Goal: Task Accomplishment & Management: Complete application form

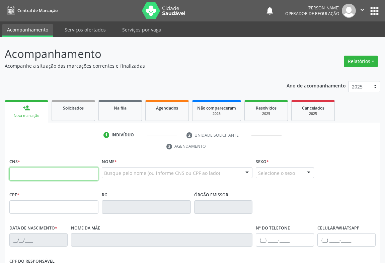
click at [51, 170] on input "text" at bounding box center [53, 173] width 89 height 13
type input "704 8060 6810 4346"
type input "03/04/2025"
type input "S/N"
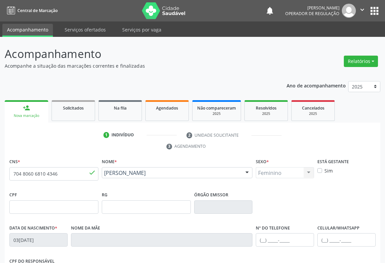
scroll to position [61, 0]
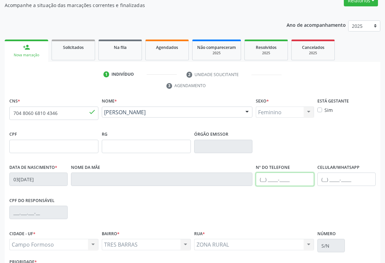
click at [273, 182] on input "text" at bounding box center [285, 178] width 58 height 13
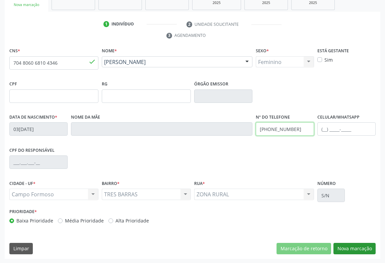
type input "(74) 99122-0621"
click at [348, 245] on button "Nova marcação" at bounding box center [355, 248] width 42 height 11
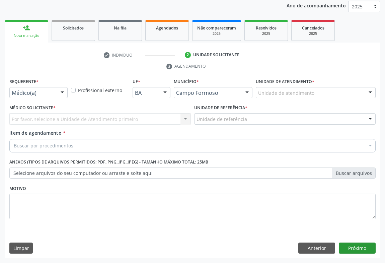
scroll to position [80, 0]
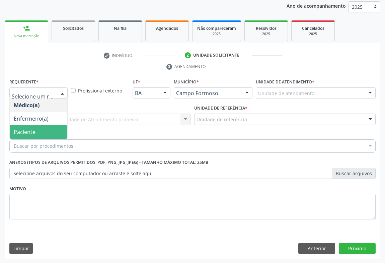
click at [16, 133] on span "Paciente" at bounding box center [25, 131] width 22 height 7
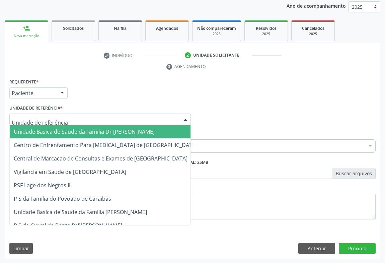
click at [22, 131] on span "Unidade Basica de Saude da Familia Dr [PERSON_NAME]" at bounding box center [84, 131] width 141 height 7
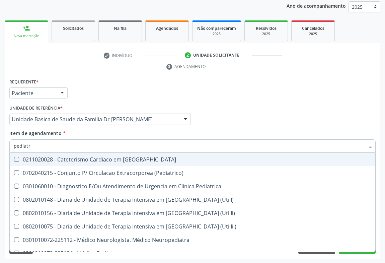
type input "pediatra"
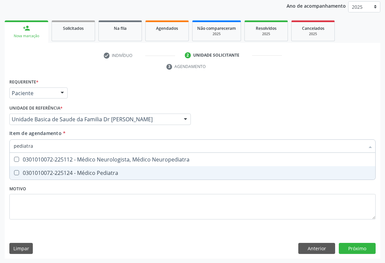
drag, startPoint x: 104, startPoint y: 170, endPoint x: 46, endPoint y: 177, distance: 58.4
click at [102, 171] on div "0301010072-225124 - Médico Pediatra" at bounding box center [193, 172] width 358 height 5
checkbox Pediatra "true"
click at [359, 243] on div "Requerente * Paciente Médico(a) Enfermeiro(a) Paciente Nenhum resultado encontr…" at bounding box center [193, 168] width 376 height 182
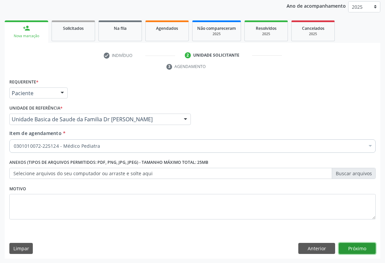
click at [355, 248] on button "Próximo" at bounding box center [357, 248] width 37 height 11
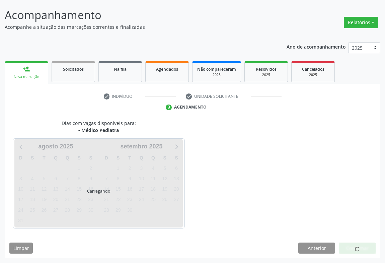
scroll to position [39, 0]
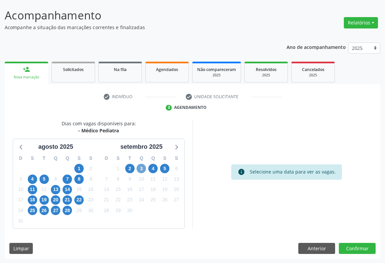
click at [140, 167] on span "3" at bounding box center [141, 168] width 9 height 9
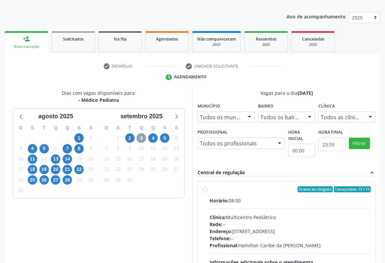
scroll to position [99, 0]
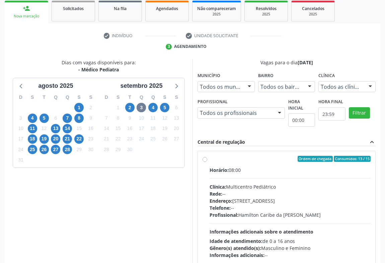
click at [210, 157] on label "Ordem de chegada Consumidos: 13 / 15 Horário: 08:00 Clínica: Multicentro Pediát…" at bounding box center [290, 207] width 161 height 103
click at [205, 157] on input "Ordem de chegada Consumidos: 13 / 15 Horário: 08:00 Clínica: Multicentro Pediát…" at bounding box center [205, 159] width 5 height 6
radio input "true"
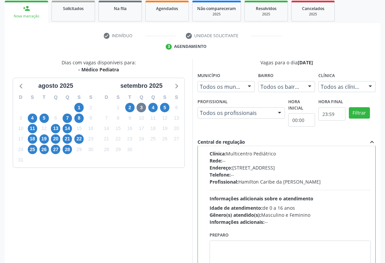
scroll to position [151, 0]
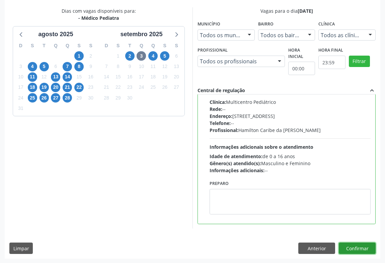
click at [357, 243] on button "Confirmar" at bounding box center [357, 247] width 37 height 11
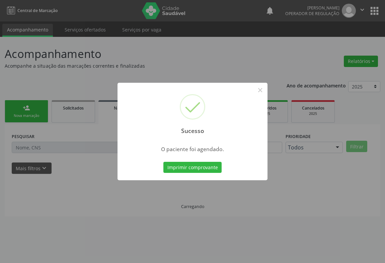
scroll to position [0, 0]
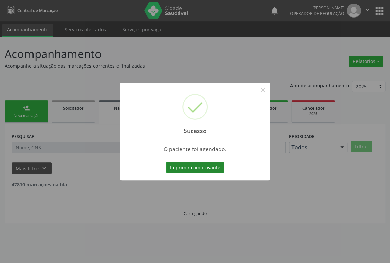
click at [194, 166] on button "Imprimir comprovante" at bounding box center [195, 167] width 58 height 11
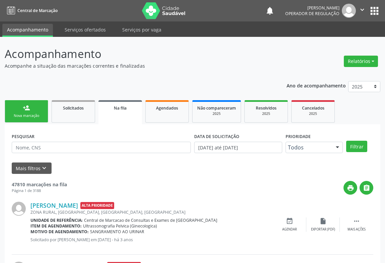
click at [27, 118] on link "person_add Nova marcação" at bounding box center [27, 111] width 44 height 22
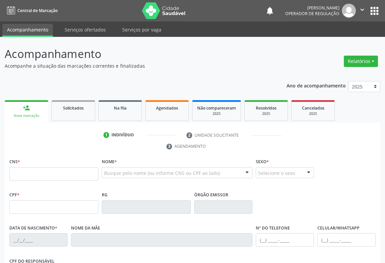
click at [38, 113] on div "Nova marcação" at bounding box center [26, 115] width 34 height 5
click at [46, 172] on input "text" at bounding box center [53, 173] width 89 height 13
type input "700 6064 2136 5468"
type input "1135208670"
type input "07/06/1978"
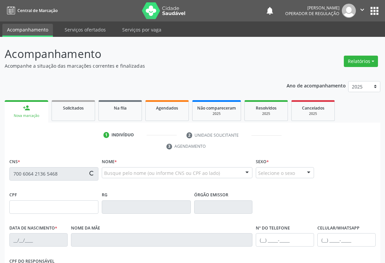
type input "(74) 9819-3756"
type input "S/N"
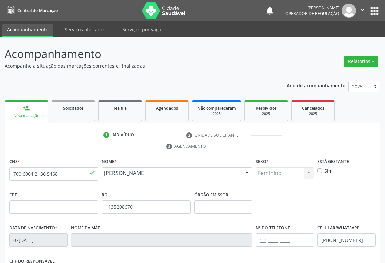
scroll to position [91, 0]
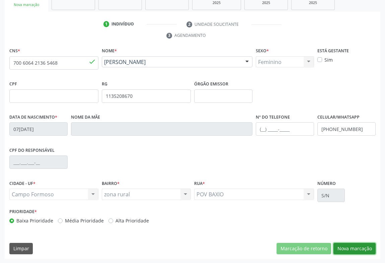
click at [343, 248] on button "Nova marcação" at bounding box center [355, 248] width 42 height 11
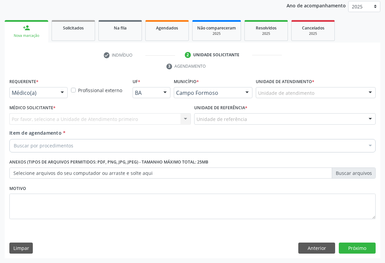
scroll to position [80, 0]
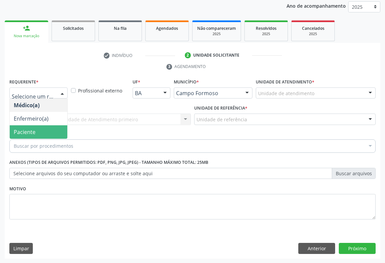
click at [24, 131] on span "Paciente" at bounding box center [25, 131] width 22 height 7
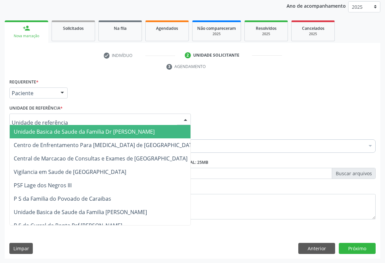
click at [27, 131] on span "Unidade Basica de Saude da Familia Dr [PERSON_NAME]" at bounding box center [84, 131] width 141 height 7
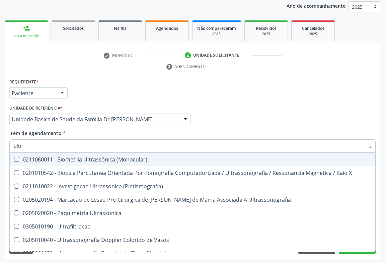
type input "ultra"
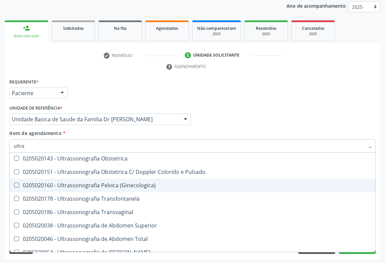
scroll to position [152, 0]
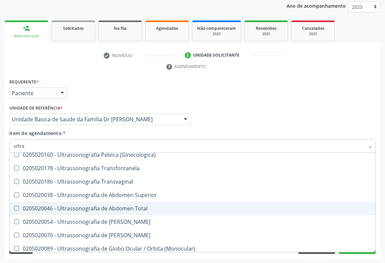
drag, startPoint x: 97, startPoint y: 208, endPoint x: 73, endPoint y: 230, distance: 32.2
click at [95, 208] on div "0205020046 - Ultrassonografia de Abdomen Total" at bounding box center [193, 208] width 358 height 5
checkbox Total "true"
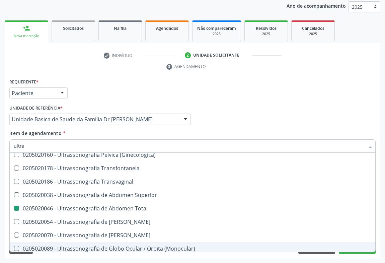
click at [62, 258] on div "Requerente * Paciente Médico(a) Enfermeiro(a) Paciente Nenhum resultado encontr…" at bounding box center [193, 168] width 376 height 182
checkbox X "true"
checkbox Total "false"
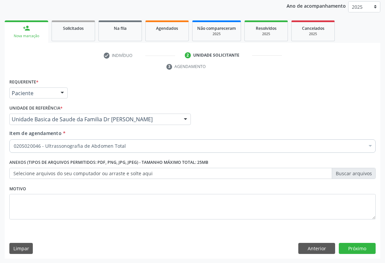
scroll to position [0, 0]
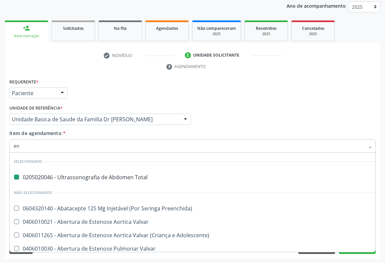
type input "end"
checkbox Total "false"
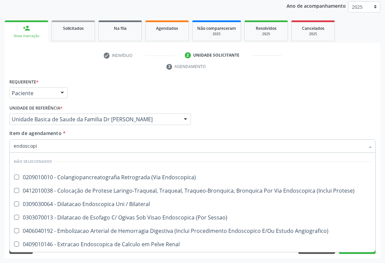
type input "endoscopia"
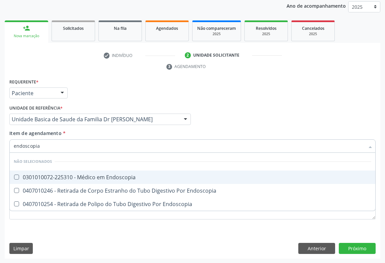
click at [94, 175] on div "0301010072-225310 - Médico em Endoscopia" at bounding box center [193, 176] width 358 height 5
checkbox Endoscopia "true"
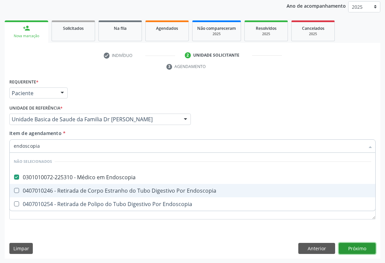
click at [352, 250] on div "Requerente * Paciente Médico(a) Enfermeiro(a) Paciente Nenhum resultado encontr…" at bounding box center [193, 168] width 376 height 182
checkbox Endoscopia "true"
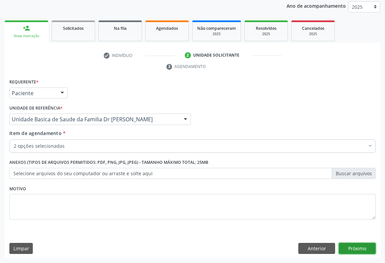
click at [352, 250] on button "Próximo" at bounding box center [357, 248] width 37 height 11
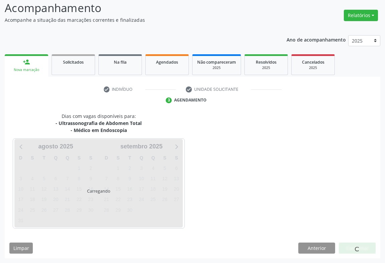
scroll to position [65, 0]
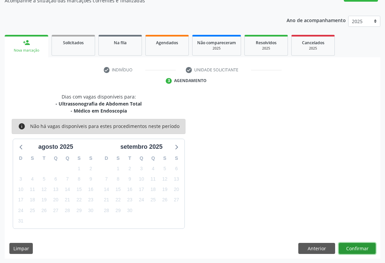
click at [351, 246] on button "Confirmar" at bounding box center [357, 248] width 37 height 11
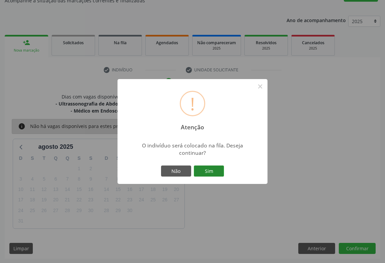
click at [217, 174] on button "Sim" at bounding box center [209, 170] width 30 height 11
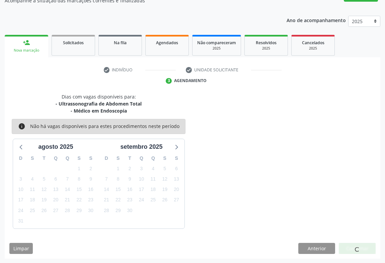
scroll to position [0, 0]
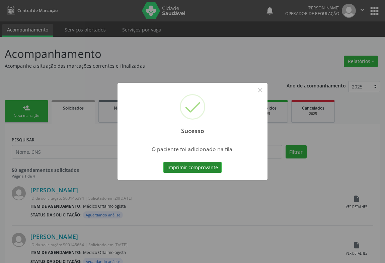
click at [203, 165] on button "Imprimir comprovante" at bounding box center [192, 167] width 58 height 11
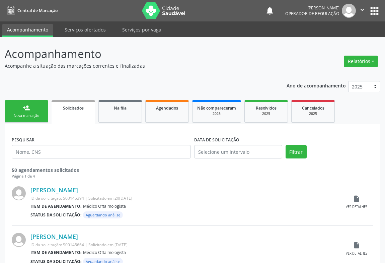
scroll to position [30, 0]
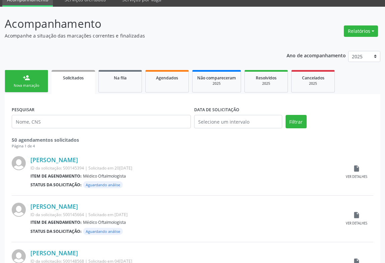
click at [36, 83] on div "Nova marcação" at bounding box center [26, 85] width 33 height 5
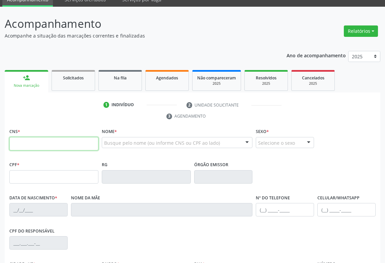
click at [50, 149] on input "text" at bounding box center [53, 143] width 89 height 13
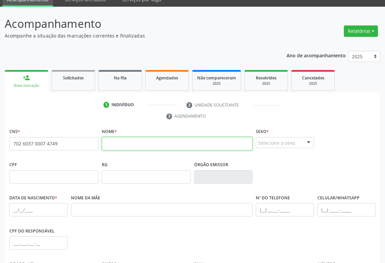
click at [137, 141] on input "text" at bounding box center [177, 143] width 151 height 13
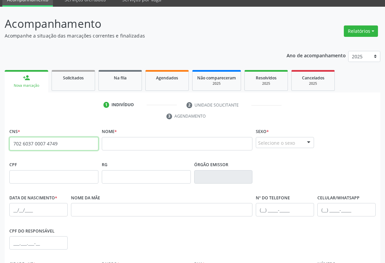
drag, startPoint x: 64, startPoint y: 142, endPoint x: 0, endPoint y: 138, distance: 63.7
click at [0, 147] on div "Acompanhamento Acompanhe a situação das marcações correntes e finalizadas Relat…" at bounding box center [192, 176] width 385 height 338
type input "700 1029 7850 3711"
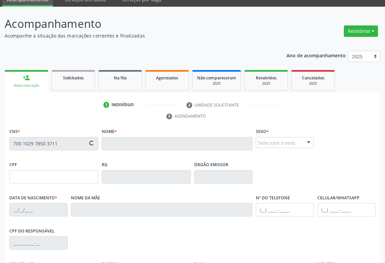
type input "16535791697"
type input "13/10/1987"
type input "(74) 99101-4839"
type input "030.907.555-64"
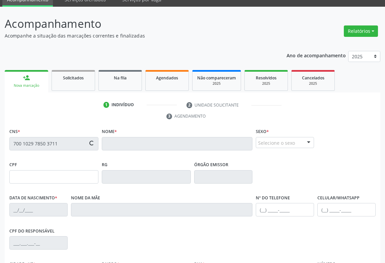
type input "S/N"
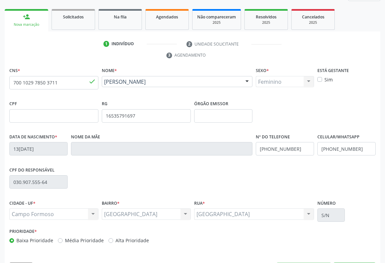
scroll to position [111, 0]
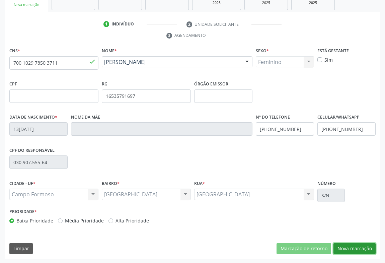
click at [349, 247] on button "Nova marcação" at bounding box center [355, 248] width 42 height 11
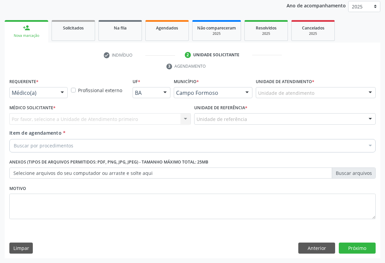
scroll to position [80, 0]
click at [32, 88] on div "Médico(a)" at bounding box center [38, 92] width 58 height 11
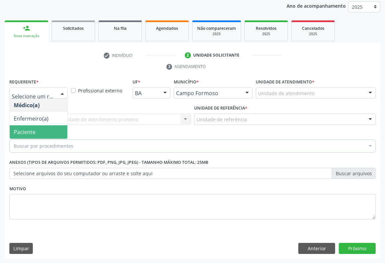
click at [24, 131] on span "Paciente" at bounding box center [25, 131] width 22 height 7
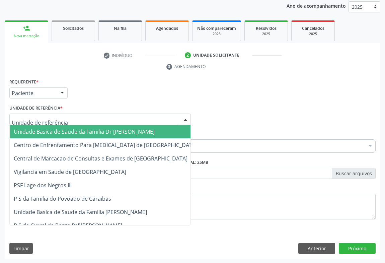
click at [31, 130] on span "Unidade Basica de Saude da Familia Dr [PERSON_NAME]" at bounding box center [84, 131] width 141 height 7
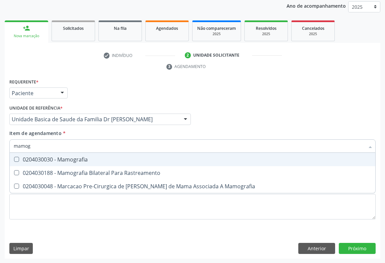
type input "mamogr"
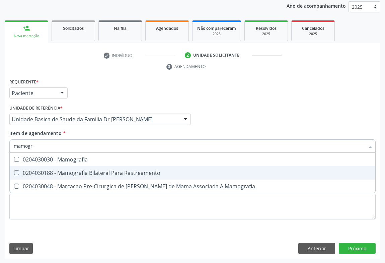
click at [51, 173] on div "0204030188 - Mamografia Bilateral Para Rastreamento" at bounding box center [193, 172] width 358 height 5
checkbox Rastreamento "true"
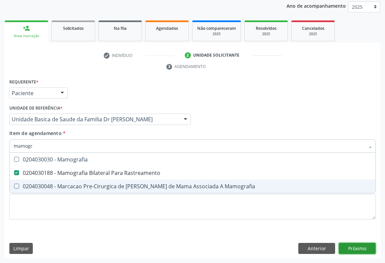
click at [346, 246] on div "Requerente * Paciente Médico(a) Enfermeiro(a) Paciente Nenhum resultado encontr…" at bounding box center [193, 168] width 376 height 182
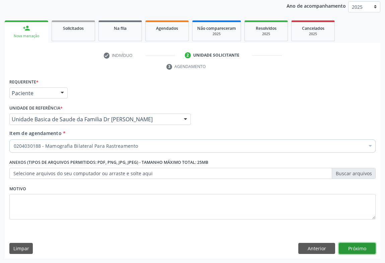
click at [346, 246] on button "Próximo" at bounding box center [357, 248] width 37 height 11
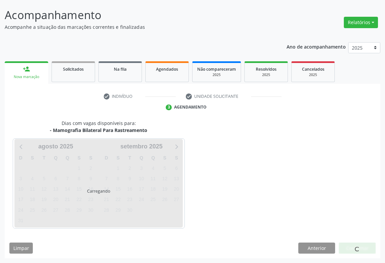
scroll to position [39, 0]
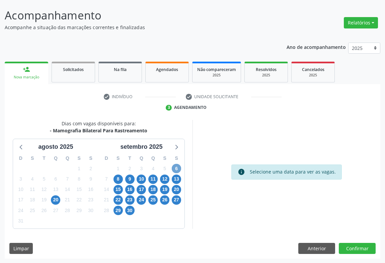
click at [176, 167] on span "6" at bounding box center [176, 168] width 9 height 9
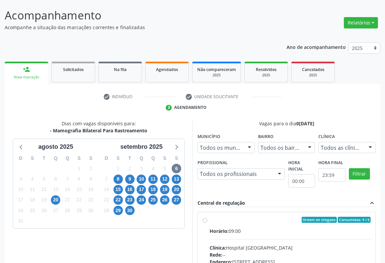
click at [210, 220] on label "Ordem de chegada Consumidos: 4 / 6 Horário: 09:00 Clínica: Hospital Sao Francis…" at bounding box center [290, 268] width 161 height 103
click at [205, 220] on input "Ordem de chegada Consumidos: 4 / 6 Horário: 09:00 Clínica: Hospital Sao Francis…" at bounding box center [205, 220] width 5 height 6
radio input "true"
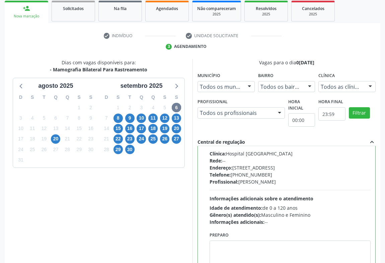
scroll to position [151, 0]
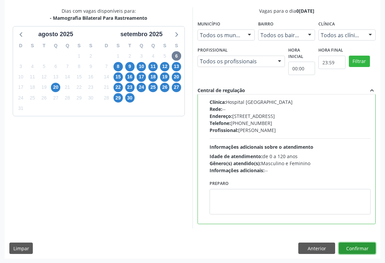
click at [354, 248] on button "Confirmar" at bounding box center [357, 247] width 37 height 11
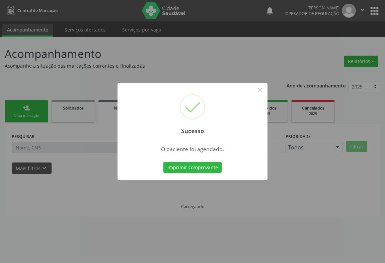
scroll to position [0, 0]
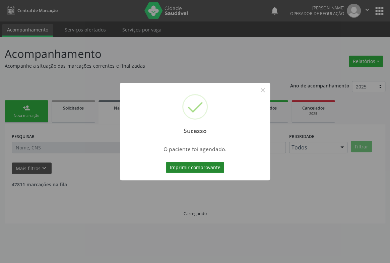
click at [174, 166] on button "Imprimir comprovante" at bounding box center [195, 167] width 58 height 11
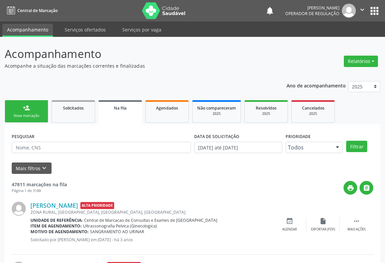
click at [28, 107] on div "person_add" at bounding box center [26, 107] width 7 height 7
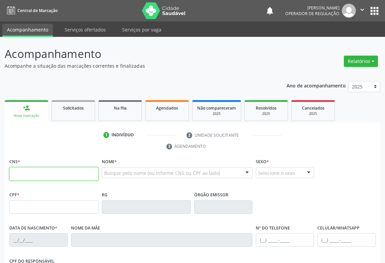
click at [43, 167] on input "text" at bounding box center [53, 173] width 89 height 13
type input "702 8086 3273 8465"
type input "502249791"
type input "26/05/2004"
type input "S/N"
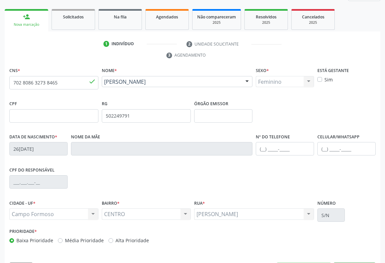
scroll to position [111, 0]
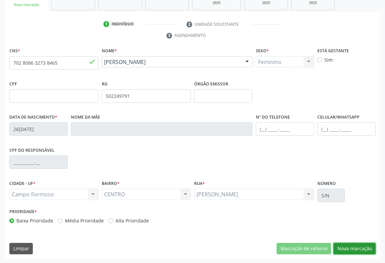
click at [347, 245] on button "Nova marcação" at bounding box center [355, 248] width 42 height 11
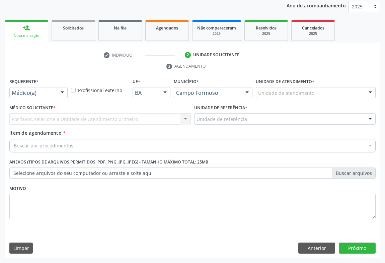
scroll to position [80, 0]
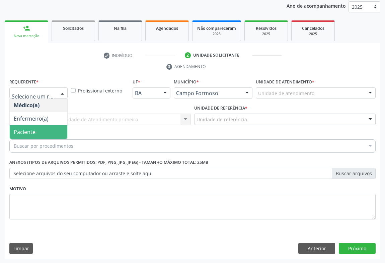
click at [16, 131] on span "Paciente" at bounding box center [25, 131] width 22 height 7
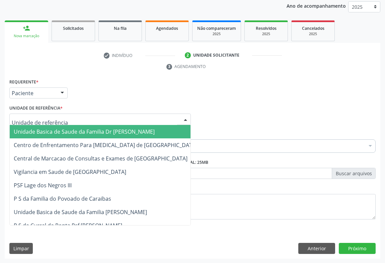
click at [29, 128] on span "Unidade Basica de Saude da Familia Dr [PERSON_NAME]" at bounding box center [84, 131] width 141 height 7
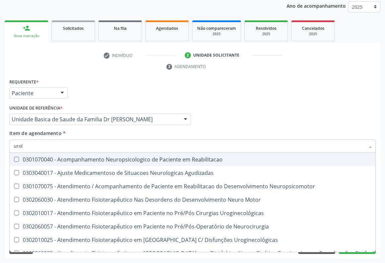
type input "urolo"
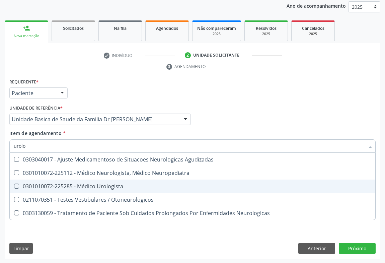
drag, startPoint x: 59, startPoint y: 182, endPoint x: 40, endPoint y: 192, distance: 21.9
click at [58, 184] on div "0301010072-225285 - Médico Urologista" at bounding box center [193, 186] width 358 height 5
checkbox Urologista "true"
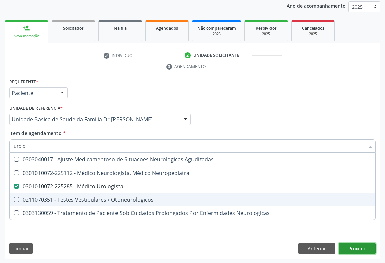
click at [352, 249] on div "Requerente * Paciente Médico(a) Enfermeiro(a) Paciente Nenhum resultado encontr…" at bounding box center [193, 168] width 376 height 182
checkbox Neuropediatra "true"
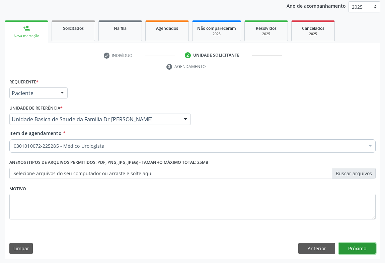
click at [355, 250] on button "Próximo" at bounding box center [357, 248] width 37 height 11
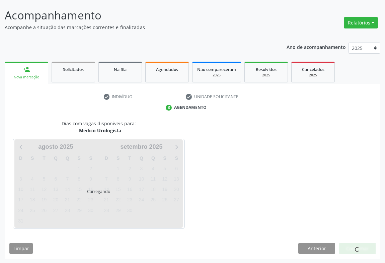
scroll to position [58, 0]
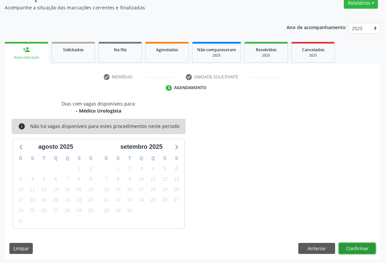
click at [347, 243] on button "Confirmar" at bounding box center [357, 248] width 37 height 11
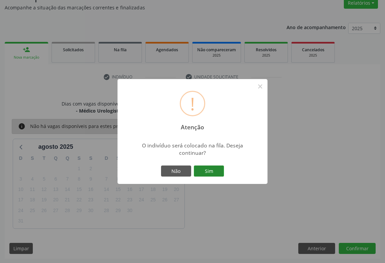
click at [216, 172] on button "Sim" at bounding box center [209, 170] width 30 height 11
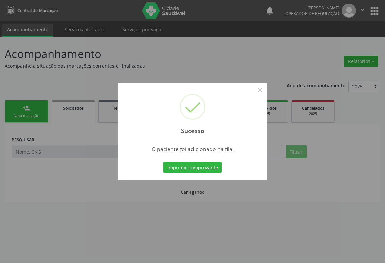
scroll to position [0, 0]
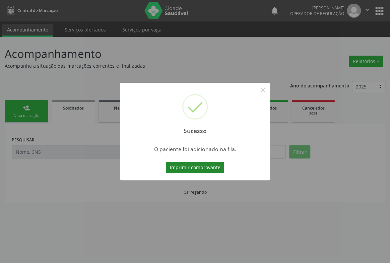
click at [194, 167] on button "Imprimir comprovante" at bounding box center [195, 167] width 58 height 11
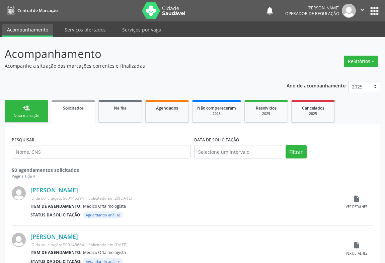
click at [27, 109] on div "person_add" at bounding box center [26, 107] width 7 height 7
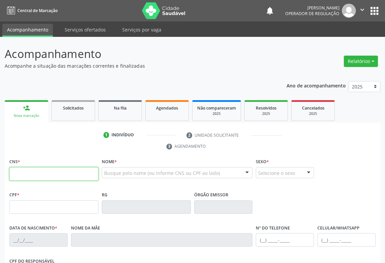
click at [37, 169] on input "text" at bounding box center [53, 173] width 89 height 13
type input "700 2049 0616 7325"
type input "582984282"
type input "13/08/2013"
type input "(74) 98829-9503"
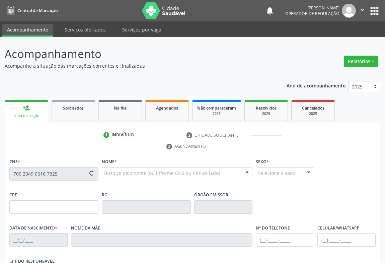
type input "S/N"
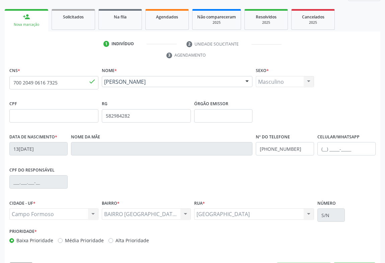
scroll to position [111, 0]
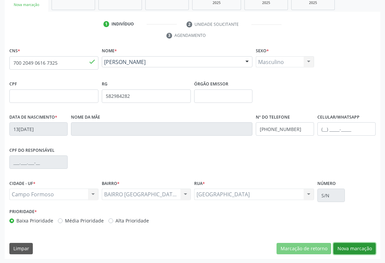
click at [350, 247] on button "Nova marcação" at bounding box center [355, 248] width 42 height 11
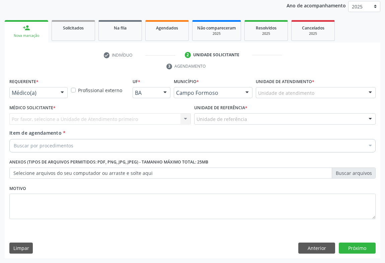
scroll to position [80, 0]
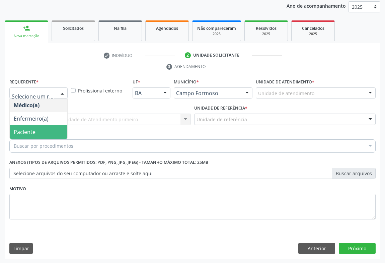
click at [16, 130] on span "Paciente" at bounding box center [25, 131] width 22 height 7
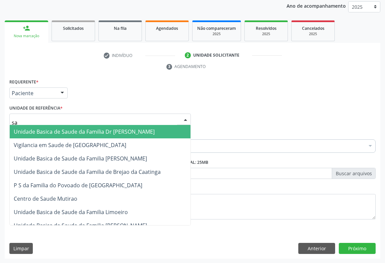
type input "sao"
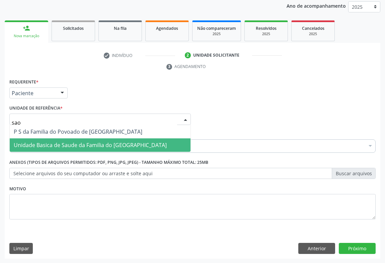
click at [17, 147] on span "Unidade Basica de Saude da Familia do [GEOGRAPHIC_DATA]" at bounding box center [90, 144] width 153 height 7
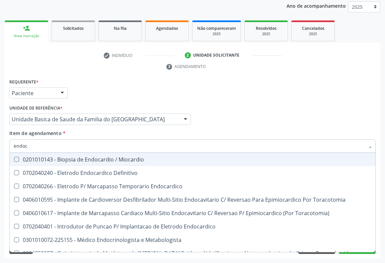
type input "endocr"
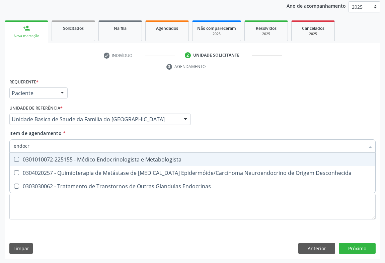
drag, startPoint x: 63, startPoint y: 159, endPoint x: 33, endPoint y: 152, distance: 30.5
click at [61, 158] on div "0301010072-225155 - Médico Endocrinologista e Metabologista" at bounding box center [193, 159] width 358 height 5
checkbox Metabologista "true"
click at [360, 237] on div "Requerente * Paciente Médico(a) Enfermeiro(a) Paciente Nenhum resultado encontr…" at bounding box center [193, 168] width 376 height 182
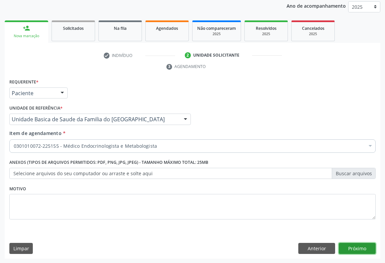
click at [348, 248] on button "Próximo" at bounding box center [357, 248] width 37 height 11
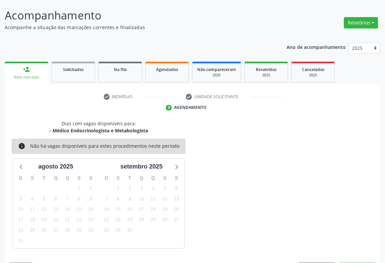
scroll to position [58, 0]
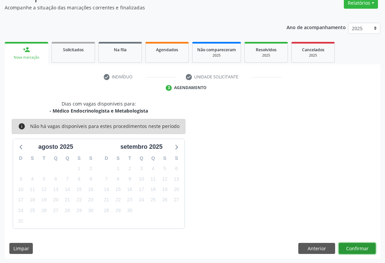
click at [346, 249] on button "Confirmar" at bounding box center [357, 248] width 37 height 11
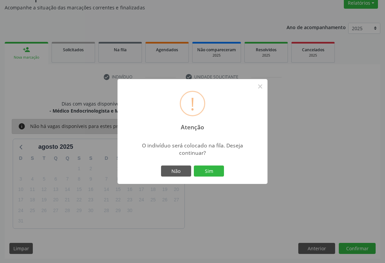
drag, startPoint x: 215, startPoint y: 170, endPoint x: 188, endPoint y: 164, distance: 27.5
click at [214, 170] on button "Sim" at bounding box center [209, 170] width 30 height 11
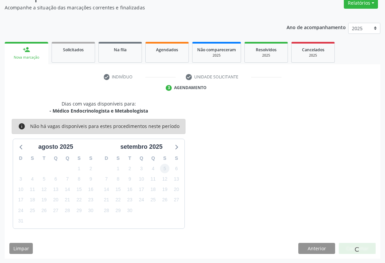
scroll to position [0, 0]
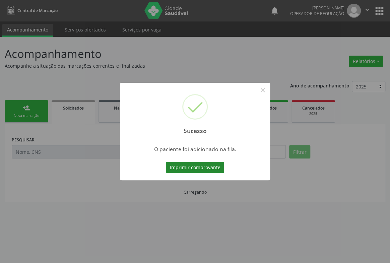
click at [192, 166] on button "Imprimir comprovante" at bounding box center [195, 167] width 58 height 11
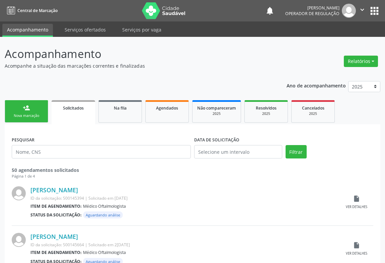
click at [41, 105] on link "person_add Nova marcação" at bounding box center [27, 111] width 44 height 22
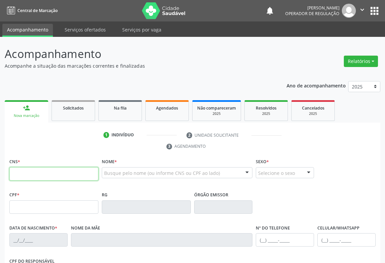
click at [47, 170] on input "text" at bounding box center [53, 173] width 89 height 13
type input "700 2079 7697 2130"
type input "528.328.135-34"
type input "[DATE]"
type input "[PERSON_NAME]"
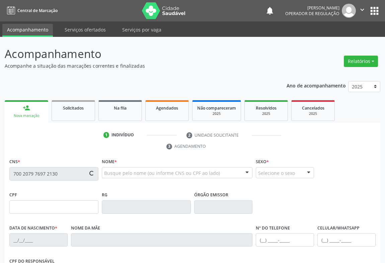
type input "[PHONE_NUMBER]"
type input "S/N"
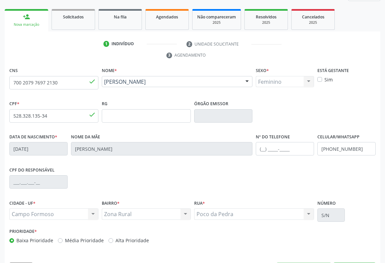
scroll to position [111, 0]
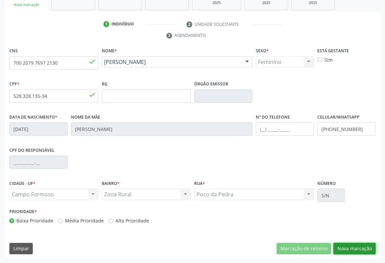
click at [346, 248] on button "Nova marcação" at bounding box center [355, 248] width 42 height 11
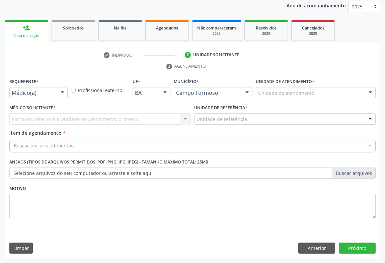
scroll to position [80, 0]
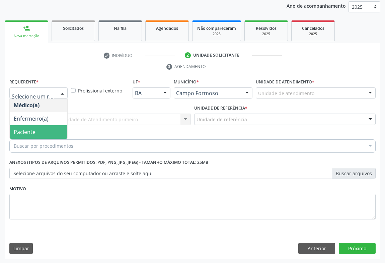
drag, startPoint x: 26, startPoint y: 128, endPoint x: 26, endPoint y: 121, distance: 7.1
click at [26, 128] on span "Paciente" at bounding box center [25, 131] width 22 height 7
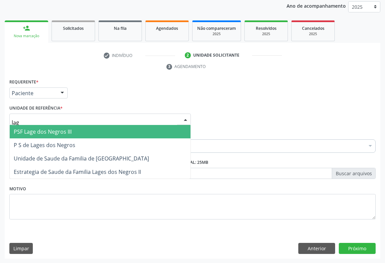
type input "lage"
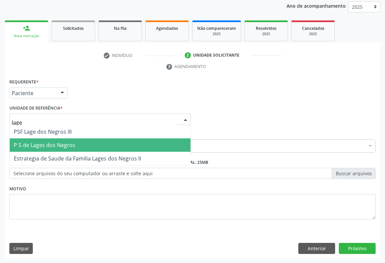
drag, startPoint x: 37, startPoint y: 143, endPoint x: 29, endPoint y: 152, distance: 11.6
click at [37, 144] on span "P S de Lages dos Negros" at bounding box center [45, 144] width 62 height 7
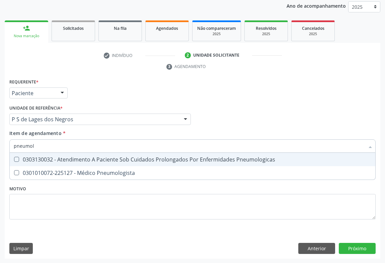
type input "pneumolo"
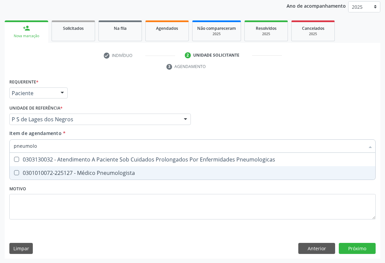
drag, startPoint x: 56, startPoint y: 167, endPoint x: 49, endPoint y: 169, distance: 7.5
click at [55, 167] on span "0301010072-225127 - Médico Pneumologista" at bounding box center [193, 172] width 366 height 13
checkbox Pneumologista "true"
click at [365, 245] on div "Requerente * Paciente Médico(a) Enfermeiro(a) Paciente Nenhum resultado encontr…" at bounding box center [193, 168] width 376 height 182
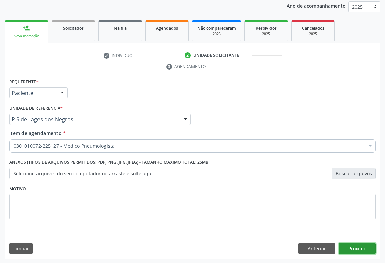
click at [361, 249] on button "Próximo" at bounding box center [357, 248] width 37 height 11
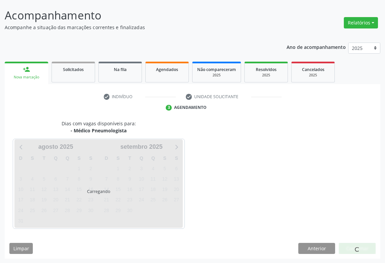
scroll to position [58, 0]
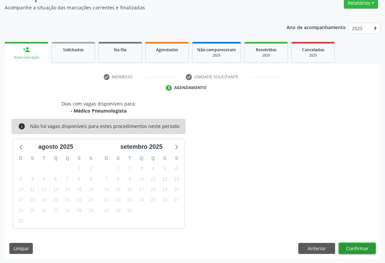
click at [346, 243] on button "Confirmar" at bounding box center [357, 248] width 37 height 11
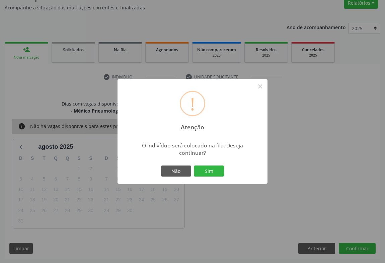
drag, startPoint x: 209, startPoint y: 171, endPoint x: 186, endPoint y: 174, distance: 23.6
click at [208, 171] on button "Sim" at bounding box center [209, 170] width 30 height 11
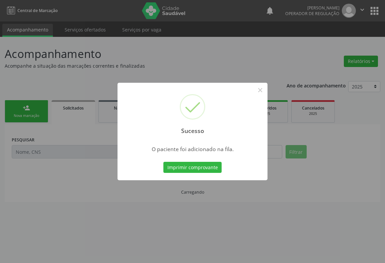
scroll to position [0, 0]
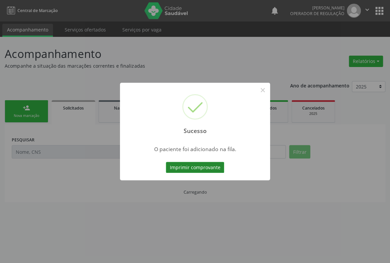
click at [210, 166] on button "Imprimir comprovante" at bounding box center [195, 167] width 58 height 11
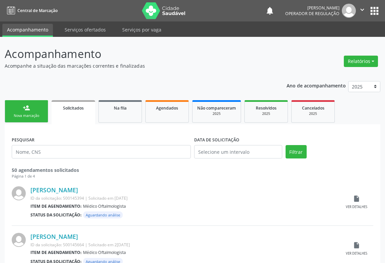
click at [30, 104] on div "person_add" at bounding box center [26, 107] width 7 height 7
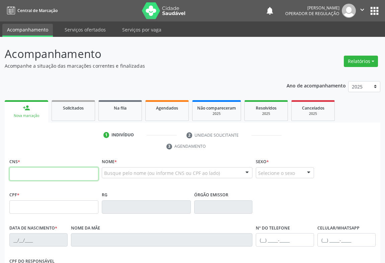
click at [57, 178] on input "text" at bounding box center [53, 173] width 89 height 13
type input "702 6037 0007 4749"
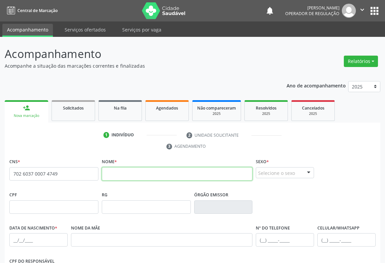
click at [128, 172] on input "text" at bounding box center [177, 173] width 151 height 13
type input "e"
type input "ENY [PERSON_NAME]"
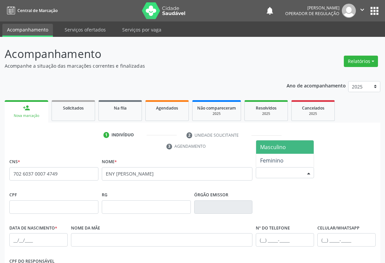
click at [273, 174] on div "Selecione o sexo" at bounding box center [285, 172] width 58 height 11
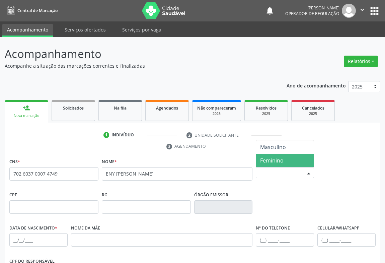
click at [265, 161] on span "Feminino" at bounding box center [271, 160] width 23 height 7
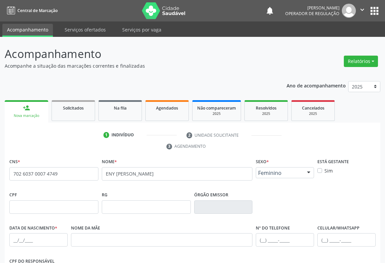
scroll to position [30, 0]
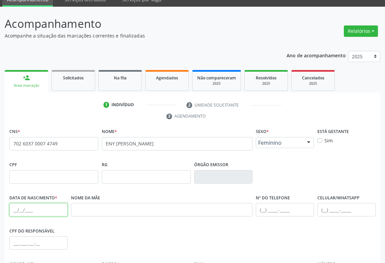
click at [40, 211] on input "text" at bounding box center [38, 209] width 58 height 13
type input "2[DATE]"
click at [276, 210] on input "text" at bounding box center [285, 209] width 58 height 13
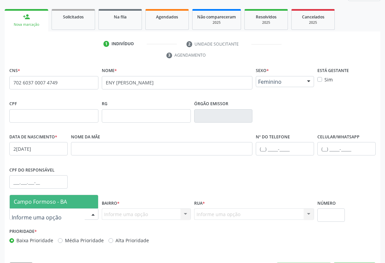
click at [53, 197] on span "Campo Formoso - BA" at bounding box center [54, 201] width 88 height 13
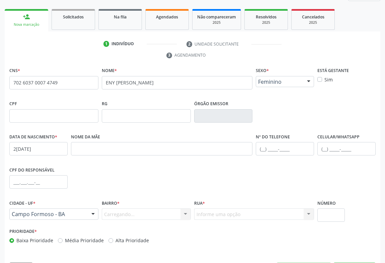
click at [114, 212] on div "Carregando... Nenhum resultado encontrado para: " " Nenhuma opção encontrada. D…" at bounding box center [146, 213] width 89 height 11
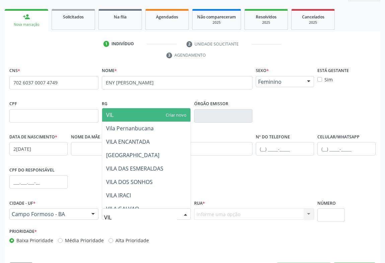
type input "VILA"
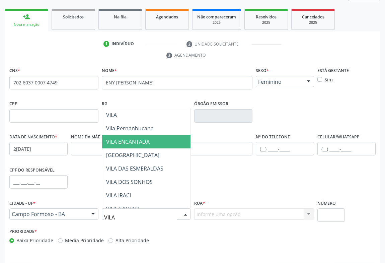
drag, startPoint x: 147, startPoint y: 144, endPoint x: 154, endPoint y: 162, distance: 19.9
click at [147, 144] on span "VILA ENCANTADA" at bounding box center [128, 141] width 44 height 7
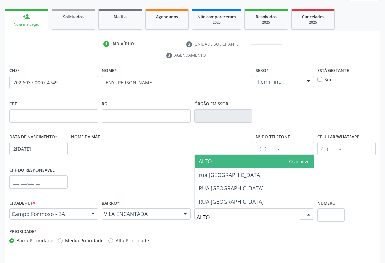
type input "ALTO"
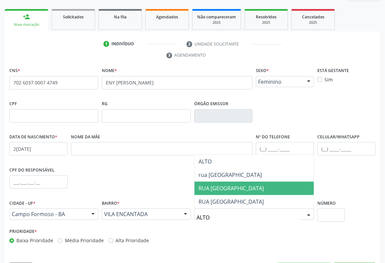
click at [247, 185] on span "RUA [GEOGRAPHIC_DATA]" at bounding box center [231, 188] width 65 height 7
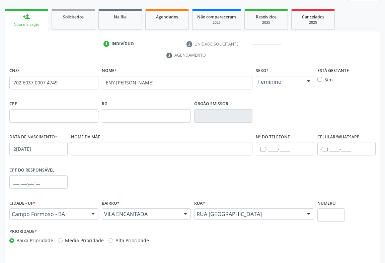
scroll to position [61, 0]
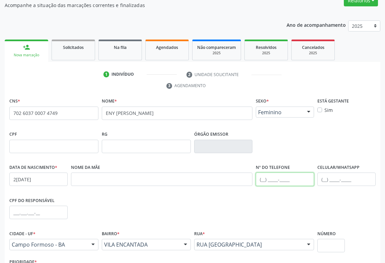
click at [272, 181] on input "text" at bounding box center [285, 178] width 58 height 13
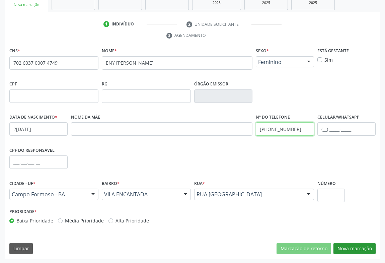
type input "[PHONE_NUMBER]"
click at [343, 248] on button "Nova marcação" at bounding box center [355, 248] width 42 height 11
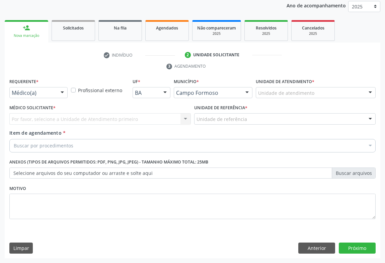
scroll to position [80, 0]
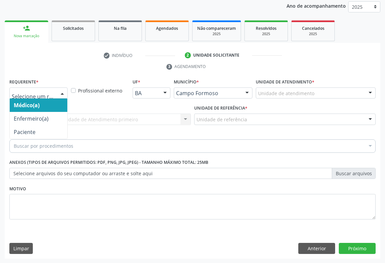
drag, startPoint x: 41, startPoint y: 91, endPoint x: 22, endPoint y: 114, distance: 30.0
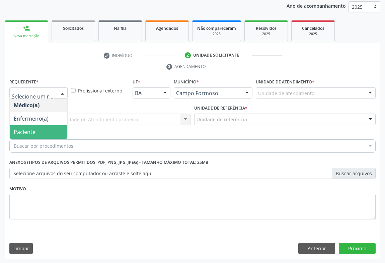
click at [17, 126] on span "Paciente" at bounding box center [39, 131] width 58 height 13
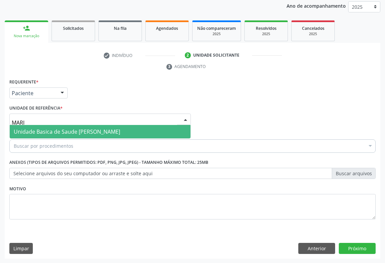
type input "[PERSON_NAME]"
click at [60, 136] on span "Unidade Basica de Saude [PERSON_NAME]" at bounding box center [100, 131] width 181 height 13
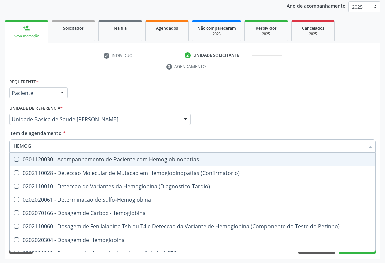
type input "HEMOGR"
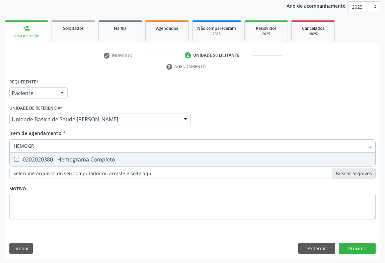
drag, startPoint x: 44, startPoint y: 158, endPoint x: 33, endPoint y: 182, distance: 25.8
click at [43, 160] on div "0202020380 - Hemograma Completo" at bounding box center [193, 159] width 358 height 5
checkbox Completo "true"
type input "HEMOGR"
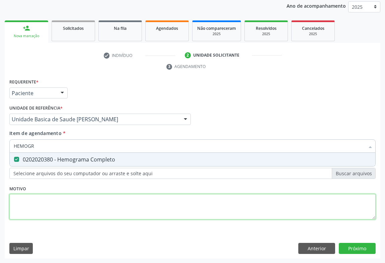
click at [32, 200] on div "Requerente * Paciente Médico(a) Enfermeiro(a) Paciente Nenhum resultado encontr…" at bounding box center [192, 153] width 366 height 152
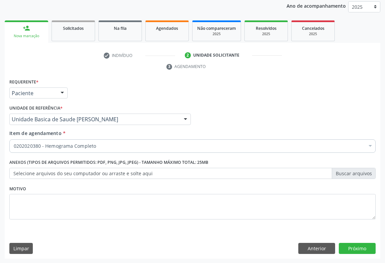
click at [33, 173] on label "Selecione arquivos do seu computador ou arraste e solte aqui" at bounding box center [192, 173] width 366 height 11
click at [33, 173] on input "Selecione arquivos do seu computador ou arraste e solte aqui" at bounding box center [192, 173] width 366 height 11
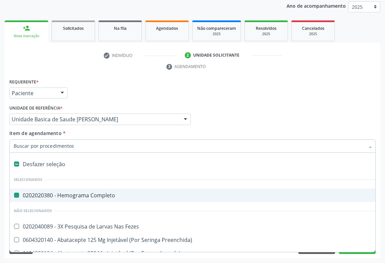
type input "F"
checkbox Completo "false"
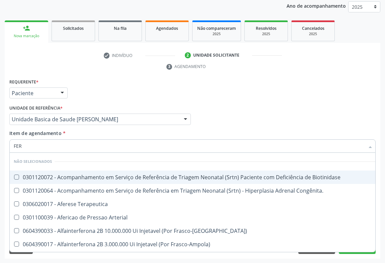
type input "FERR"
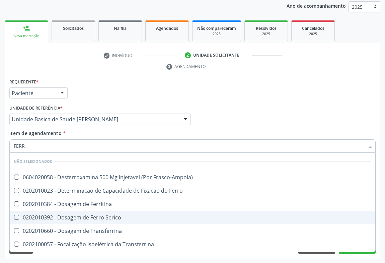
click at [94, 219] on div "0202010392 - Dosagem de Ferro Serico" at bounding box center [193, 217] width 358 height 5
checkbox Serico "true"
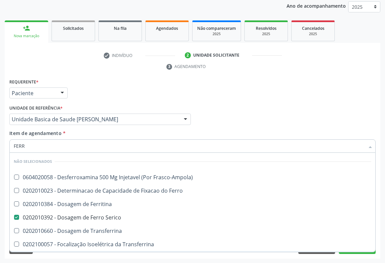
type input "FERR"
click at [167, 257] on div "Requerente * Paciente Médico(a) Enfermeiro(a) Paciente Nenhum resultado encontr…" at bounding box center [193, 168] width 376 height 182
checkbox Frasco-Ampola\) "true"
checkbox Serico "false"
checkbox Ferro "true"
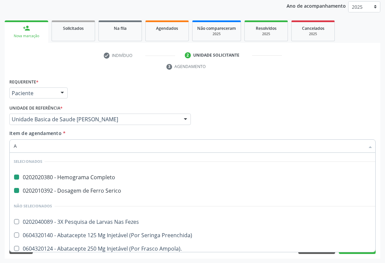
type input "AB"
checkbox Completo "false"
checkbox Serico "false"
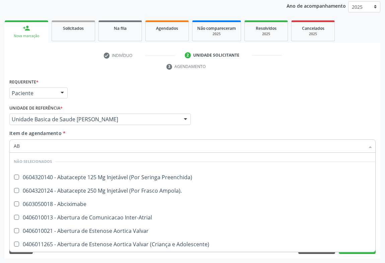
type input "ABO"
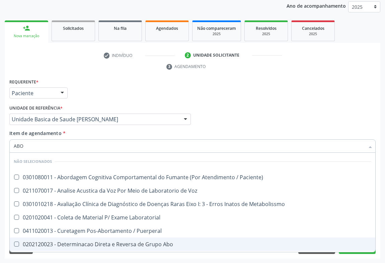
click at [60, 246] on div "0202120023 - Determinacao Direta e Reversa de Grupo Abo" at bounding box center [193, 243] width 358 height 5
checkbox Abo "true"
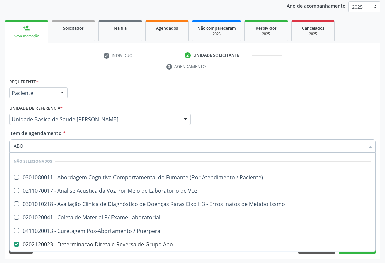
type input "ABO"
click at [44, 256] on div "Requerente * Paciente Médico(a) Enfermeiro(a) Paciente Nenhum resultado encontr…" at bounding box center [193, 168] width 376 height 182
checkbox Paciente\) "true"
checkbox Abo "false"
checkbox Voz "true"
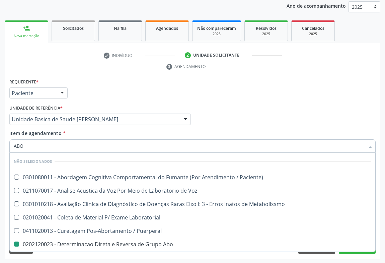
checkbox Metabolissmo "true"
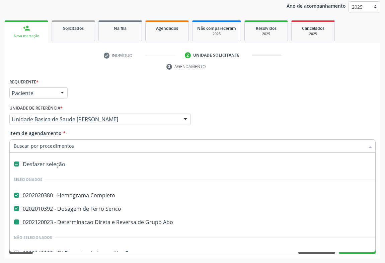
type input "H"
checkbox Abo "false"
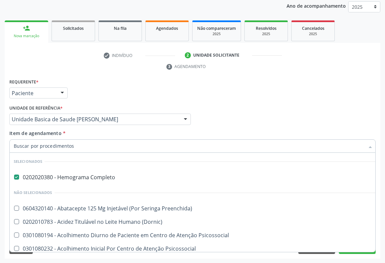
checkbox Preenchida\) "true"
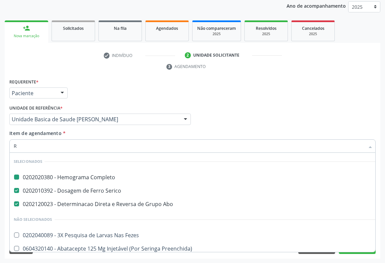
type input "RH"
checkbox Completo "false"
checkbox Abo "false"
checkbox Serico "false"
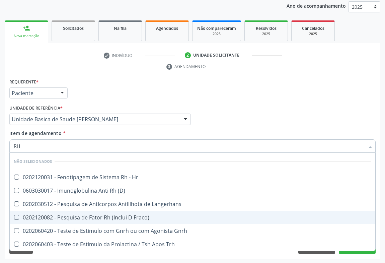
click at [130, 215] on div "0202120082 - Pesquisa de Fator Rh (Inclui D Fraco)" at bounding box center [193, 217] width 358 height 5
checkbox Fraco\) "true"
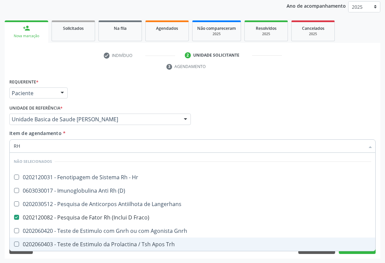
type input "RH"
click at [40, 259] on div "Acompanhamento Acompanhe a situação das marcações correntes e finalizadas Relat…" at bounding box center [192, 110] width 385 height 306
checkbox Hr "true"
checkbox Langerhans "true"
checkbox \(D\) "true"
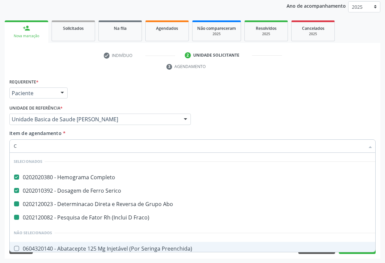
type input "CA"
checkbox Abo "false"
checkbox Fraco\) "false"
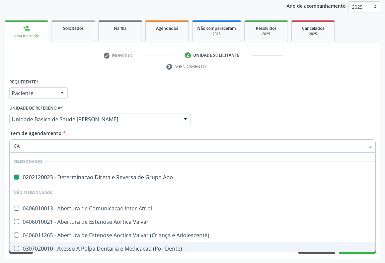
type input "CAL"
checkbox Abo "false"
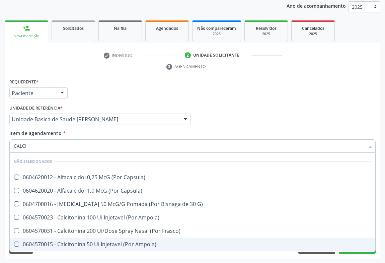
type input "CALCIO"
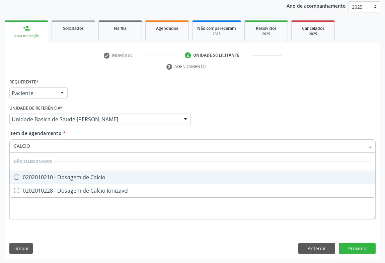
drag, startPoint x: 53, startPoint y: 173, endPoint x: 46, endPoint y: 181, distance: 10.4
click at [53, 174] on div "0202010210 - Dosagem de Calcio" at bounding box center [193, 176] width 358 height 5
checkbox Calcio "true"
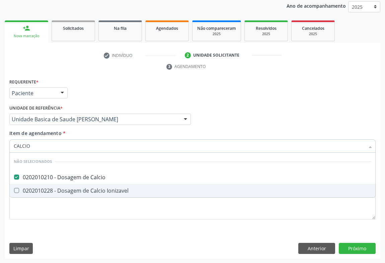
type input "CALCIO"
click at [28, 224] on div "Requerente * Paciente Médico(a) Enfermeiro(a) Paciente Nenhum resultado encontr…" at bounding box center [192, 153] width 366 height 152
checkbox Ionizavel "true"
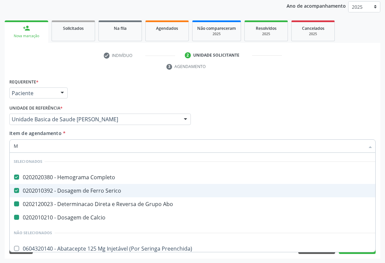
type input "MA"
checkbox Abo "false"
checkbox Calcio "false"
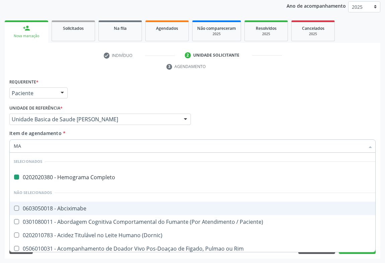
type input "MAG"
checkbox Completo "false"
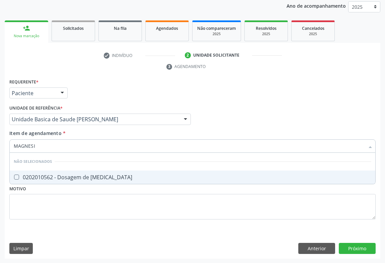
type input "MAGNESIO"
click at [54, 176] on div "0202010562 - Dosagem de [MEDICAL_DATA]" at bounding box center [193, 176] width 358 height 5
checkbox Magnesio "true"
click at [36, 224] on div "Requerente * Paciente Médico(a) Enfermeiro(a) Paciente Nenhum resultado encontr…" at bounding box center [192, 153] width 366 height 152
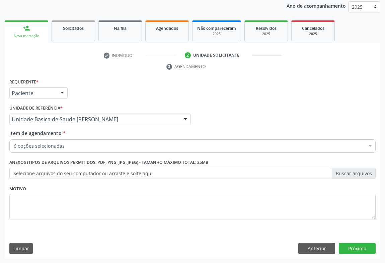
click at [39, 150] on div "6 opções selecionadas" at bounding box center [192, 145] width 366 height 13
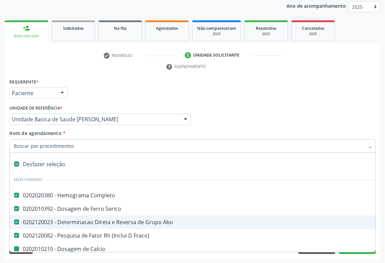
type input "P"
checkbox Calcio "false"
checkbox Magnesio "false"
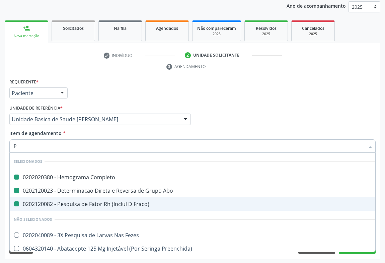
type input "PR"
checkbox Completo "false"
checkbox Abo "false"
checkbox Fraco\) "false"
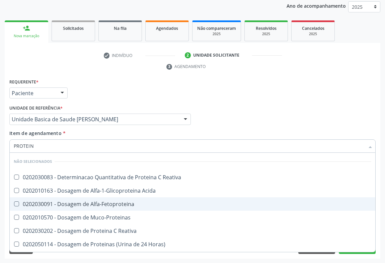
type input "PROTEINA"
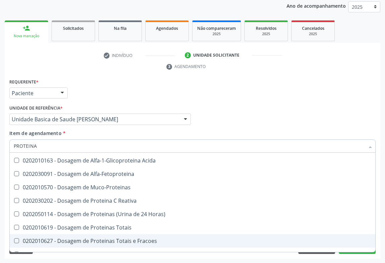
click at [45, 238] on div "0202010627 - Dosagem de Proteinas Totais e Fracoes" at bounding box center [193, 240] width 358 height 5
checkbox Fracoes "true"
checkbox Reativa "true"
checkbox Acida "true"
checkbox Alfa-Fetoproteina "true"
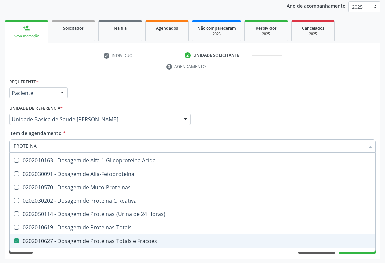
checkbox Reativa "true"
checkbox Horas\) "true"
checkbox Totais "true"
checkbox Muco-Proteinas "true"
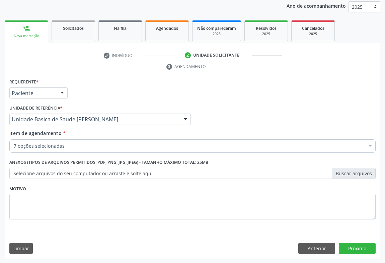
scroll to position [53, 0]
drag, startPoint x: 35, startPoint y: 147, endPoint x: 41, endPoint y: 140, distance: 9.1
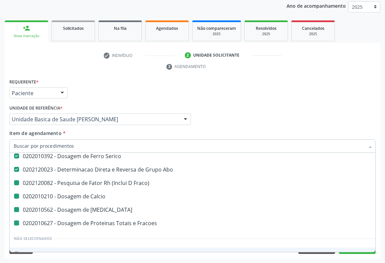
type input "U"
checkbox Calcio "false"
checkbox Magnesio "false"
checkbox Fracoes "false"
checkbox Fraco\) "false"
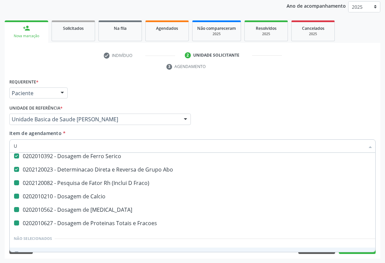
scroll to position [34, 0]
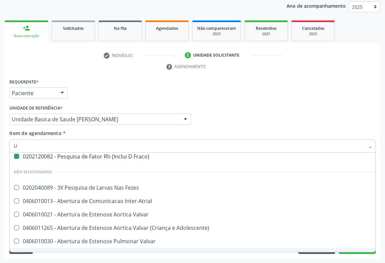
type input "UR"
checkbox Abo "false"
checkbox Fraco\) "false"
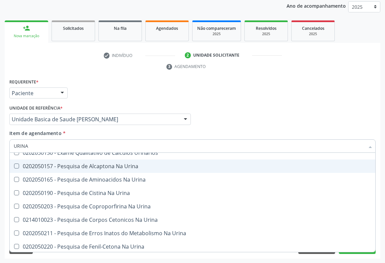
scroll to position [0, 0]
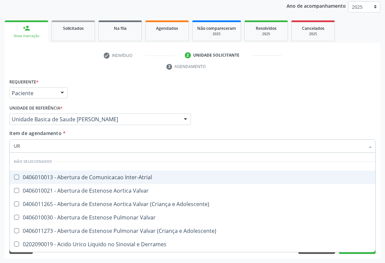
type input "U"
checkbox Inter-Atrial "true"
checkbox Valvar "true"
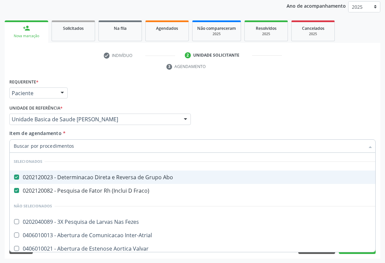
checkbox Inter-Atrial "true"
checkbox Valvar "true"
checkbox Adolescente\) "true"
checkbox Fezes "true"
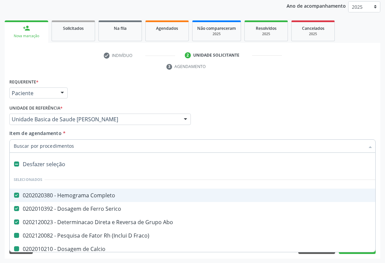
type input "U"
checkbox Calcio "false"
checkbox Magnesio "false"
checkbox Fracoes "false"
checkbox Fraco\) "false"
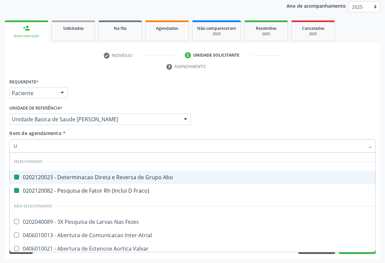
type input "UR"
checkbox Abo "false"
checkbox Fraco\) "false"
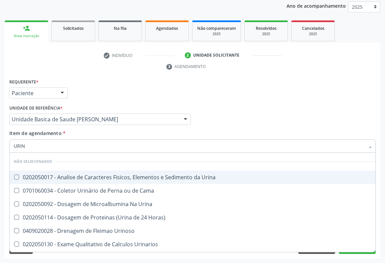
type input "URINA"
click at [50, 174] on div "0202050017 - Analise de Caracteres Fisicos, Elementos e Sedimento da Urina" at bounding box center [193, 176] width 358 height 5
checkbox Urina "true"
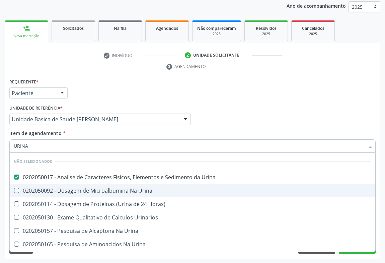
click at [3, 228] on div "Acompanhamento Acompanhe a situação das marcações correntes e finalizadas Relat…" at bounding box center [192, 110] width 385 height 306
checkbox Urina "true"
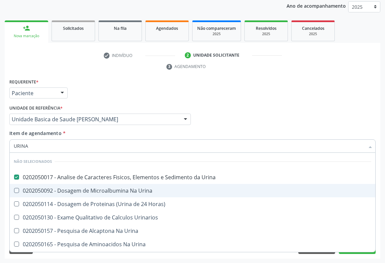
checkbox Urinarios "true"
checkbox Urina "true"
checkbox Horas\) "true"
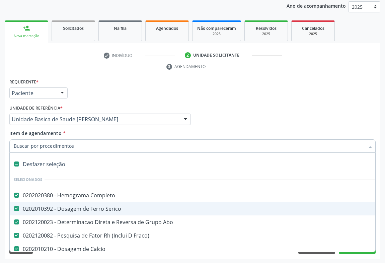
type input "F"
checkbox Magnesio "false"
checkbox Fracoes "false"
checkbox Urina "false"
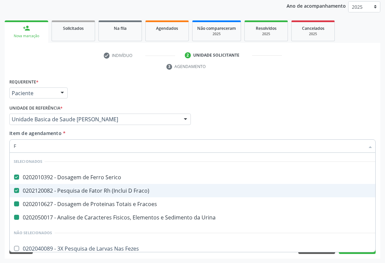
type input "FE"
checkbox Urina "false"
checkbox Fracoes "false"
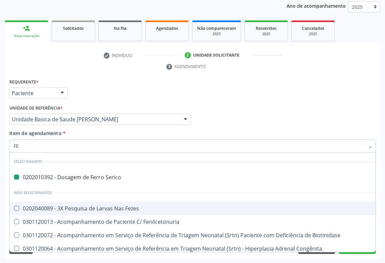
type input "FEZ"
checkbox Serico "false"
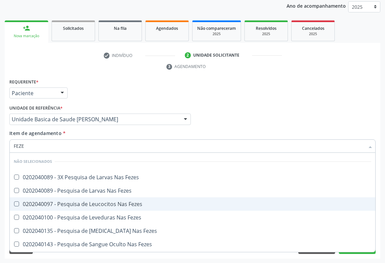
type input "FEZES"
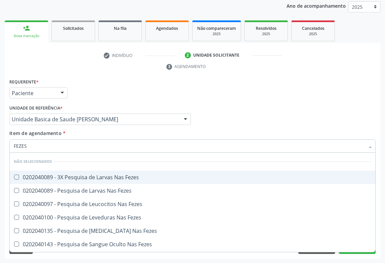
click at [66, 174] on div "0202040089 - 3X Pesquisa de Larvas Nas Fezes" at bounding box center [193, 176] width 358 height 5
checkbox Fezes "true"
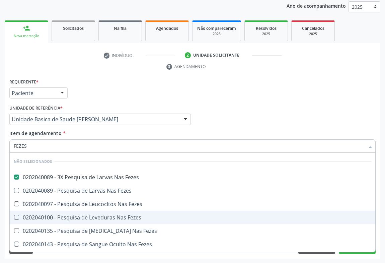
click at [0, 228] on div "Acompanhamento Acompanhe a situação das marcações correntes e finalizadas Relat…" at bounding box center [192, 110] width 385 height 306
checkbox Fezes "true"
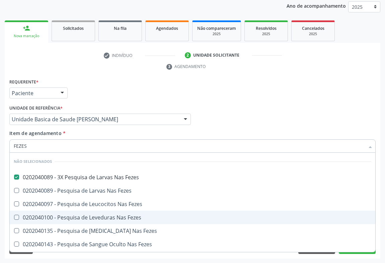
checkbox Fezes "true"
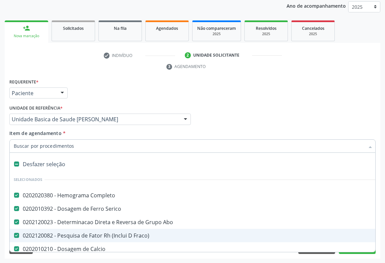
type input "F"
checkbox Fracoes "false"
checkbox Urina "false"
checkbox Fezes "false"
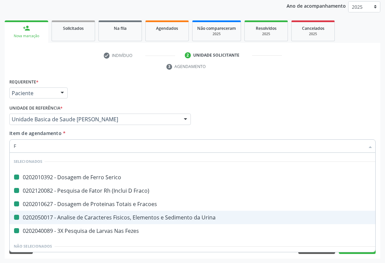
type input "FO"
checkbox Serico "false"
checkbox Urina "false"
checkbox Fracoes "false"
checkbox Fezes "false"
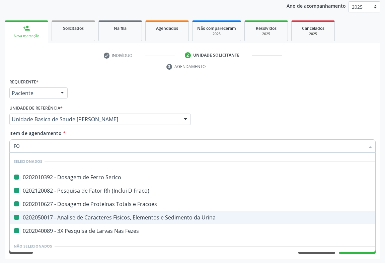
checkbox Fraco\) "false"
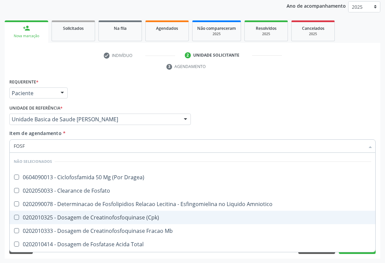
type input "FOSFA"
click at [88, 218] on div "0202010422 - Dosagem de Fosfatase Alcalina" at bounding box center [193, 217] width 358 height 5
checkbox Alcalina "true"
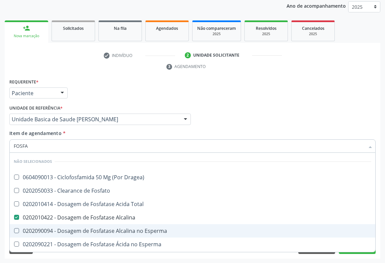
checkbox Dragea\) "true"
checkbox Acida "true"
checkbox Desidrogenase "true"
checkbox Total "true"
checkbox Esperma "true"
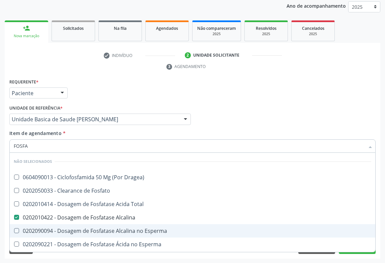
checkbox Fosfato "true"
checkbox Esperma "true"
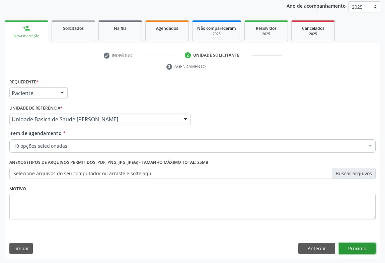
click at [355, 245] on button "Próximo" at bounding box center [357, 248] width 37 height 11
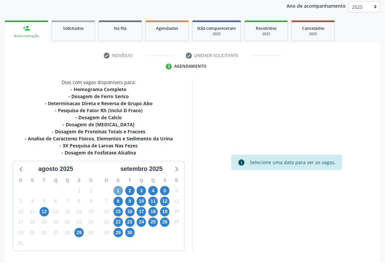
click at [117, 190] on span "1" at bounding box center [118, 190] width 9 height 9
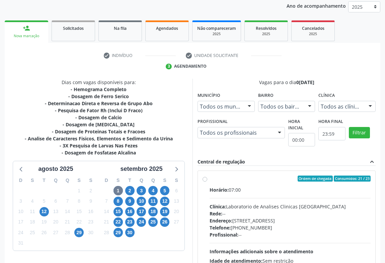
click at [210, 177] on label "Ordem de chegada Consumidos: 21 / 23 Horário: 07:00 Clínica: Laboratorio de Ana…" at bounding box center [290, 226] width 161 height 103
click at [204, 177] on input "Ordem de chegada Consumidos: 21 / 23 Horário: 07:00 Clínica: Laboratorio de Ana…" at bounding box center [205, 178] width 5 height 6
radio input "true"
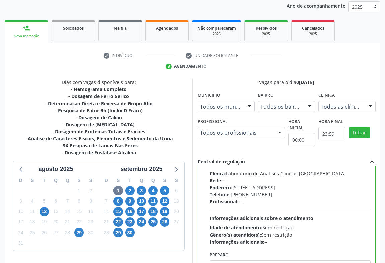
scroll to position [151, 0]
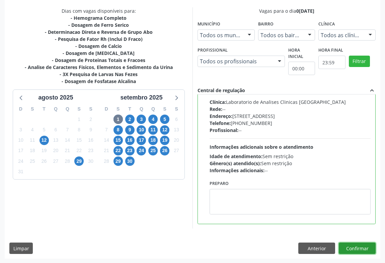
click at [352, 244] on button "Confirmar" at bounding box center [357, 247] width 37 height 11
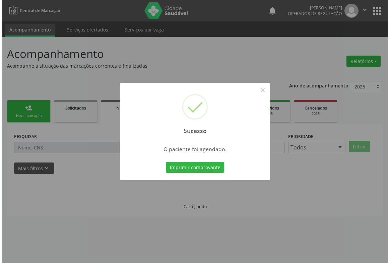
scroll to position [0, 0]
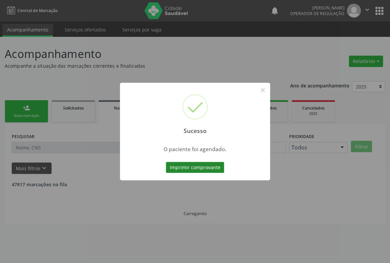
click at [210, 168] on button "Imprimir comprovante" at bounding box center [195, 167] width 58 height 11
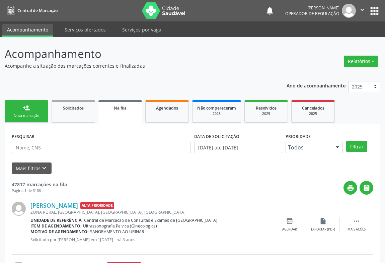
click at [19, 111] on link "person_add Nova marcação" at bounding box center [27, 111] width 44 height 22
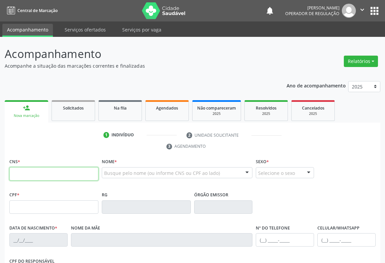
drag, startPoint x: 32, startPoint y: 172, endPoint x: 21, endPoint y: 142, distance: 32.0
click at [33, 170] on input "text" at bounding box center [53, 173] width 89 height 13
type input "708 6025 9455 7581"
type input "0848505581"
type input "06/10/1976"
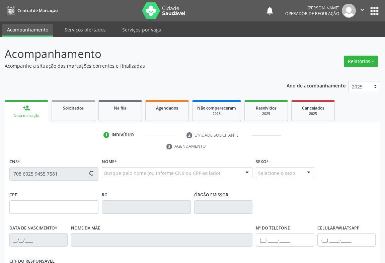
type input "(74) 99808-4729"
type input "926.579.825-49"
type input "S/N"
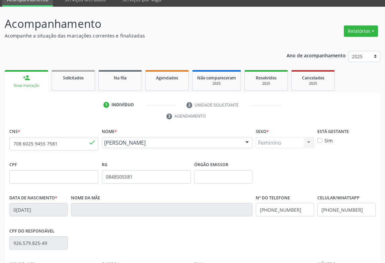
scroll to position [111, 0]
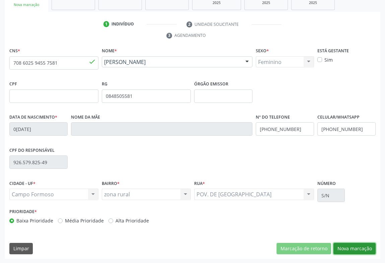
click at [349, 249] on button "Nova marcação" at bounding box center [355, 248] width 42 height 11
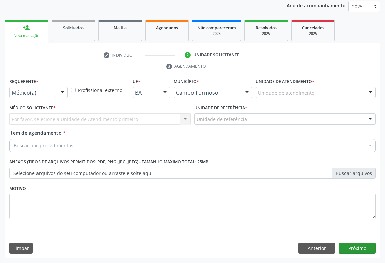
scroll to position [80, 0]
drag, startPoint x: 49, startPoint y: 94, endPoint x: 32, endPoint y: 110, distance: 22.5
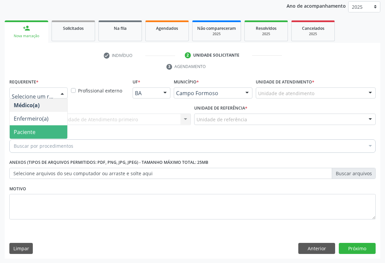
click at [22, 131] on span "Paciente" at bounding box center [25, 131] width 22 height 7
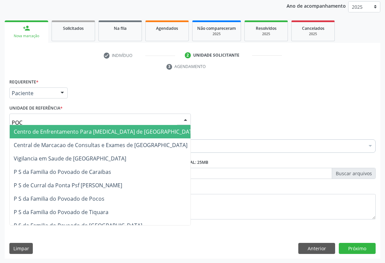
type input "POCO"
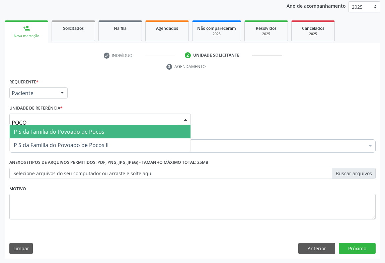
click at [44, 133] on span "P S da Familia do Povoado de Pocos" at bounding box center [59, 131] width 91 height 7
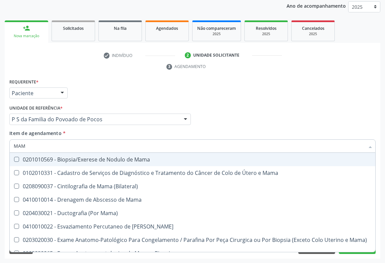
type input "MAMO"
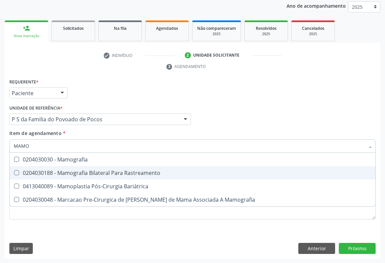
drag, startPoint x: 144, startPoint y: 171, endPoint x: 116, endPoint y: 176, distance: 29.0
click at [143, 171] on div "0204030188 - Mamografia Bilateral Para Rastreamento" at bounding box center [193, 172] width 358 height 5
checkbox Rastreamento "true"
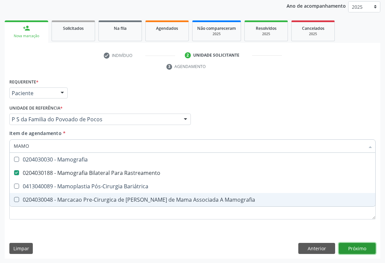
click at [354, 244] on div "Requerente * Paciente Médico(a) Enfermeiro(a) Paciente Nenhum resultado encontr…" at bounding box center [193, 168] width 376 height 182
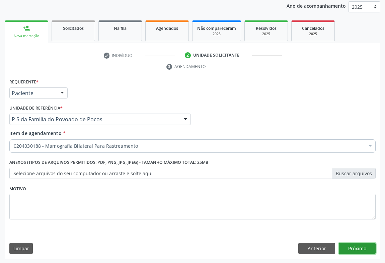
click at [352, 247] on button "Próximo" at bounding box center [357, 248] width 37 height 11
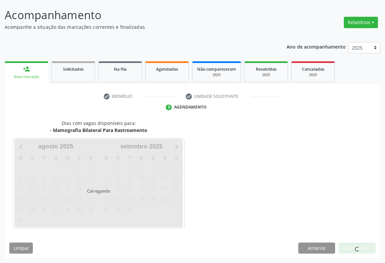
scroll to position [39, 0]
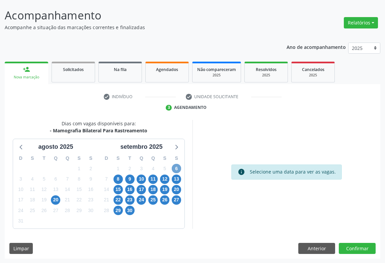
click at [176, 170] on span "6" at bounding box center [176, 168] width 9 height 9
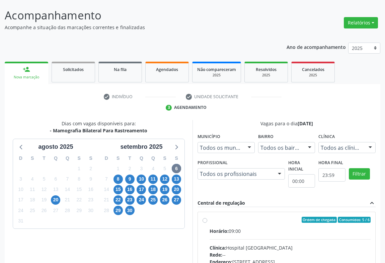
click at [210, 220] on label "Ordem de chegada Consumidos: 5 / 6 Horário: 09:00 Clínica: Hospital Sao Francis…" at bounding box center [290, 268] width 161 height 103
click at [206, 220] on input "Ordem de chegada Consumidos: 5 / 6 Horário: 09:00 Clínica: Hospital Sao Francis…" at bounding box center [205, 220] width 5 height 6
radio input "true"
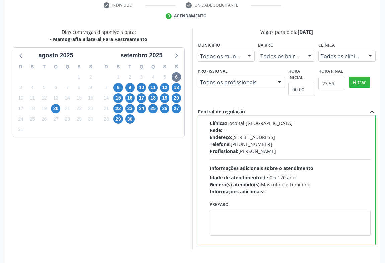
scroll to position [151, 0]
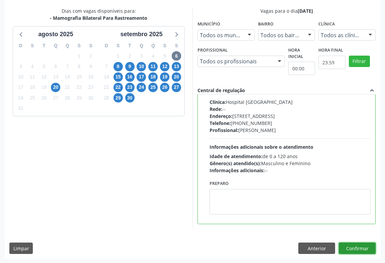
click at [357, 250] on button "Confirmar" at bounding box center [357, 247] width 37 height 11
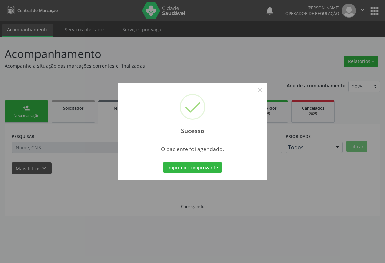
scroll to position [0, 0]
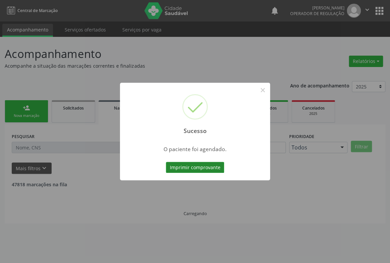
click at [191, 165] on button "Imprimir comprovante" at bounding box center [195, 167] width 58 height 11
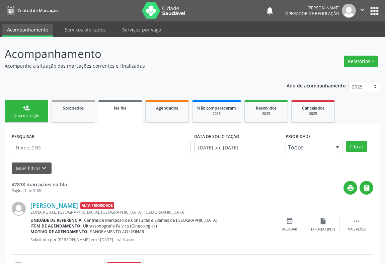
click at [27, 112] on link "person_add Nova marcação" at bounding box center [27, 111] width 44 height 22
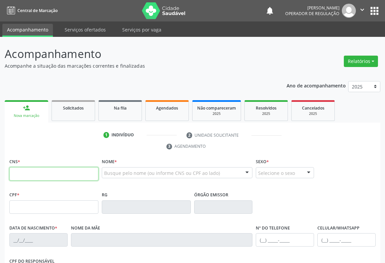
click at [28, 170] on input "text" at bounding box center [53, 173] width 89 height 13
type input "706 4076 7647 0382"
type input "1494125927"
type input "13/02/1987"
type input "S/N"
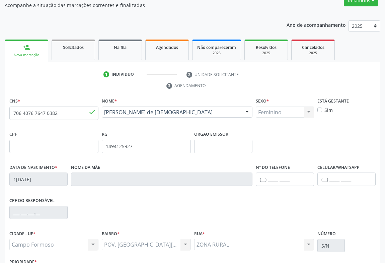
scroll to position [91, 0]
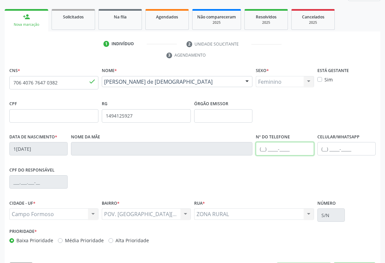
click at [278, 151] on input "text" at bounding box center [285, 148] width 58 height 13
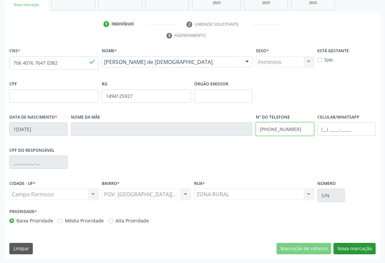
type input "(74) 98148-2944"
click at [353, 247] on button "Nova marcação" at bounding box center [355, 248] width 42 height 11
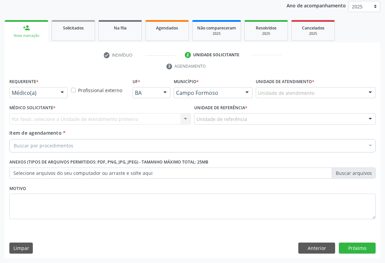
scroll to position [80, 0]
click at [26, 98] on div "Médico(a) Médico(a) Enfermeiro(a) Paciente Nenhum resultado encontrado para: " …" at bounding box center [38, 92] width 58 height 11
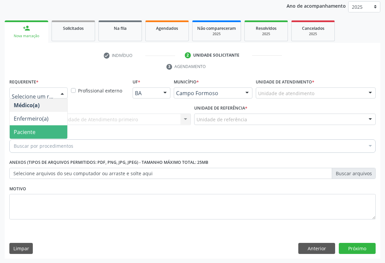
drag, startPoint x: 24, startPoint y: 136, endPoint x: 21, endPoint y: 131, distance: 6.0
click at [25, 136] on span "Paciente" at bounding box center [39, 131] width 58 height 13
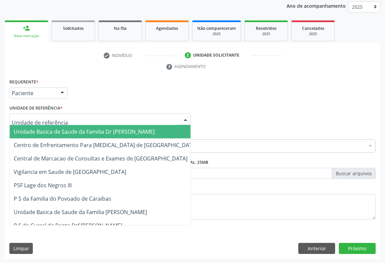
click at [27, 130] on span "Unidade Basica de Saude da Familia Dr [PERSON_NAME]" at bounding box center [84, 131] width 141 height 7
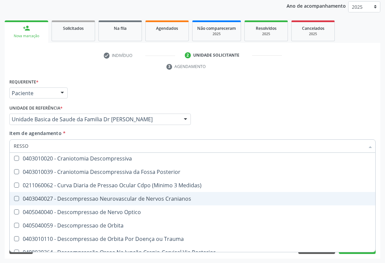
scroll to position [101, 0]
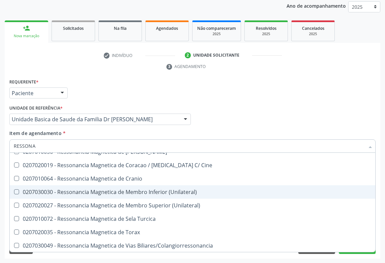
type input "RESSONAN"
click at [167, 190] on div "0207030030 - Ressonancia Magnetica de Membro Inferior (Unilateral)" at bounding box center [193, 191] width 358 height 5
checkbox \(Unilateral\) "true"
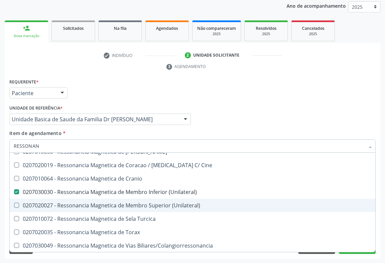
drag, startPoint x: 175, startPoint y: 204, endPoint x: 169, endPoint y: 197, distance: 10.0
click at [175, 204] on div "0207020027 - Ressonancia Magnetica de Membro Superior (Unilateral)" at bounding box center [193, 205] width 358 height 5
checkbox \(Unilateral\) "true"
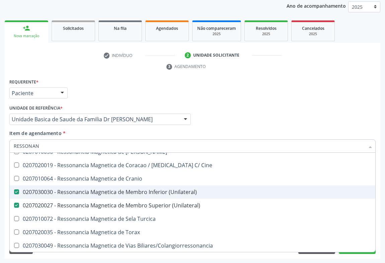
click at [167, 189] on div "0207030030 - Ressonancia Magnetica de Membro Inferior (Unilateral)" at bounding box center [193, 191] width 358 height 5
checkbox \(Unilateral\) "false"
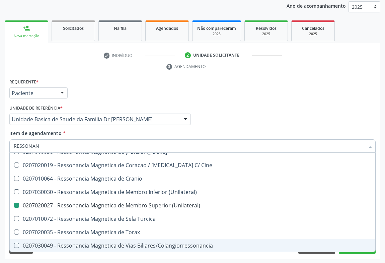
click at [350, 254] on div "Requerente * Paciente Médico(a) Enfermeiro(a) Paciente Nenhum resultado encontr…" at bounding box center [193, 168] width 376 height 182
checkbox X "true"
checkbox \(Unilateral\) "false"
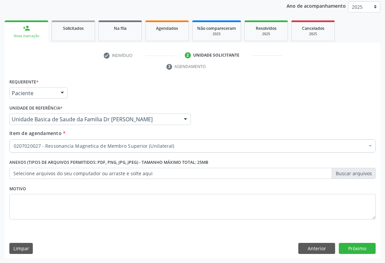
scroll to position [0, 0]
click at [351, 245] on button "Próximo" at bounding box center [357, 248] width 37 height 11
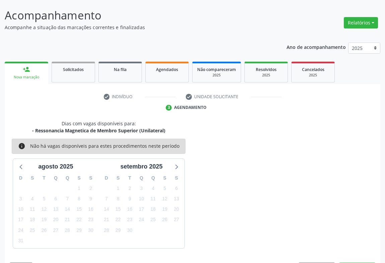
scroll to position [58, 0]
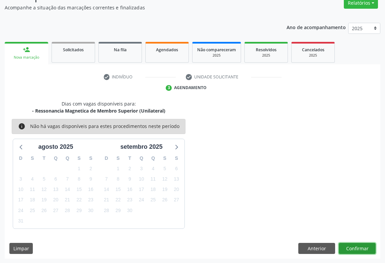
click at [362, 246] on button "Confirmar" at bounding box center [357, 248] width 37 height 11
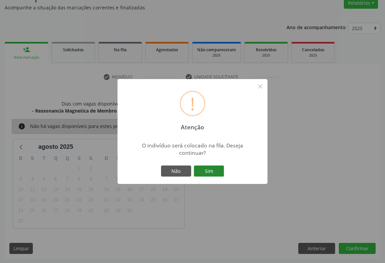
click at [210, 168] on button "Sim" at bounding box center [209, 170] width 30 height 11
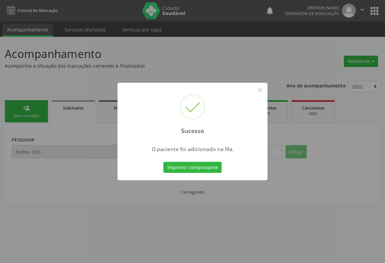
scroll to position [0, 0]
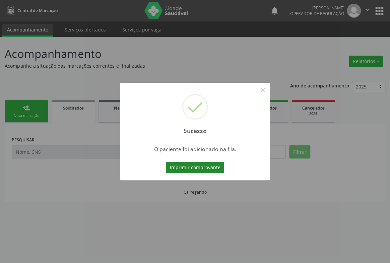
click at [212, 165] on button "Imprimir comprovante" at bounding box center [195, 167] width 58 height 11
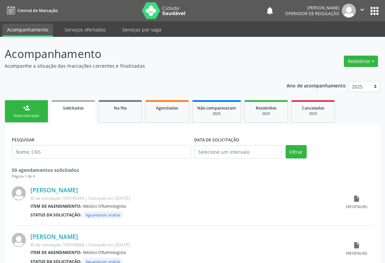
click at [14, 107] on link "person_add Nova marcação" at bounding box center [27, 111] width 44 height 22
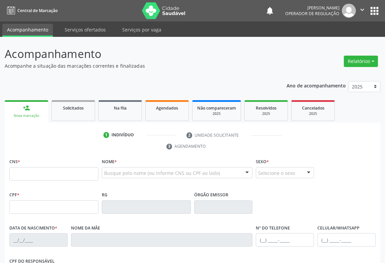
click at [35, 166] on div "CNS *" at bounding box center [53, 169] width 89 height 24
click at [33, 171] on input "text" at bounding box center [53, 173] width 89 height 13
type input "708 9027 2112 8010"
type input "15/05/1982"
type input "Maria Judite da Silva"
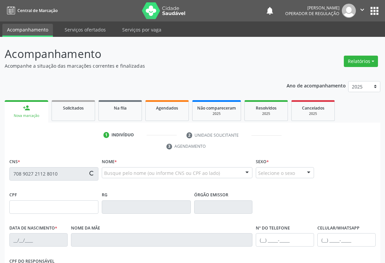
type input "(74) 3645-1312"
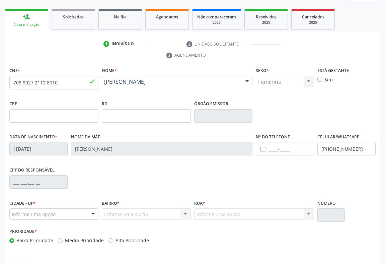
scroll to position [111, 0]
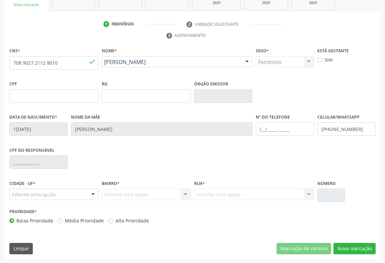
click at [61, 197] on div "Informe uma opção" at bounding box center [53, 194] width 89 height 11
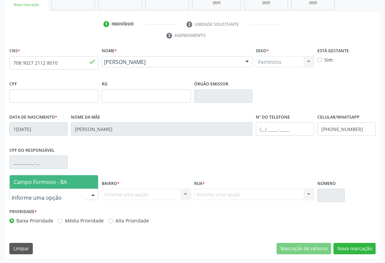
click at [61, 182] on span "Campo Formoso - BA" at bounding box center [40, 181] width 53 height 7
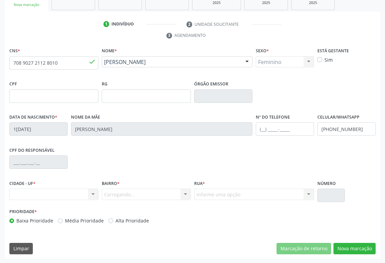
click at [130, 194] on div "Carregando... Nenhum resultado encontrado para: " " Nenhuma opção encontrada. D…" at bounding box center [146, 194] width 89 height 11
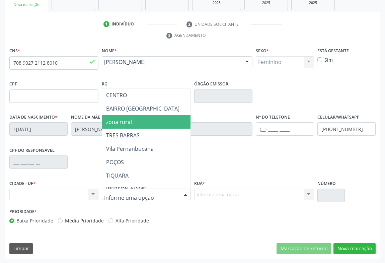
drag, startPoint x: 117, startPoint y: 123, endPoint x: 182, endPoint y: 176, distance: 84.0
click at [128, 127] on span "zona rural" at bounding box center [174, 121] width 145 height 13
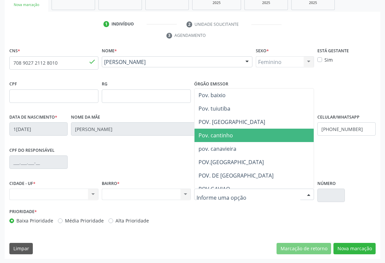
click at [205, 134] on span "Pov. cantinho" at bounding box center [216, 135] width 34 height 7
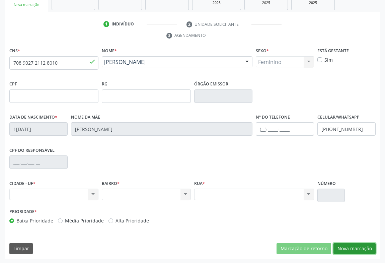
click at [346, 245] on button "Nova marcação" at bounding box center [355, 248] width 42 height 11
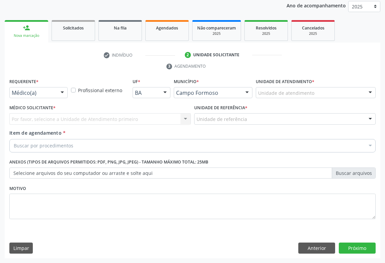
scroll to position [80, 0]
drag, startPoint x: 39, startPoint y: 95, endPoint x: 29, endPoint y: 111, distance: 18.3
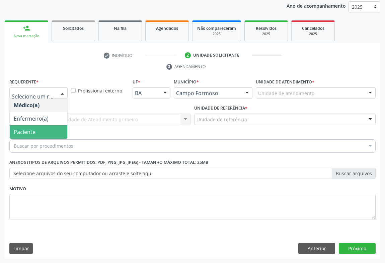
click at [29, 134] on span "Paciente" at bounding box center [25, 131] width 22 height 7
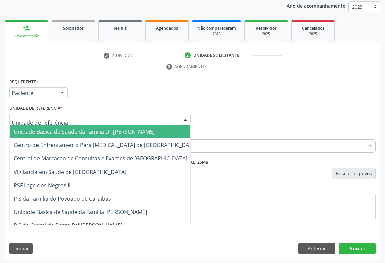
click at [30, 128] on span "Unidade Basica de Saude da Familia Dr [PERSON_NAME]" at bounding box center [84, 131] width 141 height 7
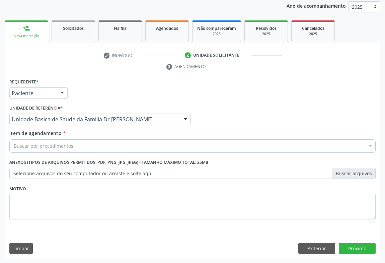
click at [29, 149] on div "Buscar por procedimentos" at bounding box center [192, 145] width 366 height 13
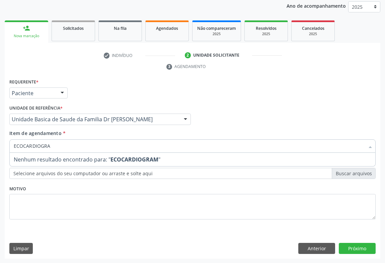
type input "ECOCARDIOGR"
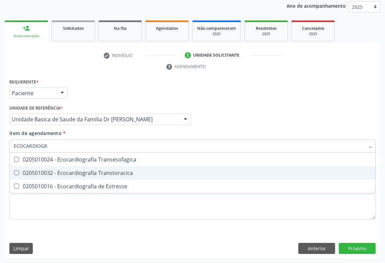
drag, startPoint x: 32, startPoint y: 175, endPoint x: 12, endPoint y: 183, distance: 21.6
click at [32, 175] on span "0205010032 - Ecocardiografia Transtoracica" at bounding box center [193, 172] width 366 height 13
checkbox Transtoracica "true"
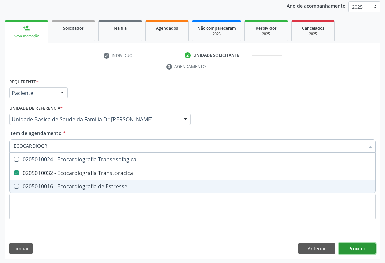
click at [348, 246] on div "Requerente * Paciente Médico(a) Enfermeiro(a) Paciente Nenhum resultado encontr…" at bounding box center [193, 168] width 376 height 182
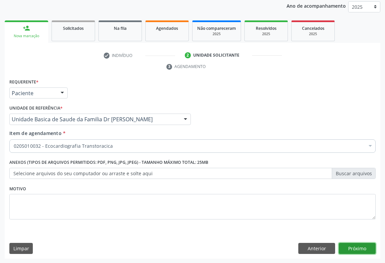
click at [356, 246] on button "Próximo" at bounding box center [357, 248] width 37 height 11
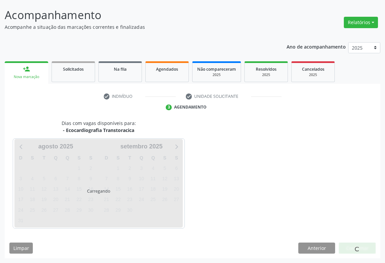
scroll to position [39, 0]
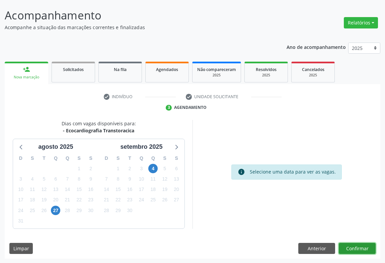
click at [359, 245] on button "Confirmar" at bounding box center [357, 248] width 37 height 11
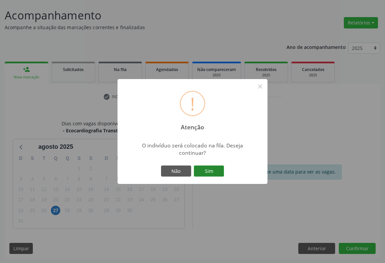
drag, startPoint x: 211, startPoint y: 169, endPoint x: 200, endPoint y: 188, distance: 21.7
click at [210, 170] on button "Sim" at bounding box center [209, 170] width 30 height 11
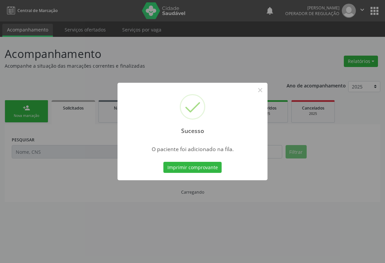
scroll to position [0, 0]
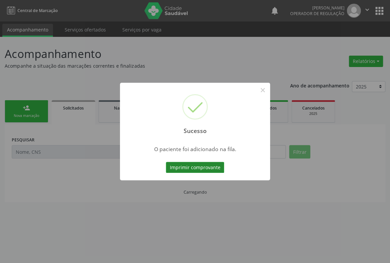
click at [204, 164] on button "Imprimir comprovante" at bounding box center [195, 167] width 58 height 11
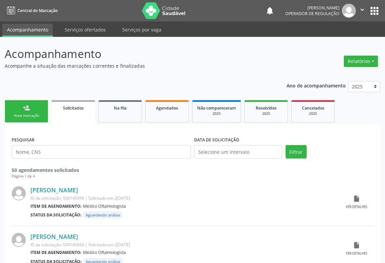
click at [26, 116] on div "Nova marcação" at bounding box center [26, 115] width 33 height 5
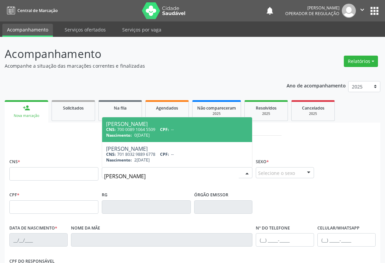
type input "JONAEL SOUZA JUS"
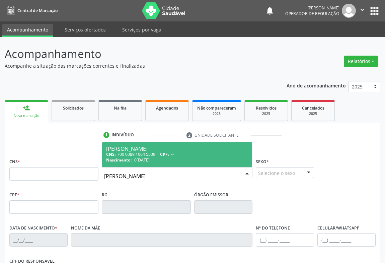
click at [152, 154] on div "CNS: 700 0089 1064 5509 CPF: --" at bounding box center [177, 154] width 142 height 6
type input "700 0089 1064 5509"
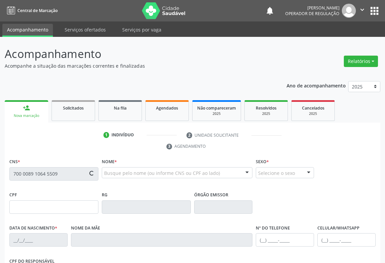
type input "632247991"
type input "05/03/2022"
type input "S/N"
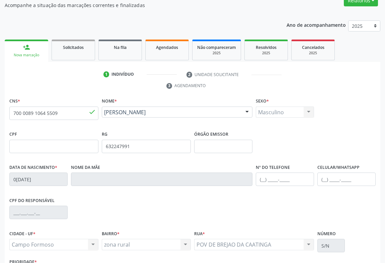
scroll to position [91, 0]
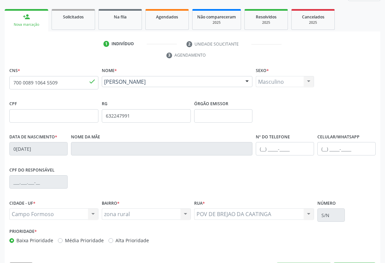
click at [293, 252] on div "CNS * 700 0089 1064 5509 done Nome * Jonael Souza Justino Jonael Souza Justino …" at bounding box center [193, 172] width 376 height 213
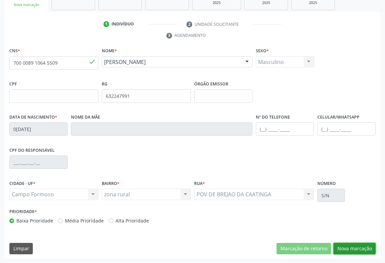
click at [361, 247] on button "Nova marcação" at bounding box center [355, 248] width 42 height 11
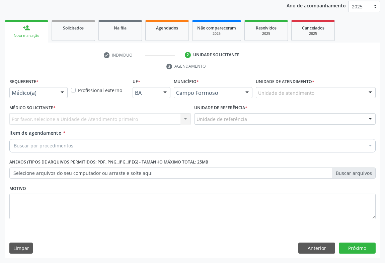
scroll to position [80, 0]
drag, startPoint x: 45, startPoint y: 94, endPoint x: 30, endPoint y: 111, distance: 21.8
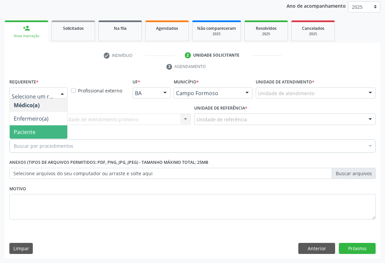
drag, startPoint x: 28, startPoint y: 129, endPoint x: 28, endPoint y: 120, distance: 9.1
click at [28, 130] on span "Paciente" at bounding box center [25, 131] width 22 height 7
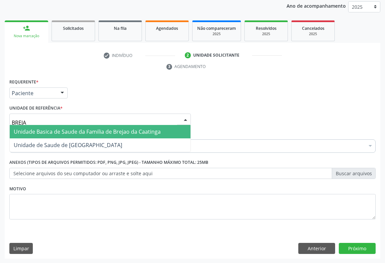
type input "BREJAO"
click at [49, 136] on span "Unidade Basica de Saude da Familia de Brejao da Caatinga" at bounding box center [100, 131] width 181 height 13
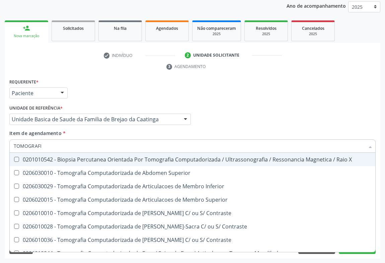
type input "TOMOGRAFIA"
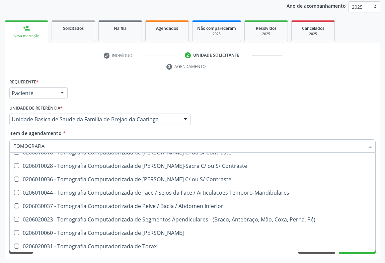
scroll to position [91, 0]
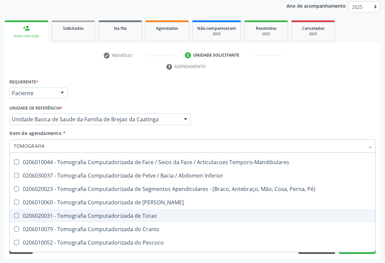
click at [161, 214] on div "0206020031 - Tomografia Computadorizada de Torax" at bounding box center [193, 215] width 358 height 5
checkbox Torax "true"
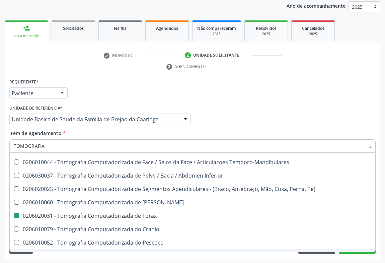
click at [345, 258] on div "Acompanhamento Acompanhe a situação das marcações correntes e finalizadas Relat…" at bounding box center [192, 110] width 385 height 306
checkbox Superior "true"
checkbox Torax "false"
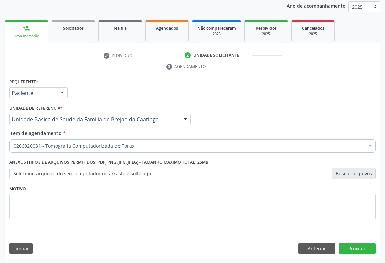
scroll to position [0, 0]
click at [351, 246] on button "Próximo" at bounding box center [357, 248] width 37 height 11
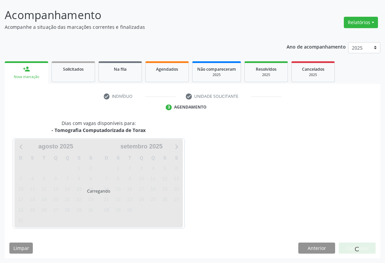
scroll to position [39, 0]
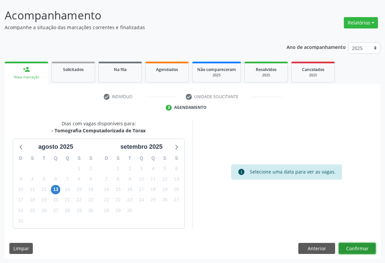
click at [352, 250] on button "Confirmar" at bounding box center [357, 248] width 37 height 11
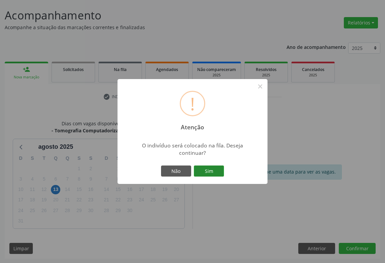
click at [204, 170] on button "Sim" at bounding box center [209, 170] width 30 height 11
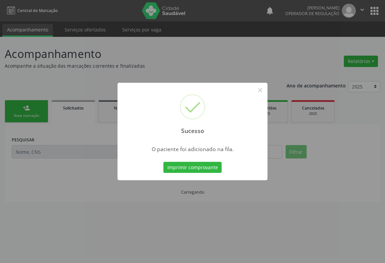
scroll to position [0, 0]
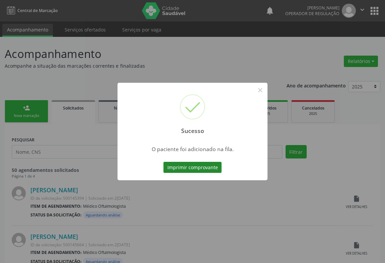
click at [204, 168] on button "Imprimir comprovante" at bounding box center [192, 167] width 58 height 11
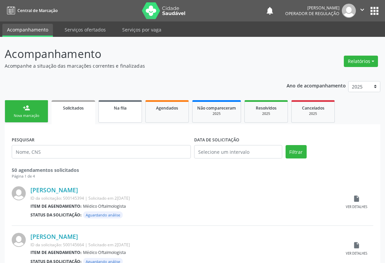
click at [125, 117] on link "Na fila" at bounding box center [120, 111] width 44 height 22
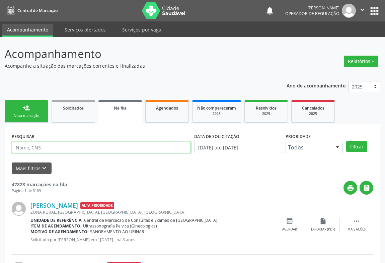
click at [45, 150] on input "text" at bounding box center [101, 147] width 179 height 11
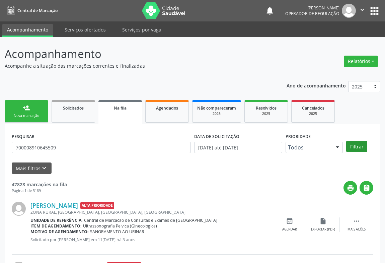
type input "700008910645509"
click at [361, 148] on button "Filtrar" at bounding box center [356, 146] width 21 height 11
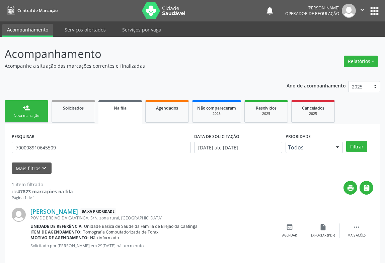
scroll to position [9, 0]
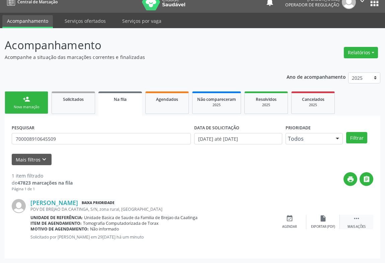
click at [361, 216] on div " Mais ações" at bounding box center [356, 222] width 33 height 14
click at [321, 220] on icon "edit" at bounding box center [322, 218] width 7 height 7
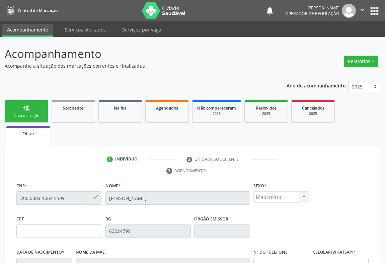
scroll to position [142, 0]
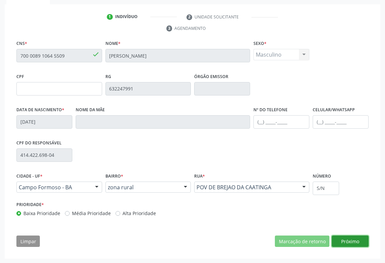
click at [352, 238] on button "Próximo" at bounding box center [350, 240] width 37 height 11
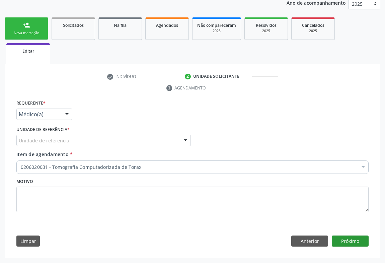
scroll to position [82, 0]
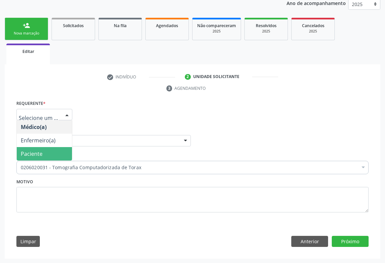
click at [17, 152] on span "Paciente" at bounding box center [44, 153] width 55 height 13
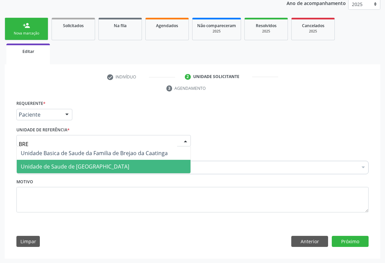
type input "BREJ"
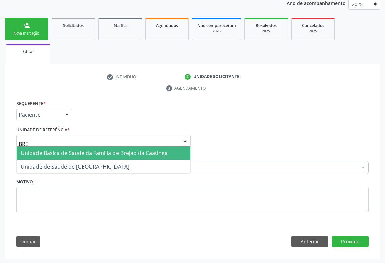
click at [112, 149] on span "Unidade Basica de Saude da Familia de Brejao da Caatinga" at bounding box center [94, 152] width 147 height 7
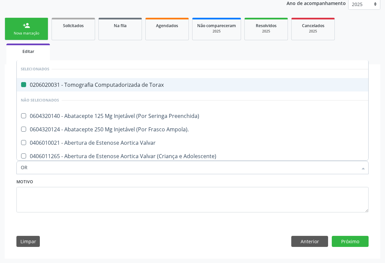
type input "ORT"
checkbox Torax "false"
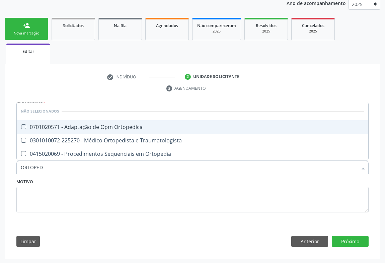
type input "ORTOPEDI"
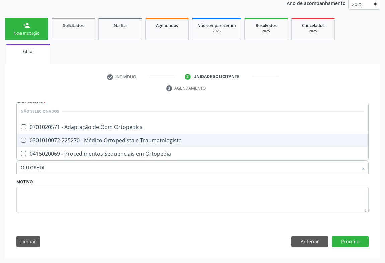
click at [85, 143] on div "0301010072-225270 - Médico Ortopedista e Traumatologista" at bounding box center [193, 140] width 344 height 5
checkbox Traumatologista "true"
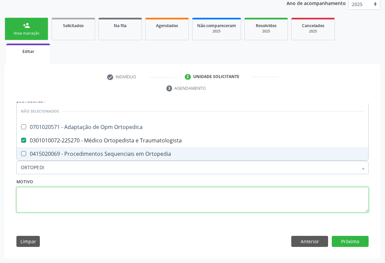
click at [79, 195] on textarea at bounding box center [192, 199] width 352 height 25
checkbox Ortopedica "true"
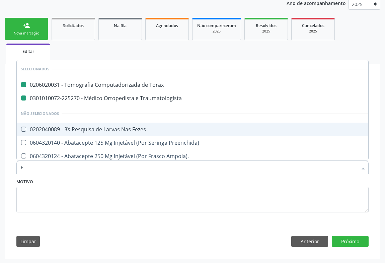
type input "EL"
checkbox Torax "false"
checkbox Traumatologista "false"
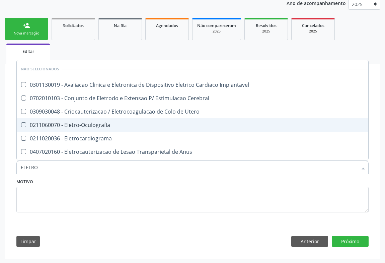
type input "ELETROC"
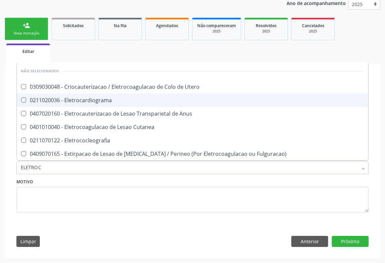
drag, startPoint x: 87, startPoint y: 102, endPoint x: 87, endPoint y: 124, distance: 21.4
click at [87, 102] on div "0211020036 - Eletrocardiograma" at bounding box center [193, 99] width 344 height 5
checkbox Eletrocardiograma "true"
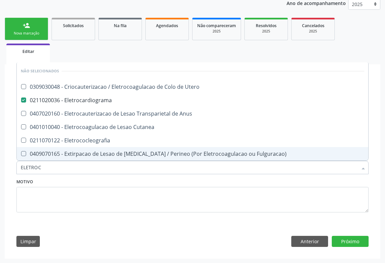
drag, startPoint x: 78, startPoint y: 183, endPoint x: 71, endPoint y: 177, distance: 8.4
click at [77, 183] on div "Motivo" at bounding box center [192, 193] width 352 height 35
checkbox Utero "true"
checkbox Anus "true"
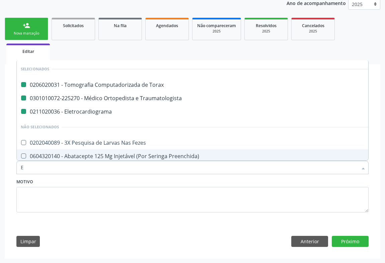
type input "EC"
checkbox Torax "false"
checkbox Traumatologista "false"
checkbox Eletrocardiograma "false"
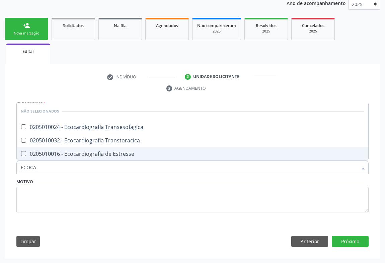
type input "ECOCAR"
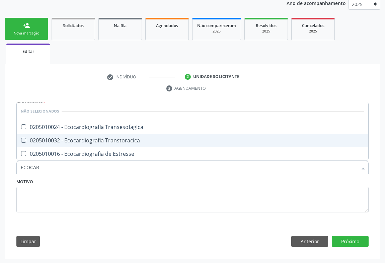
click at [87, 144] on span "0205010032 - Ecocardiografia Transtoracica" at bounding box center [193, 140] width 352 height 13
checkbox Transtoracica "true"
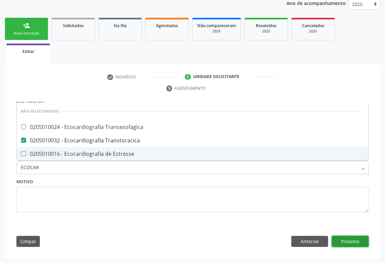
click at [358, 238] on button "Próximo" at bounding box center [350, 241] width 37 height 11
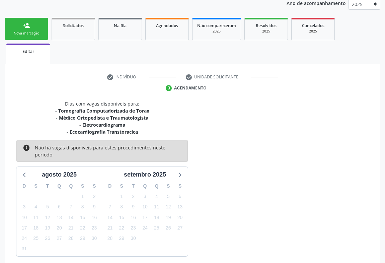
scroll to position [111, 0]
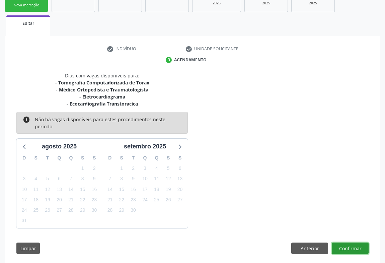
click at [347, 245] on button "Confirmar" at bounding box center [350, 247] width 37 height 11
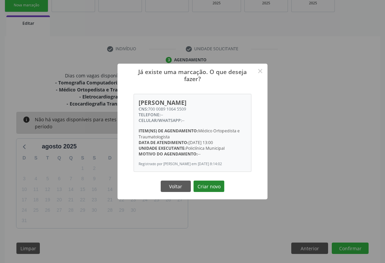
click at [214, 186] on button "Criar novo" at bounding box center [209, 186] width 31 height 11
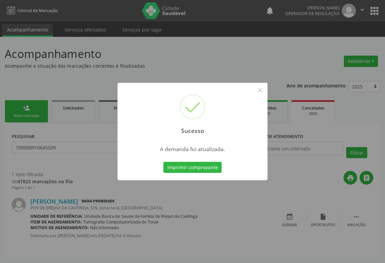
scroll to position [0, 0]
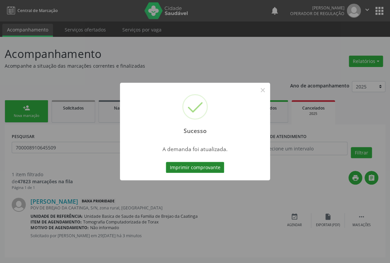
click at [213, 165] on button "Imprimir comprovante" at bounding box center [195, 167] width 58 height 11
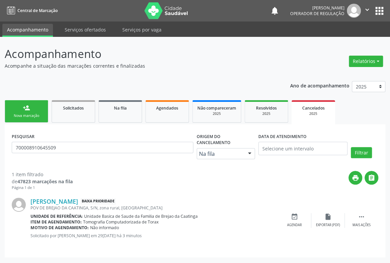
click at [37, 107] on link "person_add Nova marcação" at bounding box center [27, 111] width 44 height 22
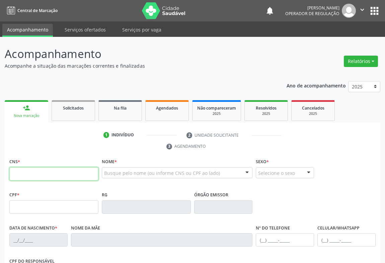
click at [43, 172] on input "text" at bounding box center [53, 173] width 89 height 13
type input "703 0068 3750 9771"
type input "01/02/1946"
type input "Maria Justina de Jesus"
type input "(74) 98814-1043"
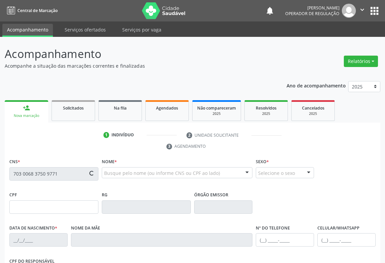
type input "S/N"
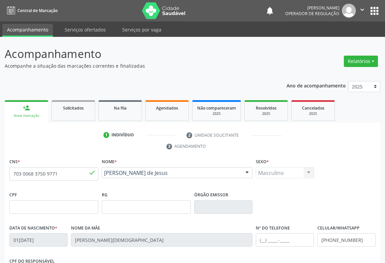
scroll to position [111, 0]
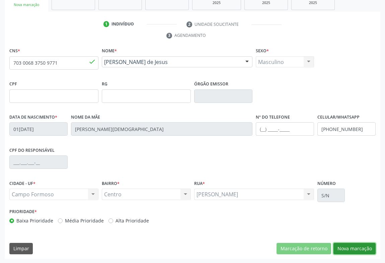
click at [350, 246] on button "Nova marcação" at bounding box center [355, 248] width 42 height 11
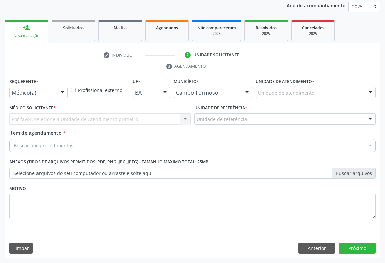
scroll to position [80, 0]
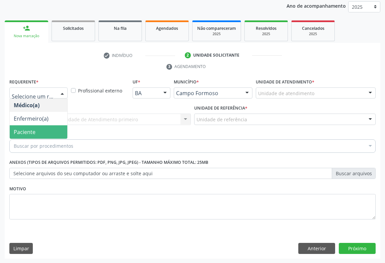
click at [26, 135] on span "Paciente" at bounding box center [25, 131] width 22 height 7
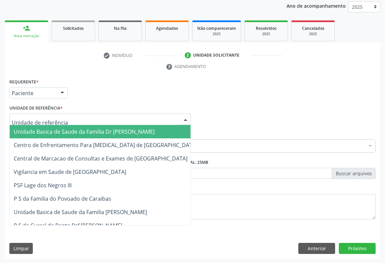
click at [30, 131] on span "Unidade Basica de Saude da Familia Dr [PERSON_NAME]" at bounding box center [84, 131] width 141 height 7
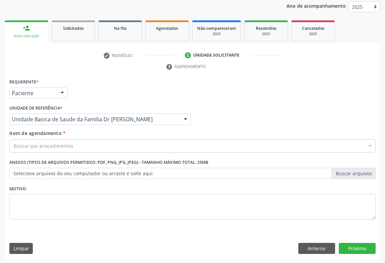
click at [29, 150] on div "Buscar por procedimentos" at bounding box center [192, 145] width 366 height 13
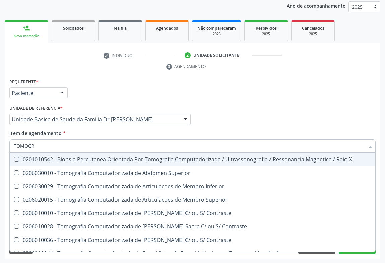
type input "TOMOGRA"
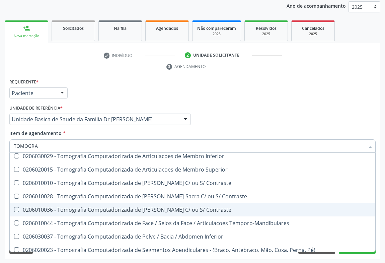
scroll to position [91, 0]
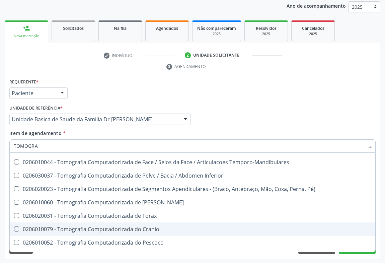
click at [169, 229] on div "0206010079 - Tomografia Computadorizada do Cranio" at bounding box center [193, 228] width 358 height 5
checkbox Cranio "true"
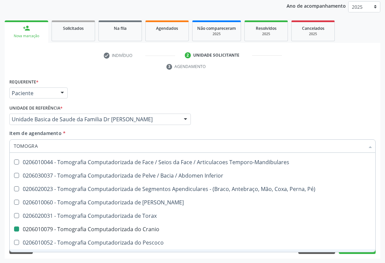
click at [348, 255] on div "Requerente * Paciente Médico(a) Enfermeiro(a) Paciente Nenhum resultado encontr…" at bounding box center [193, 168] width 376 height 182
checkbox Superior "true"
checkbox Cranio "false"
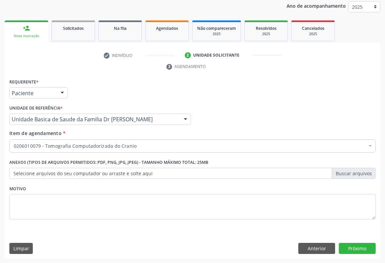
scroll to position [0, 0]
click at [348, 247] on button "Próximo" at bounding box center [357, 248] width 37 height 11
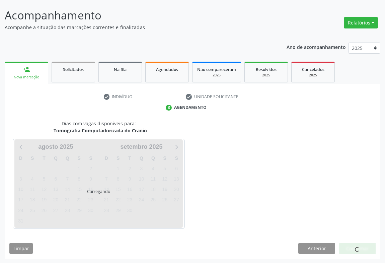
scroll to position [39, 0]
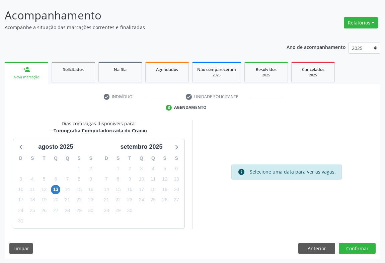
click at [338, 244] on div "Dias com vagas disponíveis para: - Tomografia Computadorizada do Cranio agosto …" at bounding box center [193, 189] width 376 height 139
click at [344, 247] on button "Confirmar" at bounding box center [357, 248] width 37 height 11
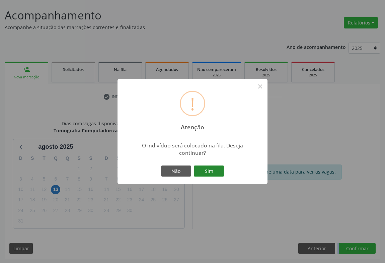
click at [219, 172] on button "Sim" at bounding box center [209, 170] width 30 height 11
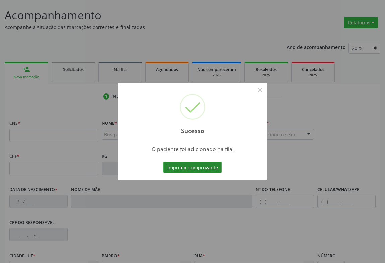
click at [193, 165] on button "Imprimir comprovante" at bounding box center [192, 167] width 58 height 11
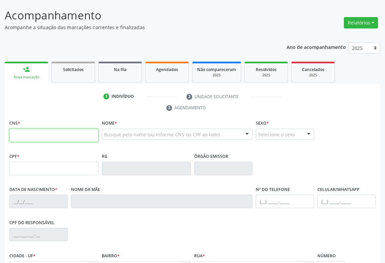
click at [48, 133] on input "text" at bounding box center [53, 135] width 89 height 13
type input "700 8064 7695 3882"
type input "0857193821"
type input "09/08/1976"
type input "(74) 99135-2593"
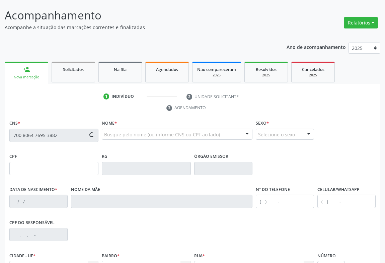
type input "(74) 99135-2593"
type input "005.410.335-57"
type input "S/N"
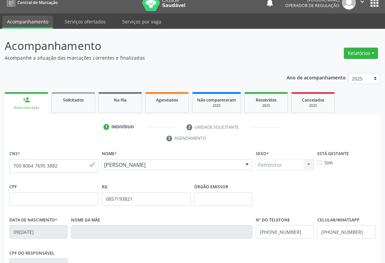
scroll to position [99, 0]
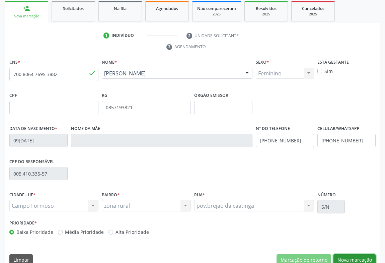
click at [350, 257] on button "Nova marcação" at bounding box center [355, 259] width 42 height 11
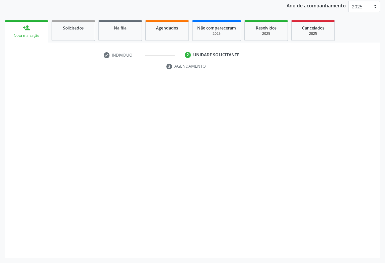
scroll to position [80, 0]
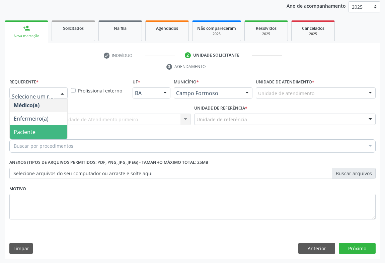
click at [25, 132] on span "Paciente" at bounding box center [25, 131] width 22 height 7
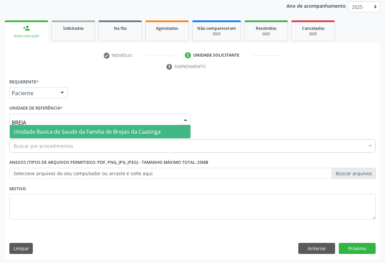
type input "BREJAO"
click at [42, 129] on span "Unidade Basica de Saude da Familia de Brejao da Caatinga" at bounding box center [87, 131] width 147 height 7
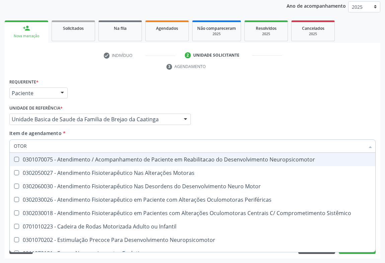
type input "OTORR"
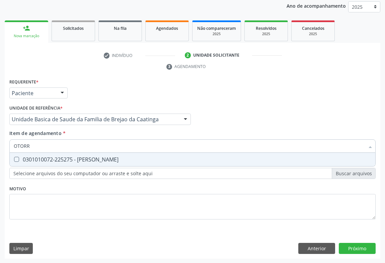
click at [60, 157] on div "0301010072-225275 - Médico Otorrinolaringologista" at bounding box center [193, 159] width 358 height 5
checkbox Otorrinolaringologista "true"
click at [349, 250] on div "Requerente * Paciente Médico(a) Enfermeiro(a) Paciente Nenhum resultado encontr…" at bounding box center [193, 168] width 376 height 182
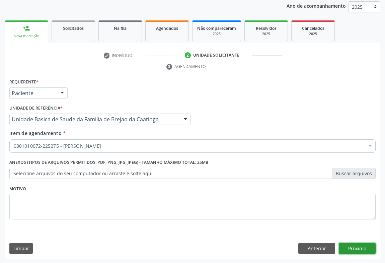
click at [349, 249] on button "Próximo" at bounding box center [357, 248] width 37 height 11
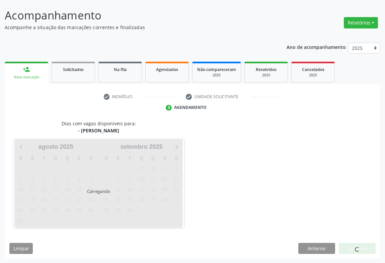
scroll to position [58, 0]
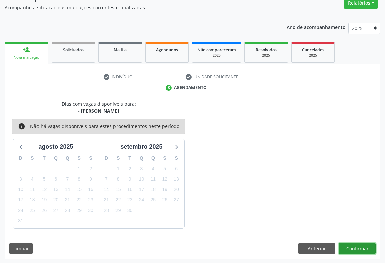
click at [349, 249] on button "Confirmar" at bounding box center [357, 248] width 37 height 11
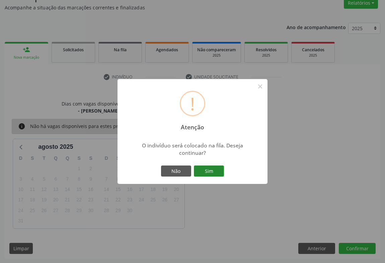
click at [212, 170] on button "Sim" at bounding box center [209, 170] width 30 height 11
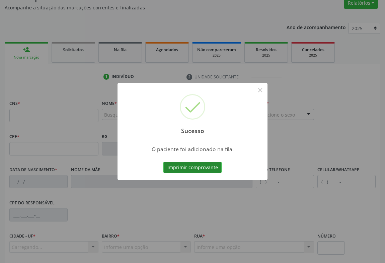
click at [210, 166] on button "Imprimir comprovante" at bounding box center [192, 167] width 58 height 11
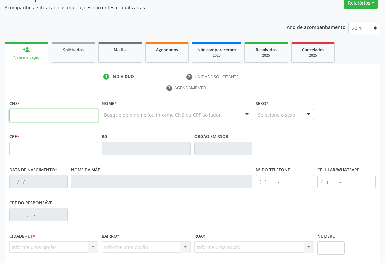
click at [38, 113] on input "text" at bounding box center [53, 115] width 89 height 13
type input "704 6011 6618 6522"
type input "03822266399"
type input "1[DATE]"
type input "[PHONE_NUMBER]"
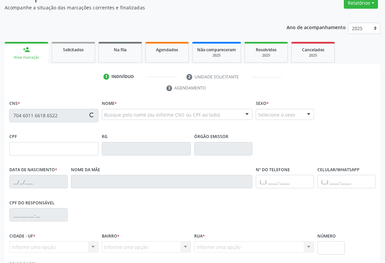
type input "S/N"
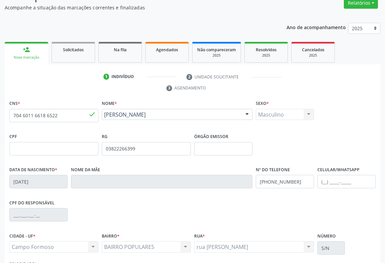
scroll to position [111, 0]
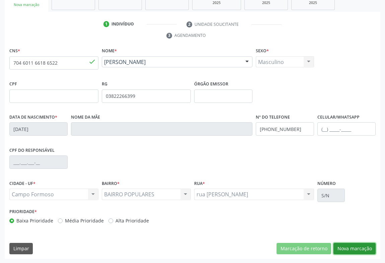
click at [343, 245] on button "Nova marcação" at bounding box center [355, 248] width 42 height 11
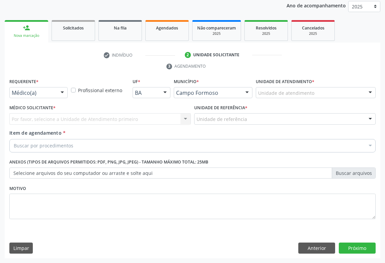
scroll to position [80, 0]
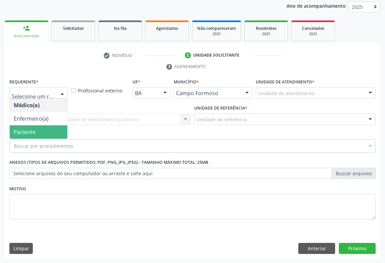
click at [17, 127] on span "Paciente" at bounding box center [39, 131] width 58 height 13
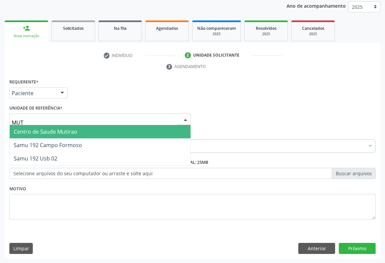
type input "MUTI"
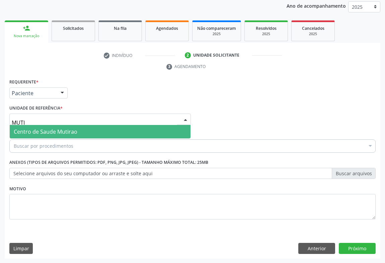
click at [27, 131] on span "Centro de Saude Mutirao" at bounding box center [46, 131] width 64 height 7
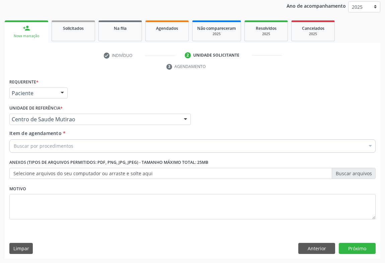
click at [24, 140] on div "Buscar por procedimentos" at bounding box center [192, 145] width 366 height 13
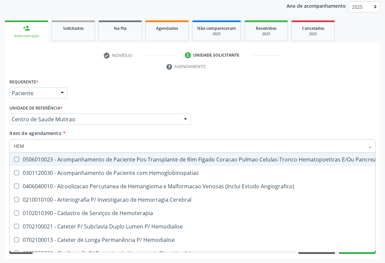
type input "HEMO"
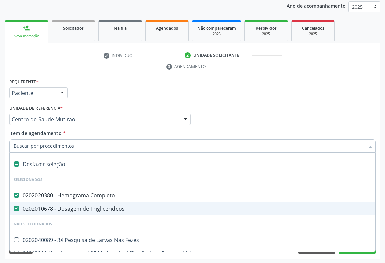
scroll to position [80, 0]
type input "U"
checkbox Completo "false"
checkbox Triglicerideos "false"
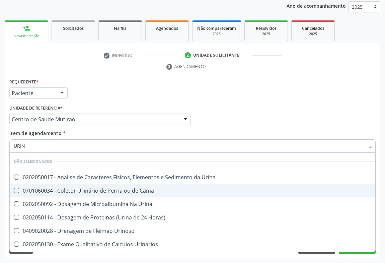
type input "URINA"
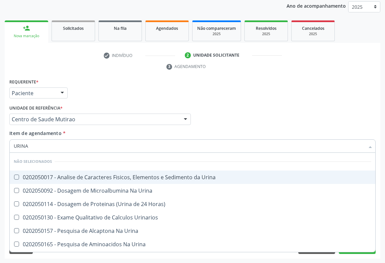
drag, startPoint x: 35, startPoint y: 176, endPoint x: 32, endPoint y: 180, distance: 4.5
click at [33, 177] on div "0202050017 - Analise de Caracteres Fisicos, Elementos e Sedimento da Urina" at bounding box center [193, 176] width 358 height 5
checkbox Urina "true"
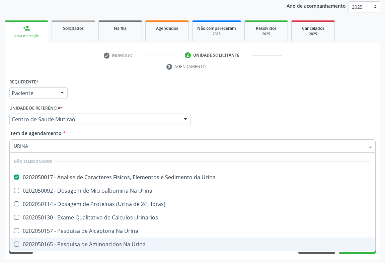
type input "URINA"
click at [154, 261] on div "Acompanhamento Acompanhe a situação das marcações correntes e finalizadas Relat…" at bounding box center [192, 110] width 385 height 306
checkbox Urina "true"
checkbox Horas\) "true"
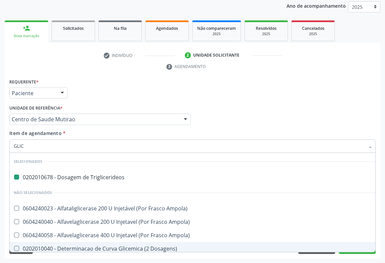
type input "GLICO"
checkbox Triglicerideos "false"
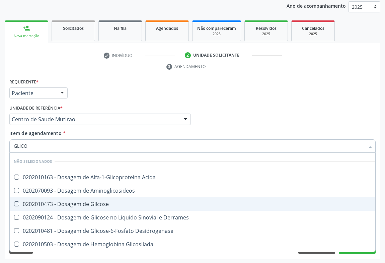
click at [76, 204] on div "0202010473 - Dosagem de Glicose" at bounding box center [195, 203] width 362 height 5
checkbox Glicose "true"
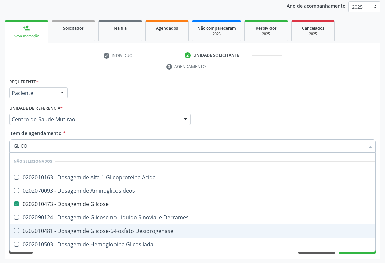
type input "GLICO"
checkbox Acida "true"
checkbox Derrames "true"
checkbox Aminoglicosideos "true"
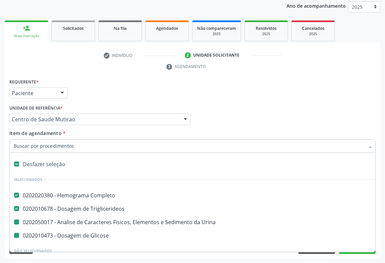
type input "H"
checkbox Urina "false"
checkbox Glicose "false"
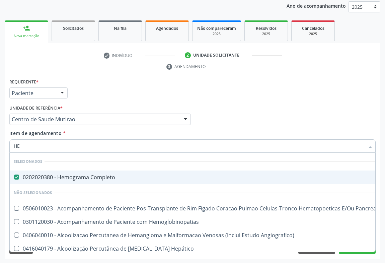
type input "H"
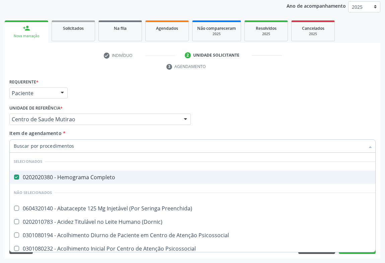
checkbox Preenchida\) "true"
checkbox \(Dornic\) "true"
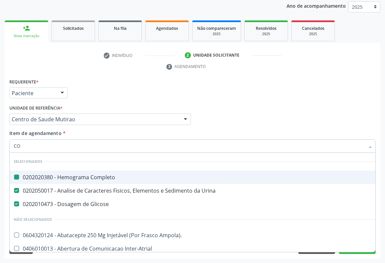
type input "COL"
checkbox Completo "false"
checkbox Glicose "false"
checkbox Urina "false"
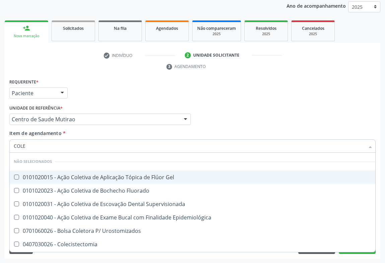
type input "COLES"
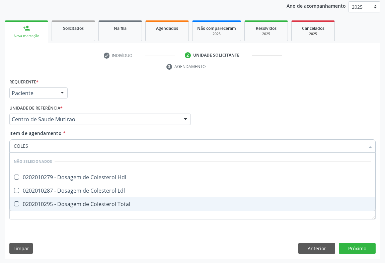
drag, startPoint x: 26, startPoint y: 204, endPoint x: 27, endPoint y: 190, distance: 14.4
click at [26, 202] on div "0202010295 - Dosagem de Colesterol Total" at bounding box center [193, 203] width 358 height 5
checkbox Total "true"
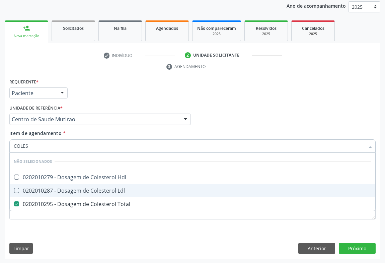
drag, startPoint x: 27, startPoint y: 189, endPoint x: 28, endPoint y: 179, distance: 10.1
click at [27, 188] on div "0202010287 - Dosagem de Colesterol Ldl" at bounding box center [193, 190] width 358 height 5
checkbox Ldl "true"
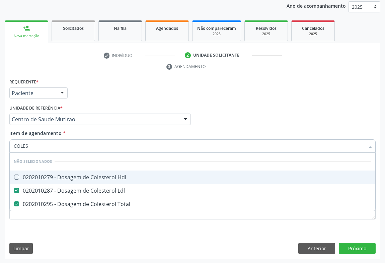
click at [28, 176] on div "0202010279 - Dosagem de Colesterol Hdl" at bounding box center [193, 176] width 358 height 5
checkbox Hdl "true"
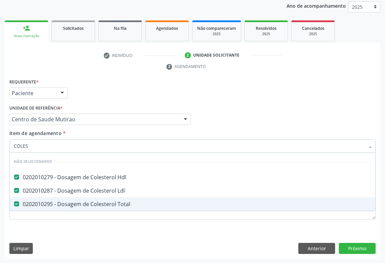
click at [23, 226] on div "Requerente * Paciente Médico(a) Enfermeiro(a) Paciente Nenhum resultado encontr…" at bounding box center [192, 153] width 366 height 152
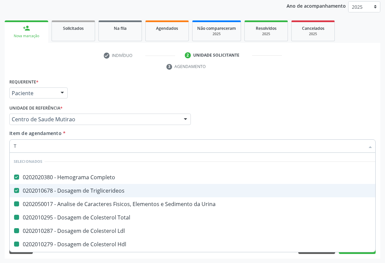
type input "TR"
checkbox Urina "false"
checkbox Total "false"
checkbox Ldl "false"
checkbox Hdl "false"
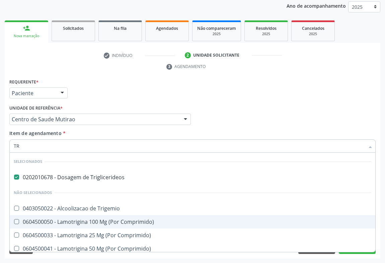
type input "T"
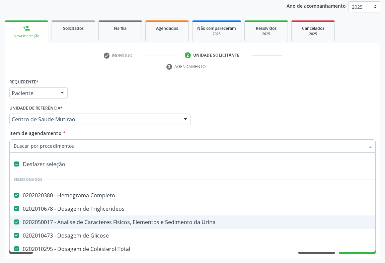
checkbox Urina "true"
checkbox Glicose "true"
checkbox Total "true"
checkbox Ldl "true"
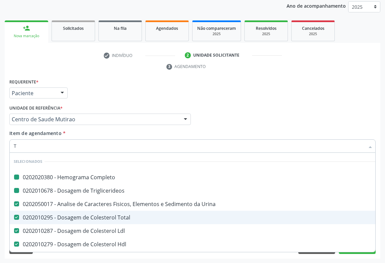
type input "TG"
checkbox Completo "false"
checkbox Urina "false"
checkbox Triglicerideos "false"
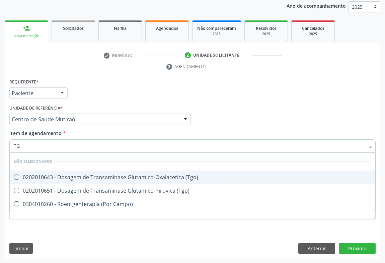
click at [87, 178] on div "0202010643 - Dosagem de Transaminase Glutamico-Oxalacetica (Tgo)" at bounding box center [193, 176] width 358 height 5
checkbox \(Tgo\) "true"
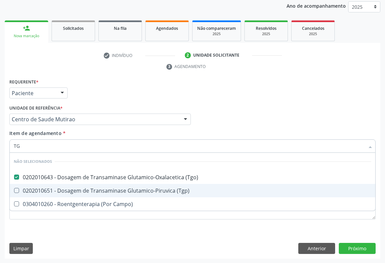
drag, startPoint x: 82, startPoint y: 190, endPoint x: 63, endPoint y: 218, distance: 34.1
click at [82, 190] on div "0202010651 - Dosagem de Transaminase Glutamico-Piruvica (Tgp)" at bounding box center [193, 190] width 358 height 5
checkbox \(Tgp\) "true"
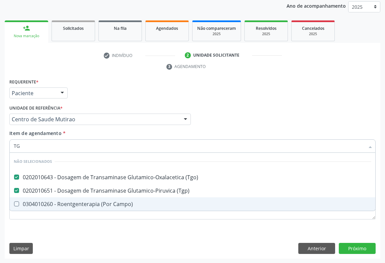
click at [55, 232] on div "Requerente * Paciente Médico(a) Enfermeiro(a) Paciente Nenhum resultado encontr…" at bounding box center [193, 168] width 376 height 182
checkbox Campo\) "true"
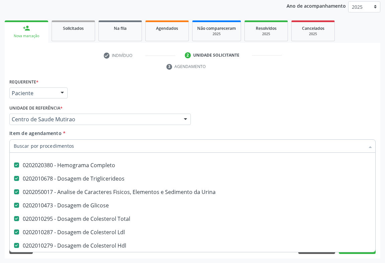
scroll to position [91, 0]
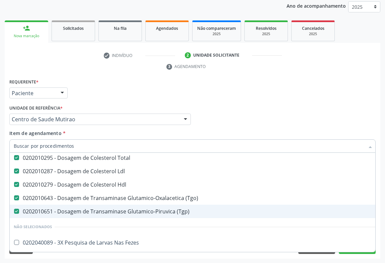
click at [355, 259] on div "Acompanhamento Acompanhe a situação das marcações correntes e finalizadas Relat…" at bounding box center [192, 110] width 385 height 306
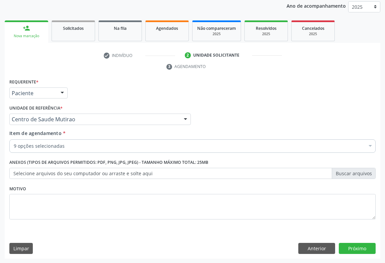
scroll to position [0, 0]
click at [355, 246] on button "Próximo" at bounding box center [357, 248] width 37 height 11
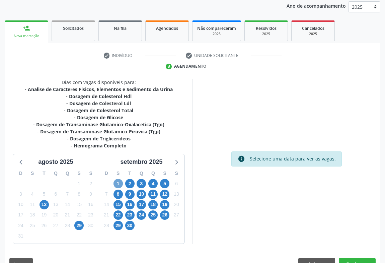
click at [118, 180] on span "1" at bounding box center [118, 183] width 9 height 9
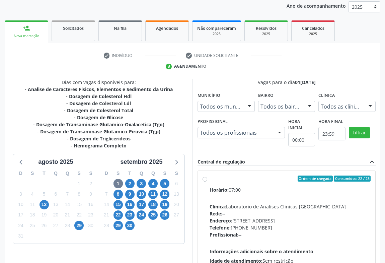
click at [210, 180] on label "Ordem de chegada Consumidos: 22 / 23 Horário: 07:00 Clínica: Laboratorio de Ana…" at bounding box center [290, 226] width 161 height 103
click at [203, 180] on input "Ordem de chegada Consumidos: 22 / 23 Horário: 07:00 Clínica: Laboratorio de Ana…" at bounding box center [205, 178] width 5 height 6
radio input "true"
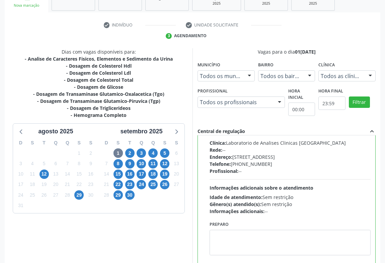
scroll to position [151, 0]
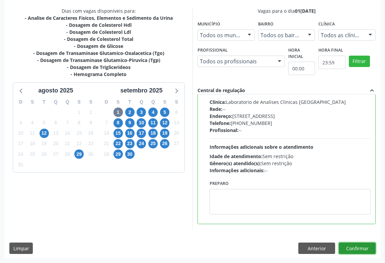
click at [345, 246] on button "Confirmar" at bounding box center [357, 247] width 37 height 11
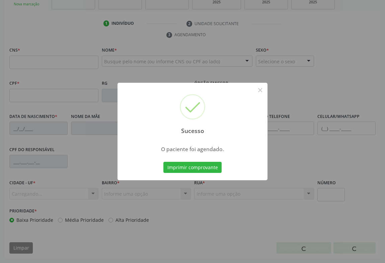
scroll to position [111, 0]
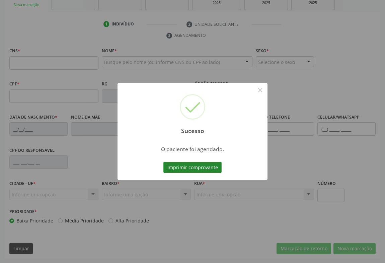
click at [199, 169] on button "Imprimir comprovante" at bounding box center [192, 167] width 58 height 11
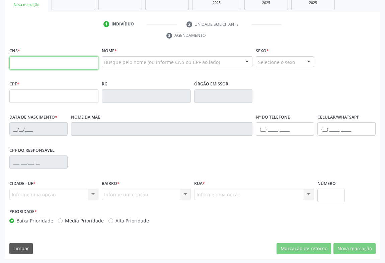
click at [47, 60] on input "text" at bounding box center [53, 62] width 89 height 13
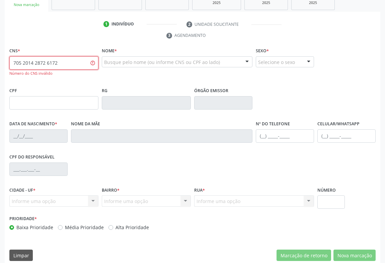
type input "705 2014 2872 6172"
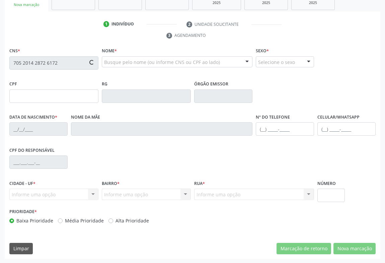
type input "931.892.495-04"
type input "0897133544"
type input "27/08/1978"
type input "(74) 99119-3400"
type input "(74) 99927-0043"
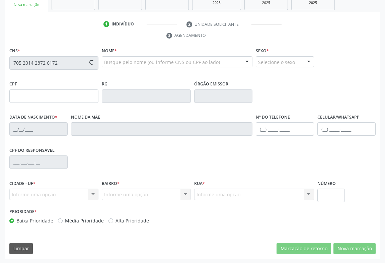
type input "S/N"
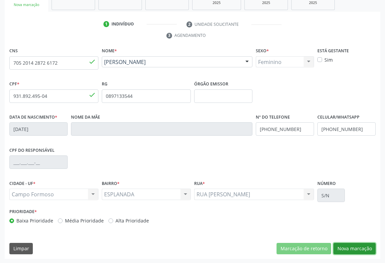
click at [349, 247] on button "Nova marcação" at bounding box center [355, 248] width 42 height 11
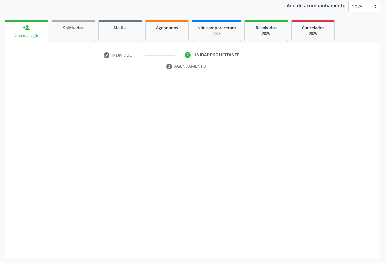
scroll to position [80, 0]
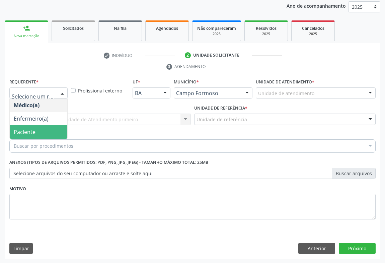
click at [27, 131] on span "Paciente" at bounding box center [25, 131] width 22 height 7
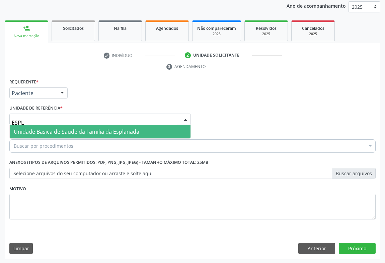
type input "ESPLA"
click at [42, 134] on span "Unidade Basica de Saude da Familia da Esplanada" at bounding box center [77, 131] width 126 height 7
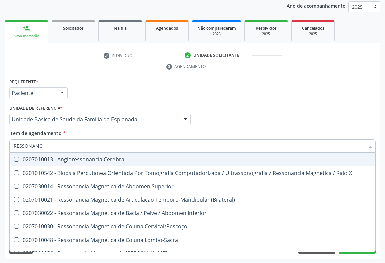
type input "RESSONANCIA"
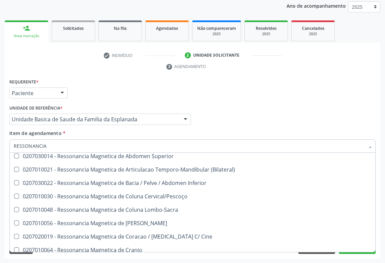
scroll to position [61, 0]
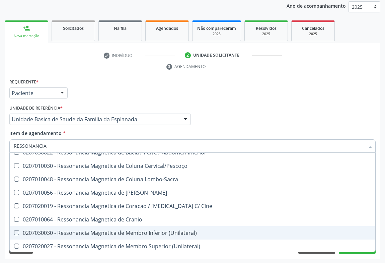
click at [160, 234] on div "0207030030 - Ressonancia Magnetica de Membro Inferior (Unilateral)" at bounding box center [193, 232] width 358 height 5
checkbox \(Unilateral\) "true"
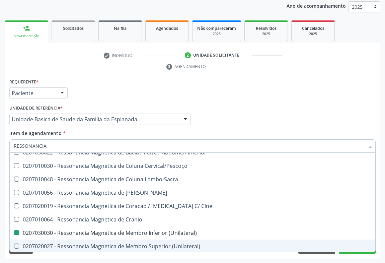
click at [339, 257] on div "Requerente * Paciente Médico(a) Enfermeiro(a) Paciente Nenhum resultado encontr…" at bounding box center [193, 168] width 376 height 182
checkbox X "true"
checkbox \(Unilateral\) "false"
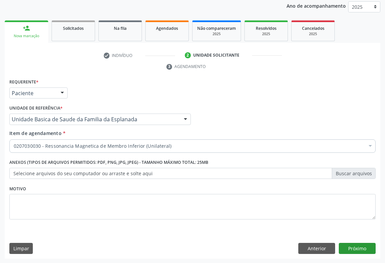
scroll to position [0, 0]
click at [353, 250] on button "Próximo" at bounding box center [357, 248] width 37 height 11
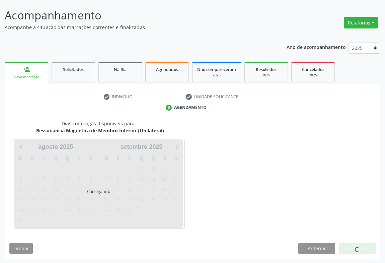
scroll to position [58, 0]
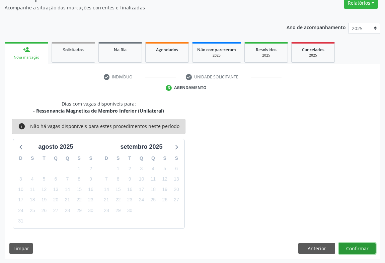
click at [358, 248] on button "Confirmar" at bounding box center [357, 248] width 37 height 11
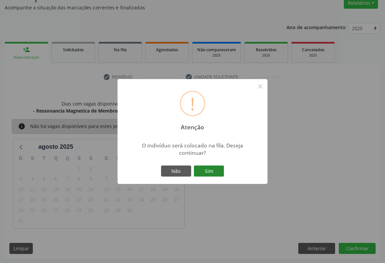
click at [206, 170] on button "Sim" at bounding box center [209, 170] width 30 height 11
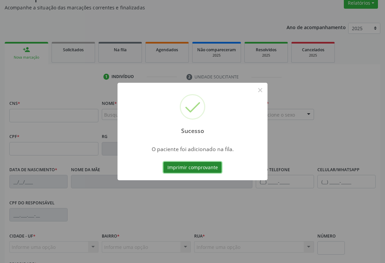
click at [208, 164] on button "Imprimir comprovante" at bounding box center [192, 167] width 58 height 11
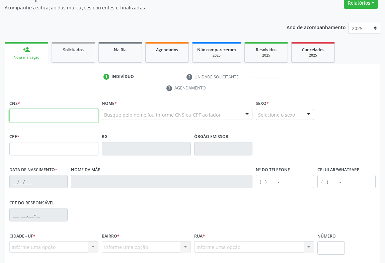
click at [44, 120] on input "text" at bounding box center [53, 115] width 89 height 13
type input "707 3060 5248 0970"
type input "503.949.835-72"
type input "10/09/1969"
type input "Antonia Santos Vieira"
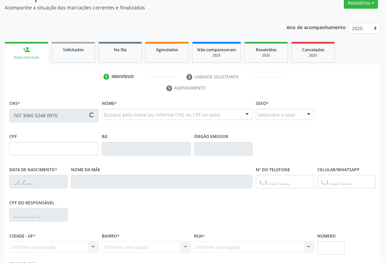
type input "(66) 99964-6230"
type input "S/N"
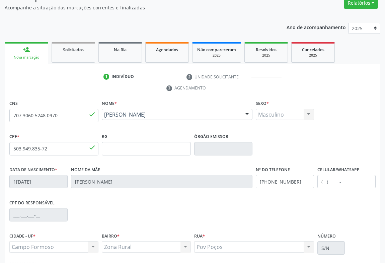
scroll to position [111, 0]
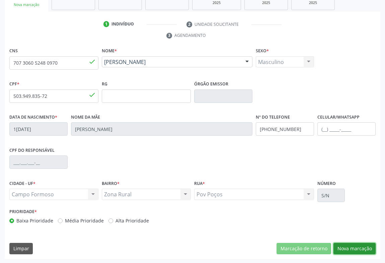
click at [363, 248] on button "Nova marcação" at bounding box center [355, 248] width 42 height 11
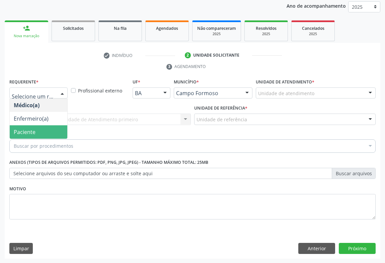
drag, startPoint x: 41, startPoint y: 135, endPoint x: 38, endPoint y: 124, distance: 11.6
click at [41, 135] on span "Paciente" at bounding box center [39, 131] width 58 height 13
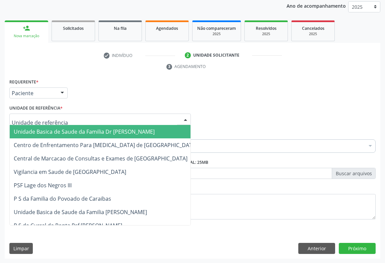
click at [51, 133] on span "Unidade Basica de Saude da Familia Dr [PERSON_NAME]" at bounding box center [84, 131] width 141 height 7
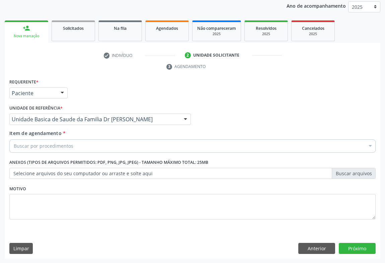
click at [42, 149] on div "Buscar por procedimentos" at bounding box center [192, 145] width 366 height 13
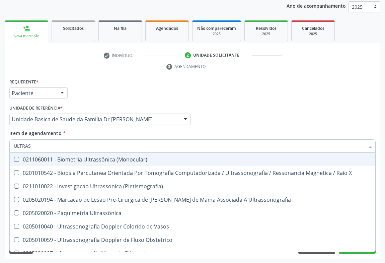
type input "ULTRASS"
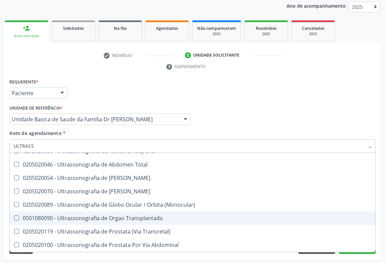
scroll to position [209, 0]
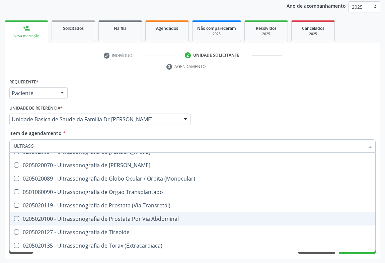
drag, startPoint x: 172, startPoint y: 221, endPoint x: 157, endPoint y: 221, distance: 15.4
click at [170, 221] on span "0205020100 - Ultrassonografia de Prostata Por Via Abdominal" at bounding box center [193, 218] width 366 height 13
checkbox Abdominal "true"
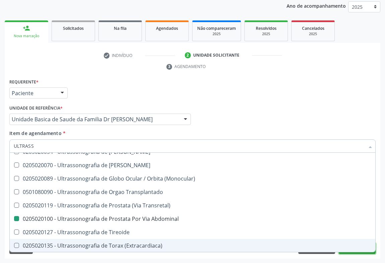
click at [356, 253] on button "Próximo" at bounding box center [357, 248] width 37 height 11
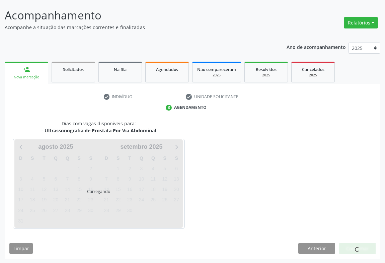
scroll to position [0, 0]
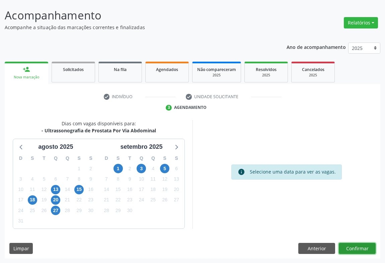
click at [354, 247] on button "Confirmar" at bounding box center [357, 248] width 37 height 11
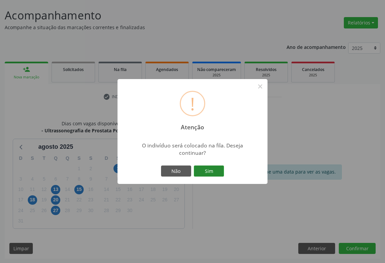
click at [208, 172] on button "Sim" at bounding box center [209, 170] width 30 height 11
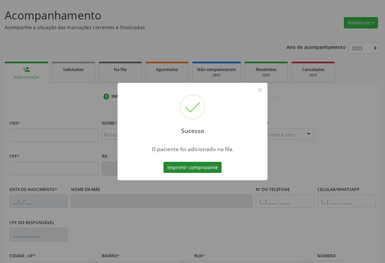
click at [204, 164] on button "Imprimir comprovante" at bounding box center [192, 167] width 58 height 11
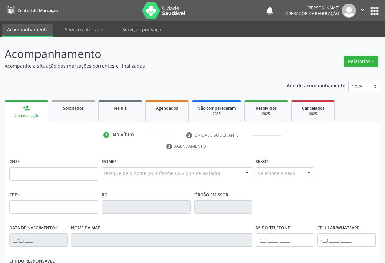
click at [21, 174] on div "Sucesso × O paciente foi adicionado na fila. Imprimir comprovante Cancel" at bounding box center [192, 131] width 385 height 263
click at [39, 173] on div "Sucesso × O paciente foi adicionado na fila. Imprimir comprovante Cancel" at bounding box center [192, 131] width 385 height 263
click at [372, 10] on div "Sucesso × O paciente foi adicionado na fila. Imprimir comprovante Cancel" at bounding box center [192, 131] width 385 height 263
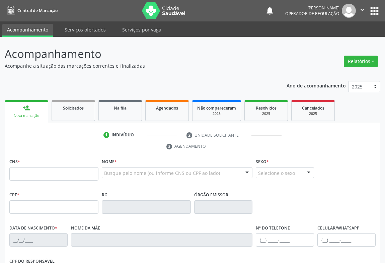
click at [372, 10] on div "Sucesso × O paciente foi adicionado na fila. Imprimir comprovante Cancel" at bounding box center [192, 131] width 385 height 263
click at [83, 177] on input "text" at bounding box center [53, 173] width 89 height 13
type input "700 0006 4759 8803"
type input "30804894401"
type input "2[DATE]"
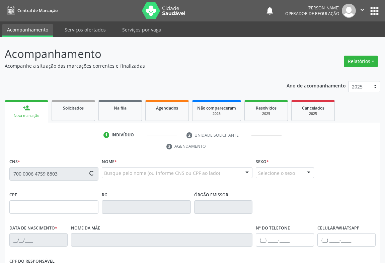
type input "[PERSON_NAME]"
type input "[PHONE_NUMBER]"
type input "121.198.365-07"
type input "SN"
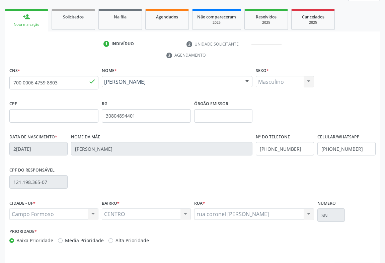
scroll to position [111, 0]
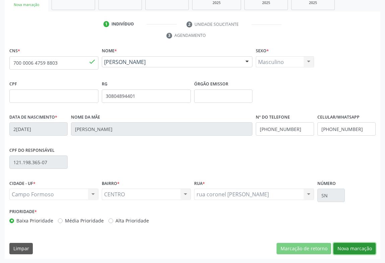
click at [345, 248] on button "Nova marcação" at bounding box center [355, 248] width 42 height 11
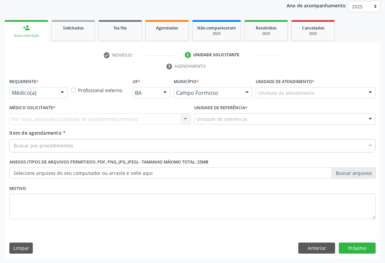
scroll to position [80, 0]
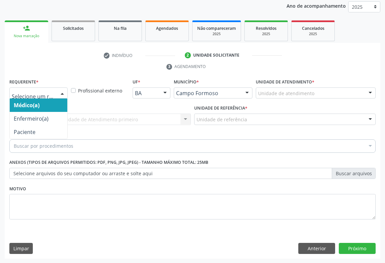
drag, startPoint x: 47, startPoint y: 93, endPoint x: 35, endPoint y: 113, distance: 23.3
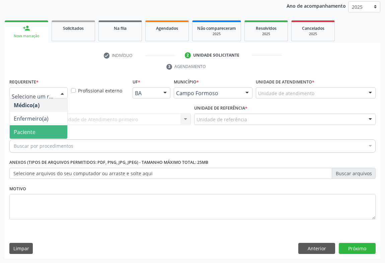
click at [31, 127] on span "Paciente" at bounding box center [39, 131] width 58 height 13
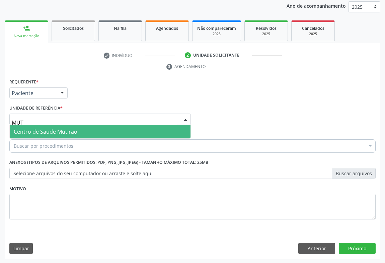
type input "MUTI"
click at [36, 130] on span "Centro de Saude Mutirao" at bounding box center [46, 131] width 64 height 7
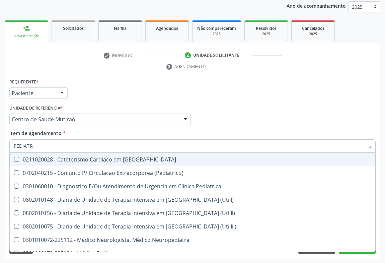
type input "PEDIATRA"
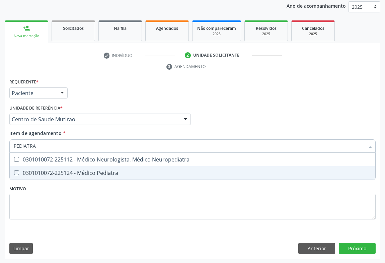
click at [89, 170] on div "0301010072-225124 - Médico Pediatra" at bounding box center [193, 172] width 358 height 5
checkbox Pediatra "true"
click at [354, 247] on div "Requerente * Paciente Médico(a) Enfermeiro(a) Paciente Nenhum resultado encontr…" at bounding box center [193, 168] width 376 height 182
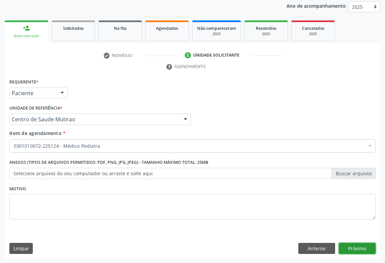
click at [355, 250] on button "Próximo" at bounding box center [357, 248] width 37 height 11
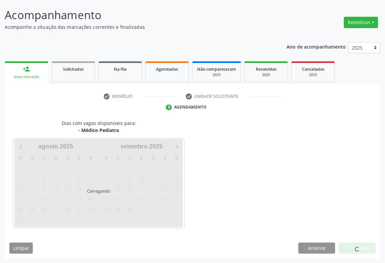
scroll to position [39, 0]
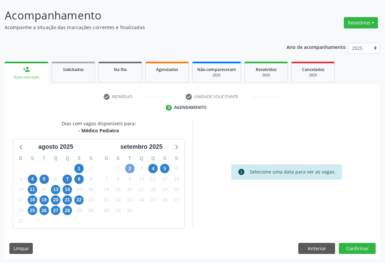
click at [128, 165] on span "2" at bounding box center [129, 168] width 9 height 9
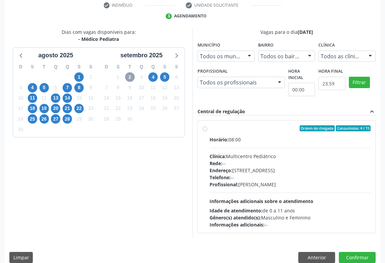
scroll to position [139, 0]
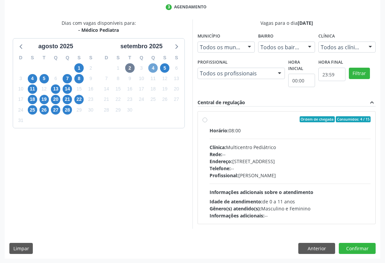
click at [154, 70] on span "4" at bounding box center [152, 67] width 9 height 9
click at [164, 68] on span "5" at bounding box center [164, 67] width 9 height 9
click at [210, 120] on label "Ordem de chegada Consumidos: 13 / 15 Horário: 07:00 Clínica: Multicentro Pediát…" at bounding box center [290, 167] width 161 height 103
click at [204, 120] on input "Ordem de chegada Consumidos: 13 / 15 Horário: 07:00 Clínica: Multicentro Pediát…" at bounding box center [205, 119] width 5 height 6
radio input "true"
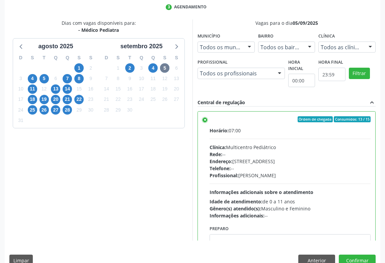
scroll to position [33, 0]
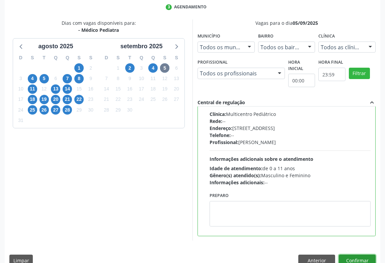
click at [364, 256] on button "Confirmar" at bounding box center [357, 260] width 37 height 11
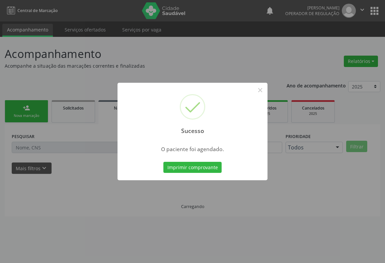
scroll to position [0, 0]
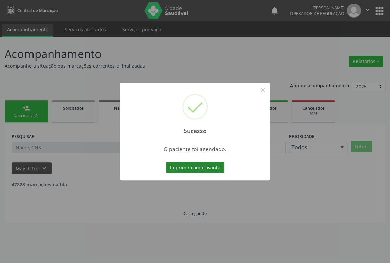
click at [212, 166] on button "Imprimir comprovante" at bounding box center [195, 167] width 58 height 11
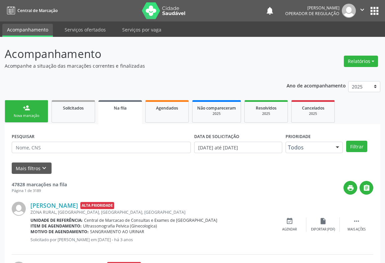
click at [30, 113] on link "person_add Nova marcação" at bounding box center [27, 111] width 44 height 22
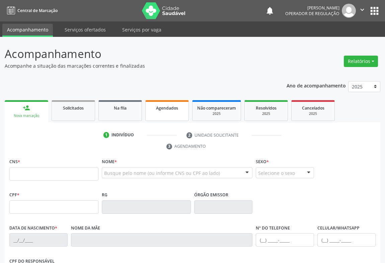
click at [152, 112] on link "Agendados" at bounding box center [167, 110] width 44 height 21
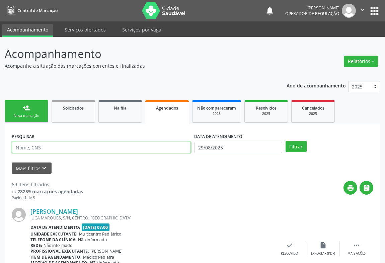
click at [20, 145] on input "text" at bounding box center [101, 147] width 179 height 11
type input "702603700074749"
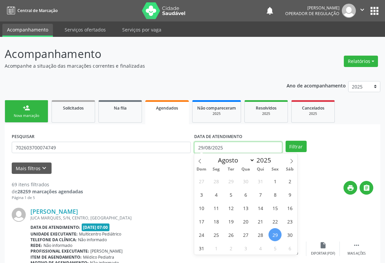
click at [242, 148] on input "29/08/2025" at bounding box center [238, 147] width 88 height 11
click at [291, 160] on icon at bounding box center [291, 161] width 5 height 5
select select "8"
drag, startPoint x: 217, startPoint y: 183, endPoint x: 221, endPoint y: 181, distance: 4.2
click at [221, 181] on span "1" at bounding box center [216, 180] width 13 height 13
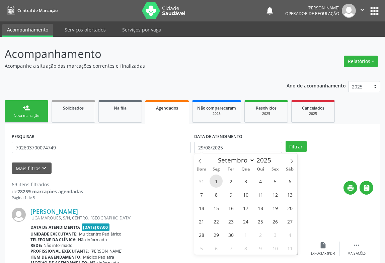
type input "01/09/2025"
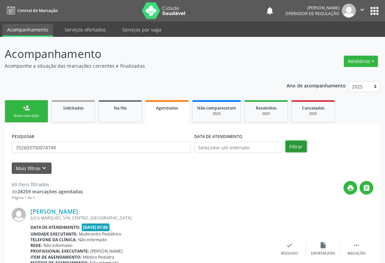
click at [292, 147] on button "Filtrar" at bounding box center [296, 146] width 21 height 11
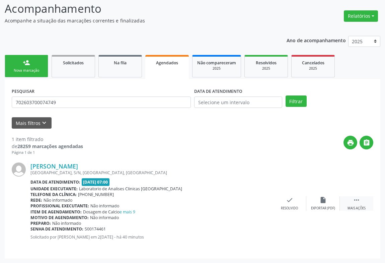
click at [362, 201] on div " Mais ações" at bounding box center [356, 203] width 33 height 14
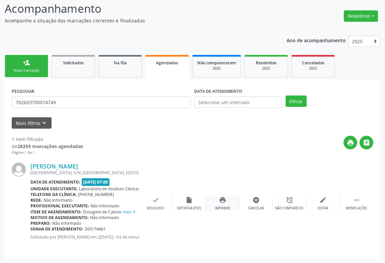
click at [223, 201] on icon "print" at bounding box center [222, 199] width 7 height 7
click at [36, 71] on div "Nova marcação" at bounding box center [26, 70] width 33 height 5
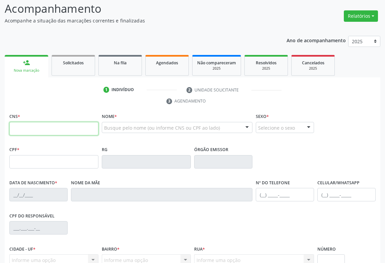
click at [27, 130] on input "text" at bounding box center [53, 128] width 89 height 13
type input "708 0033 4311 8222"
type input "2227686731"
type input "25/06/1999"
type input "S/N"
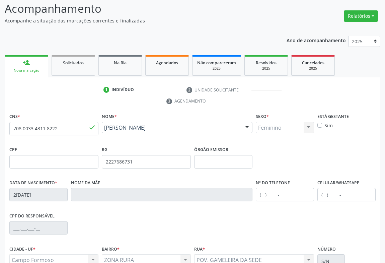
scroll to position [111, 0]
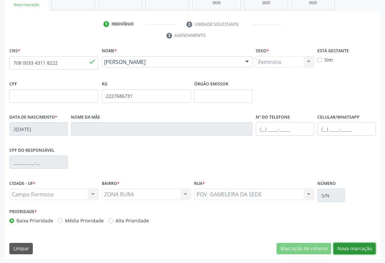
click at [343, 245] on button "Nova marcação" at bounding box center [355, 248] width 42 height 11
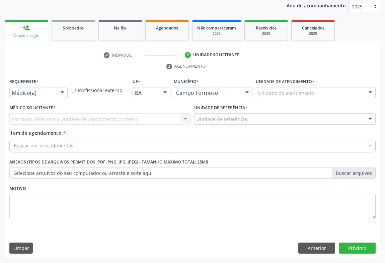
scroll to position [80, 0]
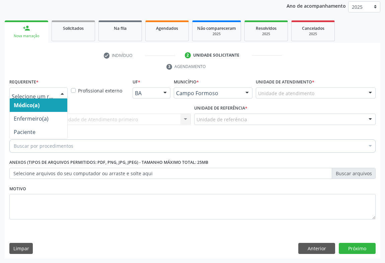
click at [19, 89] on div at bounding box center [38, 92] width 58 height 11
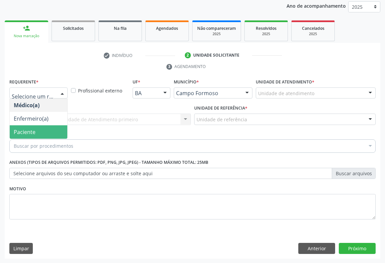
drag, startPoint x: 17, startPoint y: 127, endPoint x: 20, endPoint y: 122, distance: 5.9
click at [16, 127] on span "Paciente" at bounding box center [39, 131] width 58 height 13
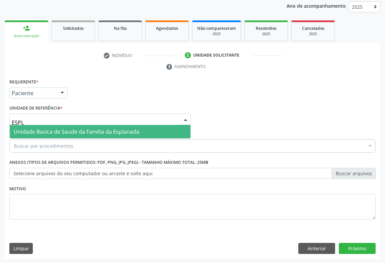
type input "ESPLA"
click at [47, 133] on span "Unidade Basica de Saude da Familia da Esplanada" at bounding box center [77, 131] width 126 height 7
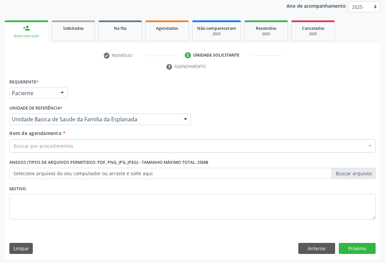
drag, startPoint x: 43, startPoint y: 149, endPoint x: 39, endPoint y: 142, distance: 7.6
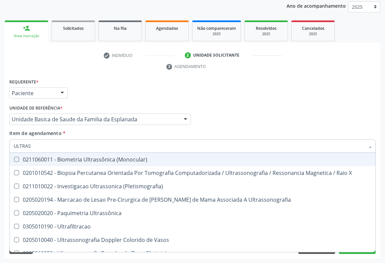
type input "ULTRASS"
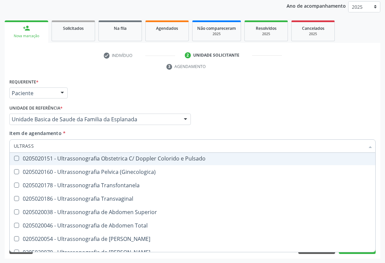
scroll to position [61, 0]
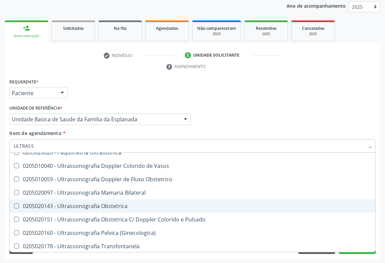
drag, startPoint x: 127, startPoint y: 202, endPoint x: 100, endPoint y: 212, distance: 28.7
click at [127, 203] on div "0205020143 - Ultrassonografia Obstetrica" at bounding box center [193, 205] width 358 height 5
checkbox Obstetrica "true"
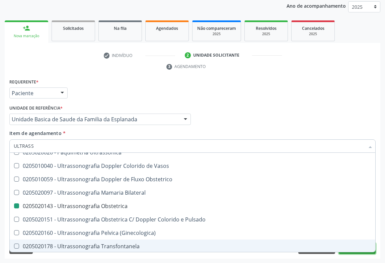
click at [352, 252] on button "Próximo" at bounding box center [357, 248] width 37 height 11
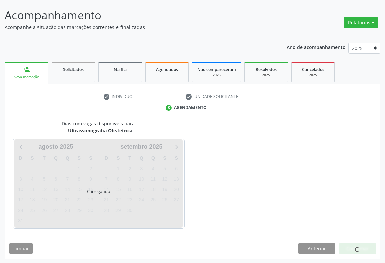
scroll to position [0, 0]
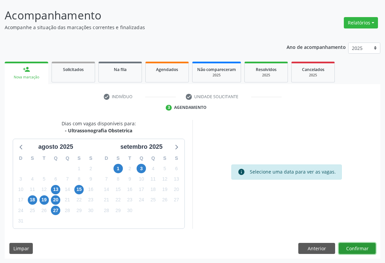
click at [352, 250] on button "Confirmar" at bounding box center [357, 248] width 37 height 11
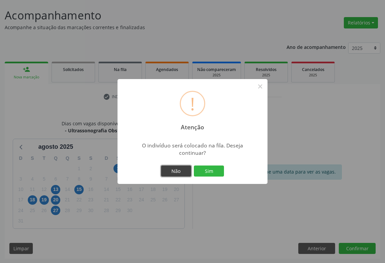
click at [174, 167] on button "Não" at bounding box center [176, 170] width 30 height 11
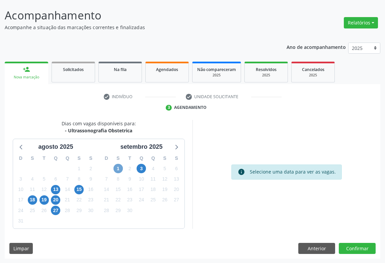
click at [120, 169] on span "1" at bounding box center [118, 168] width 9 height 9
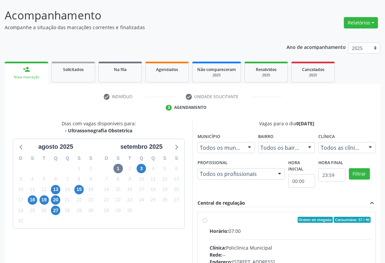
click at [210, 220] on label "Ordem de chegada Consumidos: 37 / 40 Horário: 07:00 Clínica: Policlínica Munici…" at bounding box center [290, 268] width 161 height 103
click at [204, 220] on input "Ordem de chegada Consumidos: 37 / 40 Horário: 07:00 Clínica: Policlínica Munici…" at bounding box center [205, 220] width 5 height 6
radio input "true"
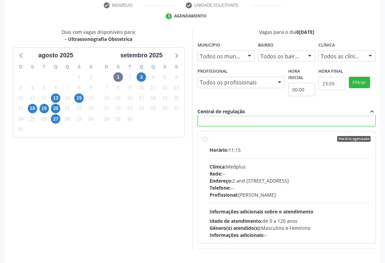
scroll to position [151, 0]
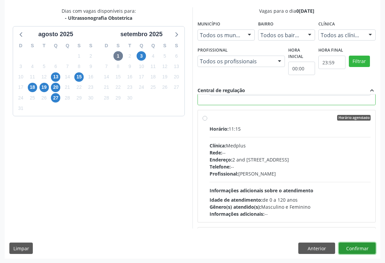
click at [361, 247] on button "Confirmar" at bounding box center [357, 247] width 37 height 11
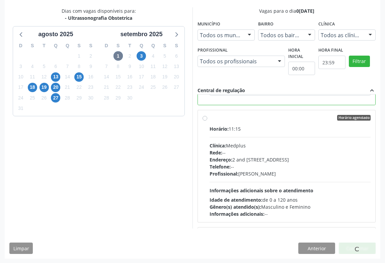
scroll to position [0, 0]
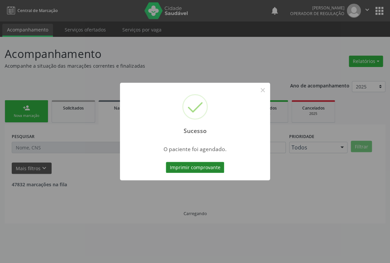
click at [220, 166] on button "Imprimir comprovante" at bounding box center [195, 167] width 58 height 11
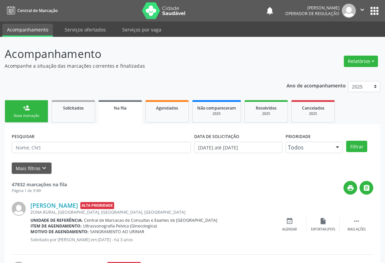
click at [15, 111] on link "person_add Nova marcação" at bounding box center [27, 111] width 44 height 22
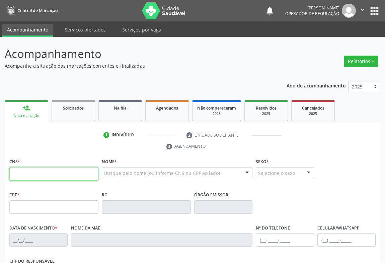
drag, startPoint x: 15, startPoint y: 111, endPoint x: 44, endPoint y: 174, distance: 69.4
click at [44, 174] on input "text" at bounding box center [53, 173] width 89 height 13
type input "702 6037 4525 1046"
type input "0638936730"
type input "28/11/1966"
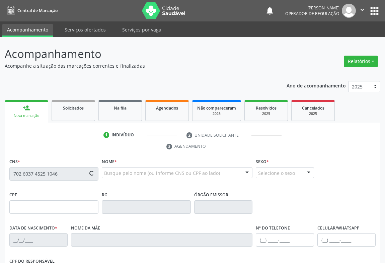
type input "S/N"
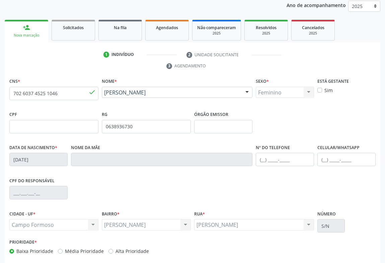
scroll to position [111, 0]
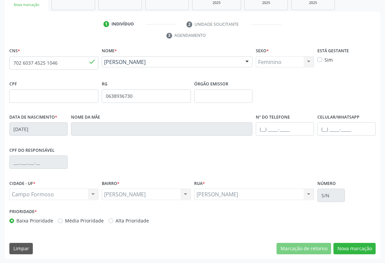
click at [257, 193] on div "ANTONIO GONÇALVES ANTONIO GONÇALVES Nenhum resultado encontrado para: " " Não h…" at bounding box center [254, 194] width 120 height 11
click at [344, 243] on button "Nova marcação" at bounding box center [355, 248] width 42 height 11
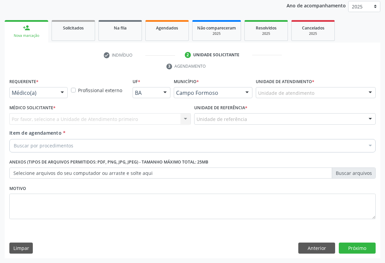
scroll to position [80, 0]
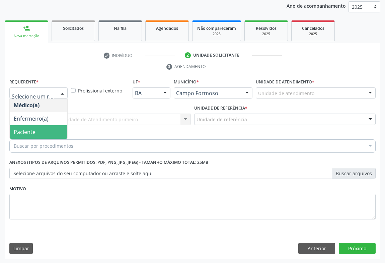
click at [40, 129] on span "Paciente" at bounding box center [39, 131] width 58 height 13
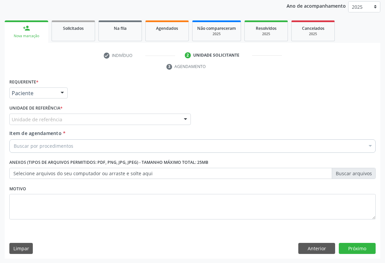
click at [25, 114] on div "Unidade de referência" at bounding box center [100, 119] width 182 height 11
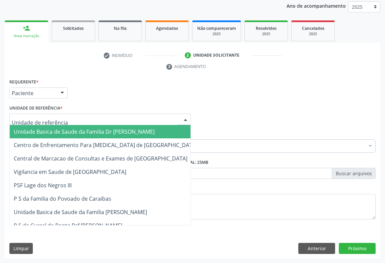
drag, startPoint x: 33, startPoint y: 133, endPoint x: 40, endPoint y: 147, distance: 15.6
click at [33, 133] on span "Unidade Basica de Saude da Familia Dr [PERSON_NAME]" at bounding box center [84, 131] width 141 height 7
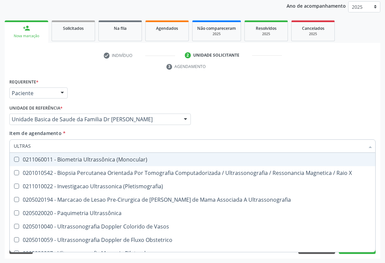
type input "ULTRASS"
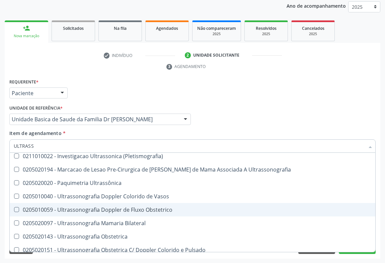
scroll to position [91, 0]
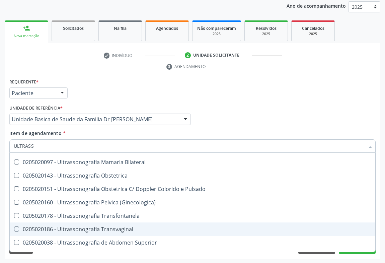
click at [142, 227] on div "0205020186 - Ultrassonografia Transvaginal" at bounding box center [193, 228] width 358 height 5
checkbox Transvaginal "true"
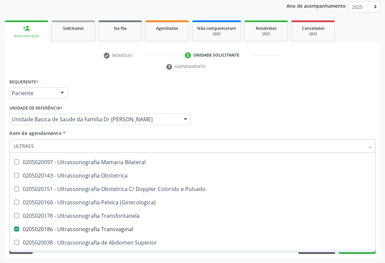
checkbox X "true"
checkbox Transvaginal "false"
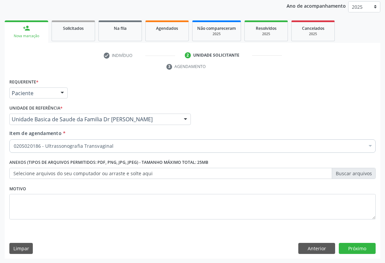
scroll to position [0, 0]
click at [370, 257] on div "Requerente * Paciente Médico(a) Enfermeiro(a) Paciente Nenhum resultado encontr…" at bounding box center [193, 168] width 376 height 182
click at [359, 249] on button "Próximo" at bounding box center [357, 248] width 37 height 11
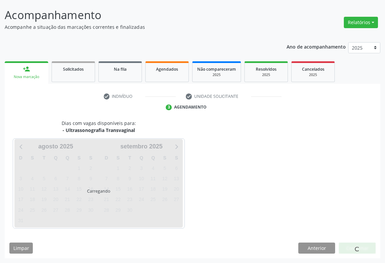
scroll to position [39, 0]
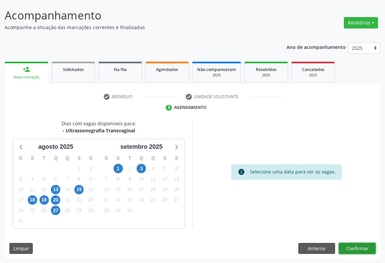
click at [356, 246] on button "Confirmar" at bounding box center [357, 248] width 37 height 11
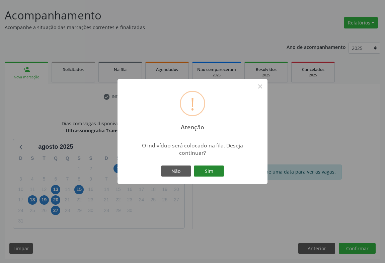
click at [202, 169] on button "Sim" at bounding box center [209, 170] width 30 height 11
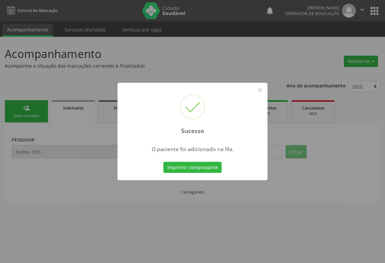
scroll to position [0, 0]
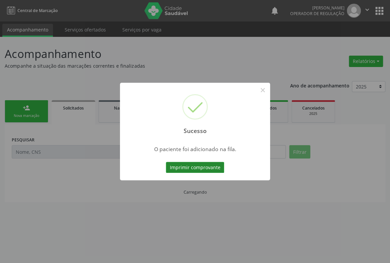
drag, startPoint x: 204, startPoint y: 160, endPoint x: 201, endPoint y: 163, distance: 4.7
click at [202, 161] on div "Imprimir comprovante Cancel" at bounding box center [194, 167] width 61 height 14
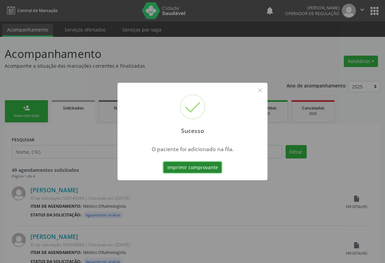
click at [201, 166] on button "Imprimir comprovante" at bounding box center [192, 167] width 58 height 11
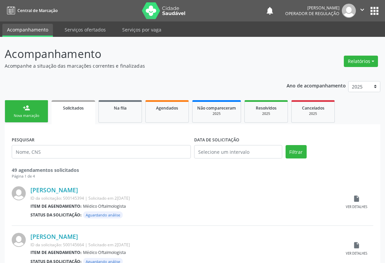
click at [45, 110] on link "person_add Nova marcação" at bounding box center [27, 111] width 44 height 22
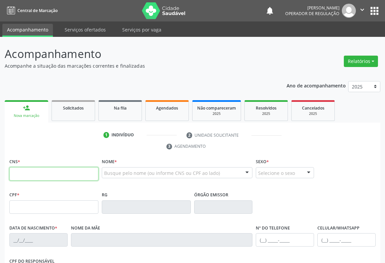
click at [46, 170] on input "text" at bounding box center [53, 173] width 89 height 13
type input "705 0082 8371 1259"
type input "0726091502"
type input "09/08/1971"
type input "(74) 99910-1064"
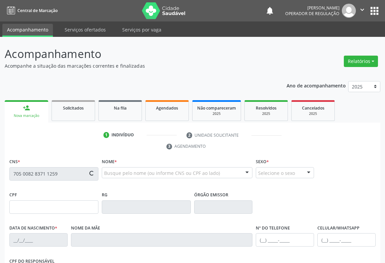
type input "S/N"
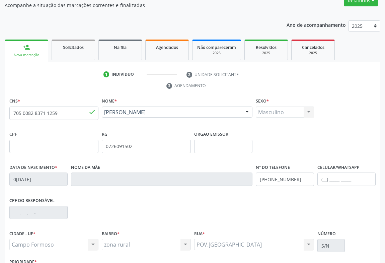
scroll to position [111, 0]
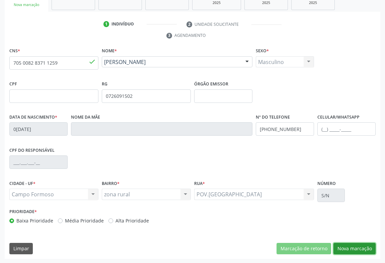
click at [347, 243] on button "Nova marcação" at bounding box center [355, 248] width 42 height 11
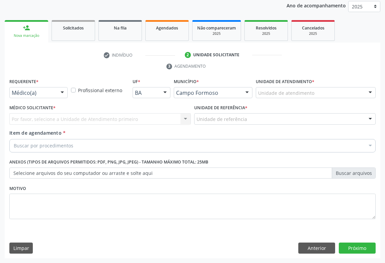
scroll to position [80, 0]
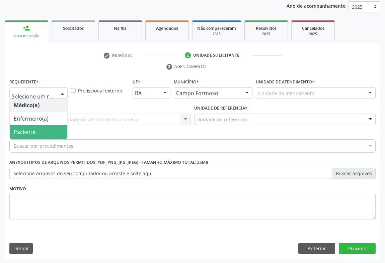
click at [15, 129] on span "Paciente" at bounding box center [25, 131] width 22 height 7
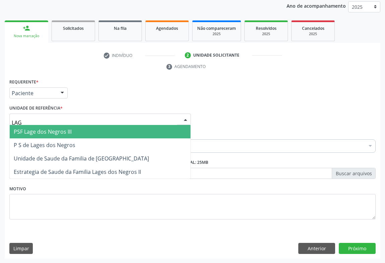
type input "LAGO"
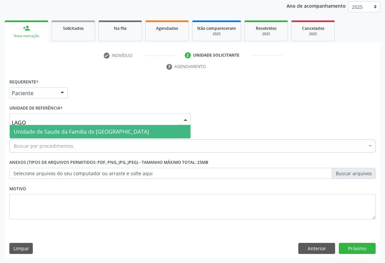
click at [16, 129] on span "Unidade de Saude da Familia de [GEOGRAPHIC_DATA]" at bounding box center [81, 131] width 135 height 7
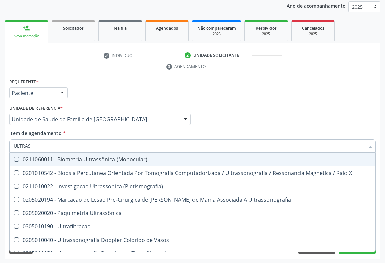
type input "ULTRASS"
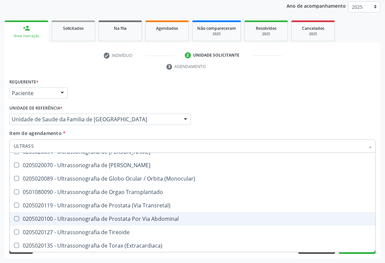
scroll to position [148, 0]
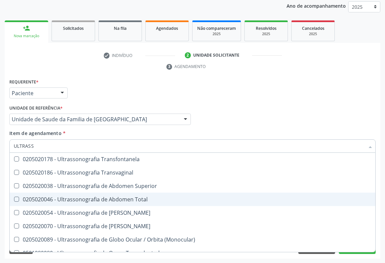
click at [130, 199] on div "0205020046 - Ultrassonografia de Abdomen Total" at bounding box center [193, 199] width 358 height 5
checkbox Total "true"
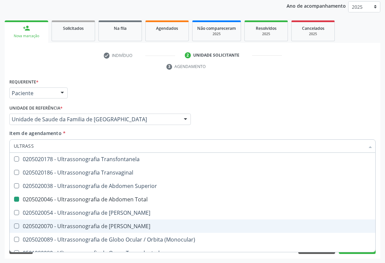
click at [335, 260] on div "Acompanhamento Acompanhe a situação das marcações correntes e finalizadas Relat…" at bounding box center [192, 110] width 385 height 306
checkbox X "true"
checkbox Total "false"
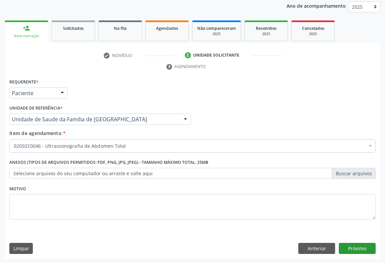
scroll to position [0, 0]
click at [349, 250] on button "Próximo" at bounding box center [357, 248] width 37 height 11
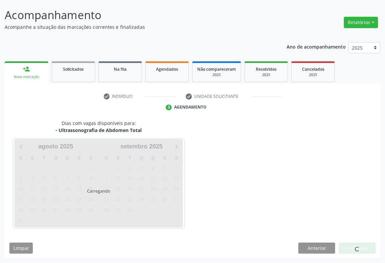
scroll to position [39, 0]
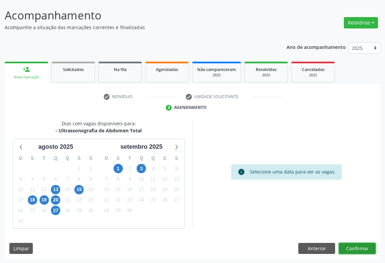
click at [357, 247] on button "Confirmar" at bounding box center [357, 248] width 37 height 11
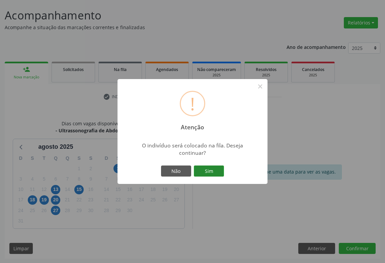
click at [211, 170] on button "Sim" at bounding box center [209, 170] width 30 height 11
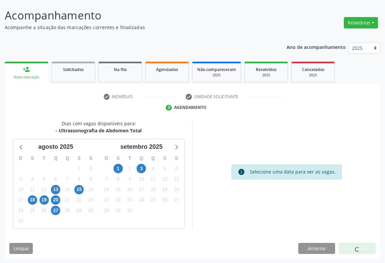
scroll to position [0, 0]
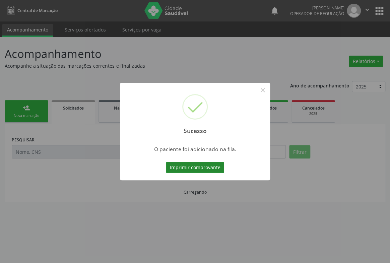
click at [204, 164] on button "Imprimir comprovante" at bounding box center [195, 167] width 58 height 11
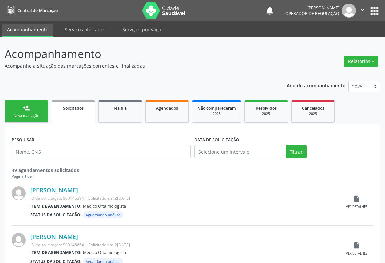
click at [38, 116] on div "Nova marcação" at bounding box center [26, 115] width 33 height 5
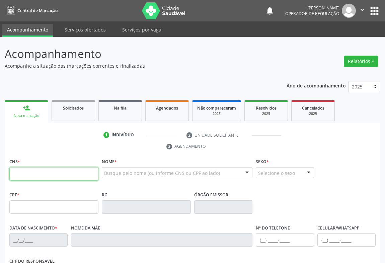
click at [59, 173] on input "text" at bounding box center [53, 173] width 89 height 13
type input "700 6029 4855 8262"
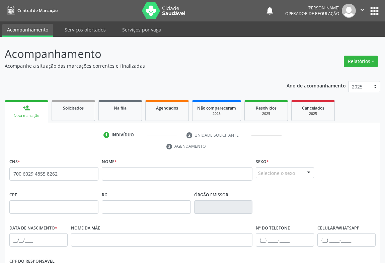
scroll to position [61, 0]
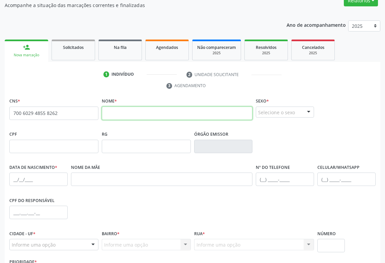
click at [165, 118] on input "text" at bounding box center [177, 112] width 151 height 13
type input "FRAMCISCO FABIO LOPES DA SILVA"
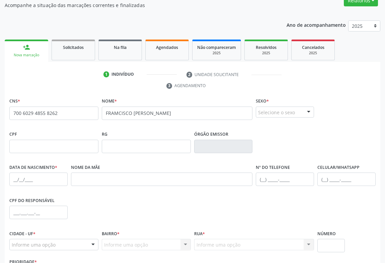
click at [294, 113] on div "Selecione o sexo" at bounding box center [285, 111] width 58 height 11
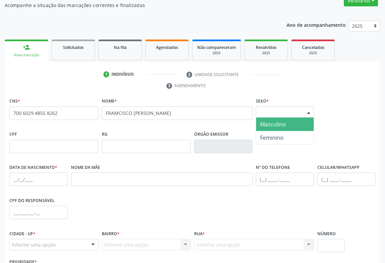
click at [281, 123] on span "Masculino" at bounding box center [273, 124] width 26 height 7
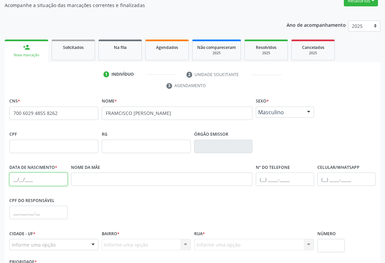
click at [34, 174] on input "text" at bounding box center [38, 178] width 58 height 13
type input "04/11/1976"
click at [282, 184] on input "text" at bounding box center [285, 178] width 58 height 13
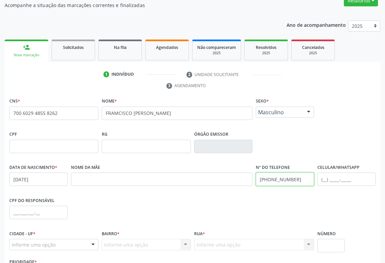
scroll to position [111, 0]
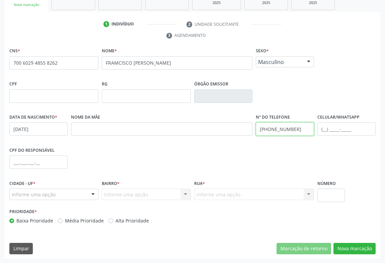
type input "(98) 8023-442"
click at [56, 191] on div "Informe uma opção" at bounding box center [53, 194] width 89 height 11
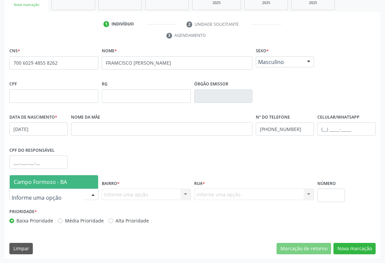
click at [48, 184] on span "Campo Formoso - BA" at bounding box center [40, 181] width 53 height 7
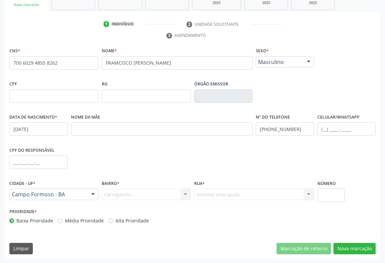
click at [131, 193] on div "Carregando... Nenhum resultado encontrado para: " " Nenhuma opção encontrada. D…" at bounding box center [146, 194] width 89 height 11
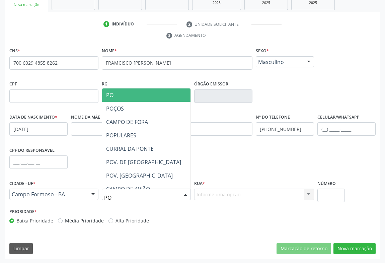
type input "POP"
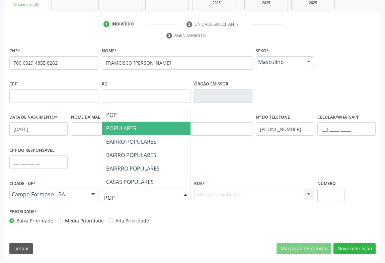
drag, startPoint x: 134, startPoint y: 130, endPoint x: 178, endPoint y: 162, distance: 54.6
click at [134, 130] on span "POPULARES" at bounding box center [121, 128] width 30 height 7
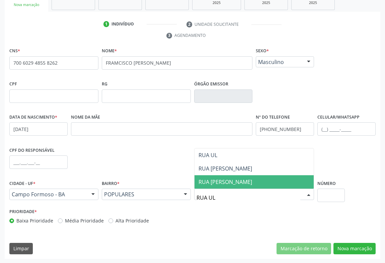
type input "RUA ULI"
click at [229, 180] on span "RUA ULISES GONÇALVES" at bounding box center [226, 181] width 54 height 7
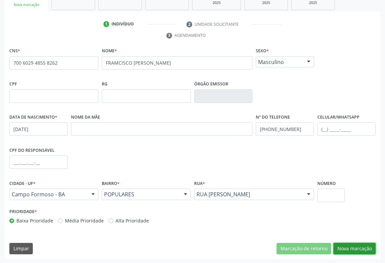
click at [343, 246] on button "Nova marcação" at bounding box center [355, 248] width 42 height 11
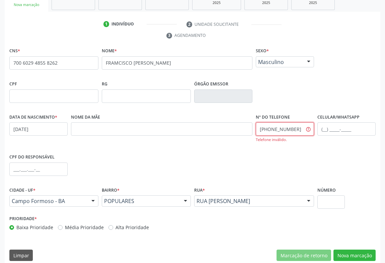
drag, startPoint x: 290, startPoint y: 129, endPoint x: 238, endPoint y: 123, distance: 51.9
click at [240, 125] on div "Data de nascimento * 04/11/1976 Nome da mãe Nº do Telefone (98) 8023-442 Telefo…" at bounding box center [193, 132] width 370 height 40
type input "(74) 98802-3442"
click at [342, 255] on button "Nova marcação" at bounding box center [355, 255] width 42 height 11
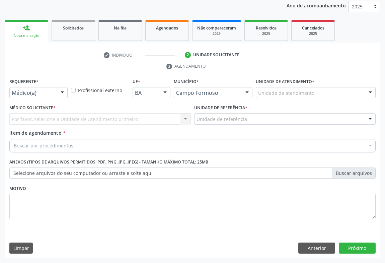
scroll to position [80, 0]
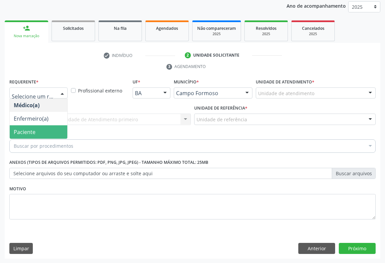
drag, startPoint x: 22, startPoint y: 130, endPoint x: 23, endPoint y: 119, distance: 11.1
click at [22, 129] on span "Paciente" at bounding box center [25, 131] width 22 height 7
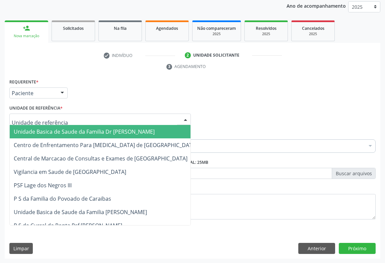
click at [22, 132] on span "Unidade Basica de Saude da Familia Dr [PERSON_NAME]" at bounding box center [84, 131] width 141 height 7
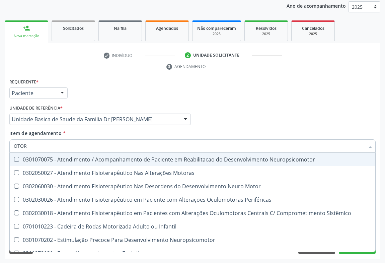
type input "OTORR"
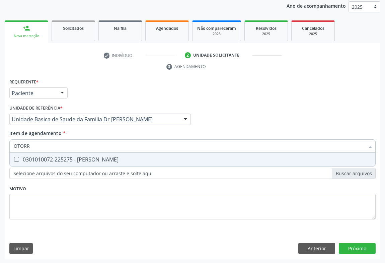
drag, startPoint x: 24, startPoint y: 156, endPoint x: 0, endPoint y: 156, distance: 23.8
click at [23, 157] on div "0301010072-225275 - Médico Otorrinolaringologista" at bounding box center [193, 159] width 358 height 5
checkbox Otorrinolaringologista "true"
click at [357, 247] on div "Requerente * Paciente Médico(a) Enfermeiro(a) Paciente Nenhum resultado encontr…" at bounding box center [193, 168] width 376 height 182
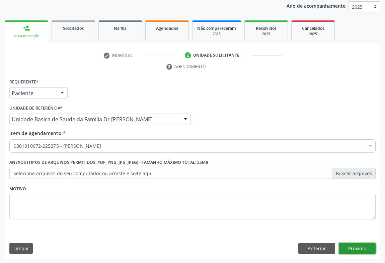
click at [359, 243] on button "Próximo" at bounding box center [357, 248] width 37 height 11
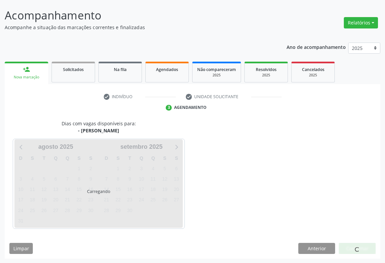
scroll to position [58, 0]
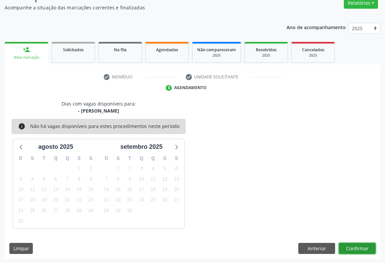
click at [356, 247] on button "Confirmar" at bounding box center [357, 248] width 37 height 11
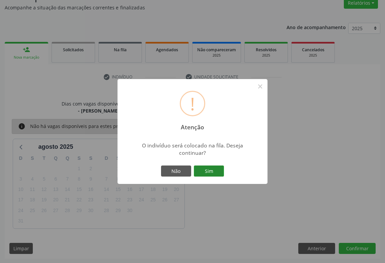
click at [217, 172] on button "Sim" at bounding box center [209, 170] width 30 height 11
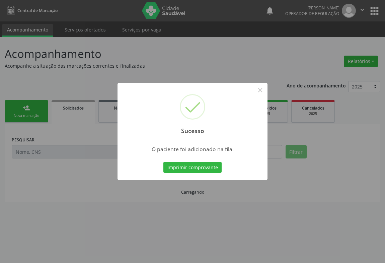
scroll to position [0, 0]
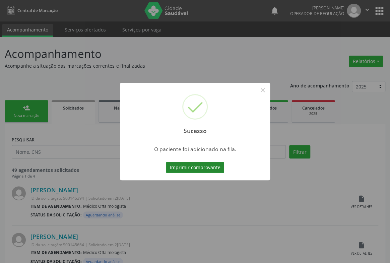
click at [217, 164] on button "Imprimir comprovante" at bounding box center [195, 167] width 58 height 11
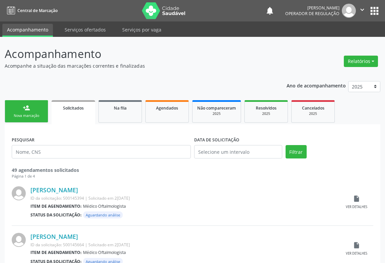
click at [43, 114] on link "person_add Nova marcação" at bounding box center [27, 111] width 44 height 22
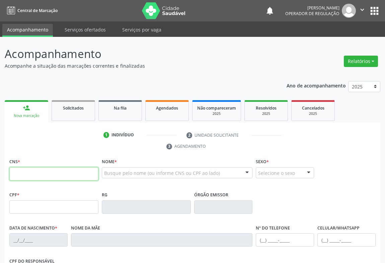
click at [21, 173] on input "text" at bounding box center [53, 173] width 89 height 13
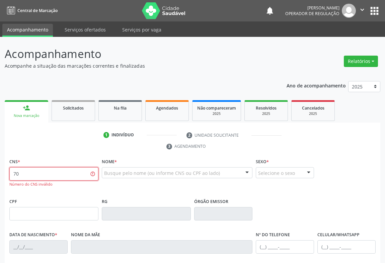
type input "7"
type input "703 4036 7851 0200"
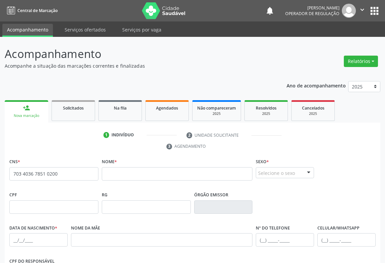
scroll to position [61, 0]
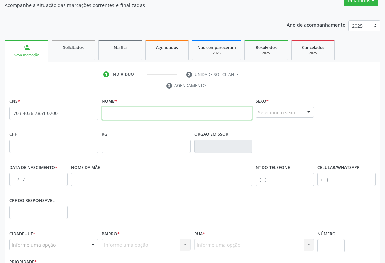
click at [157, 113] on input "text" at bounding box center [177, 112] width 151 height 13
type input "ROSINALVA MARTINS DOS SANTOS"
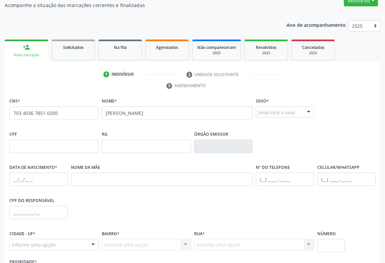
drag, startPoint x: 293, startPoint y: 113, endPoint x: 278, endPoint y: 120, distance: 16.9
click at [292, 113] on div "Selecione o sexo" at bounding box center [285, 111] width 58 height 11
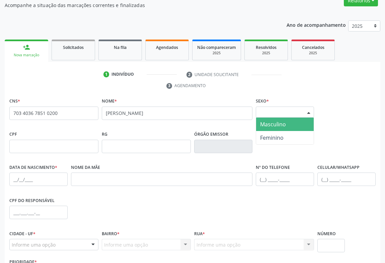
click at [275, 127] on span "Masculino" at bounding box center [273, 124] width 26 height 7
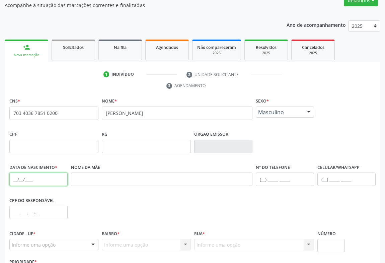
click at [34, 184] on input "text" at bounding box center [38, 178] width 58 height 13
type input "09/06/1964"
click at [295, 181] on input "text" at bounding box center [285, 178] width 58 height 13
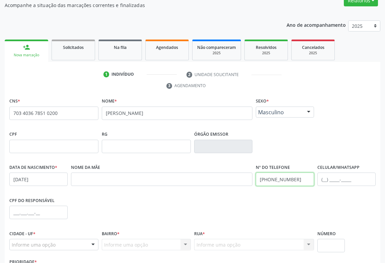
type input "(74) 98131-0208"
drag, startPoint x: 65, startPoint y: 247, endPoint x: 64, endPoint y: 236, distance: 11.5
click at [64, 244] on div "Informe uma opção" at bounding box center [53, 244] width 89 height 11
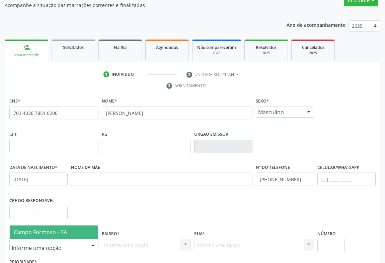
click at [64, 228] on span "Campo Formoso - BA" at bounding box center [40, 231] width 53 height 7
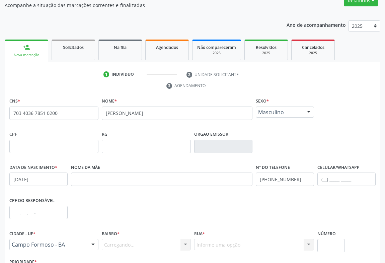
click at [121, 242] on div "Carregando... Nenhum resultado encontrado para: " " Nenhuma opção encontrada. D…" at bounding box center [146, 244] width 89 height 11
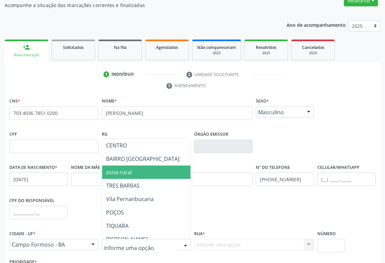
click at [124, 174] on span "zona rural" at bounding box center [119, 171] width 26 height 7
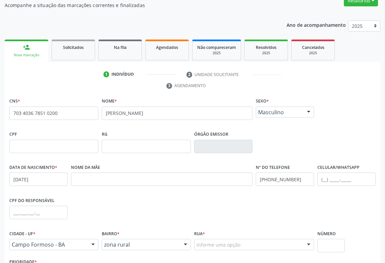
click at [202, 239] on div "Informe uma opção" at bounding box center [254, 244] width 120 height 11
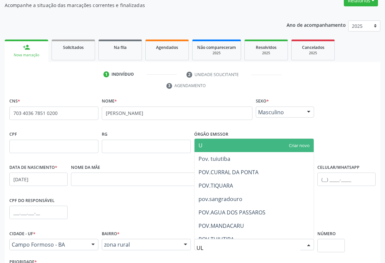
type input "U"
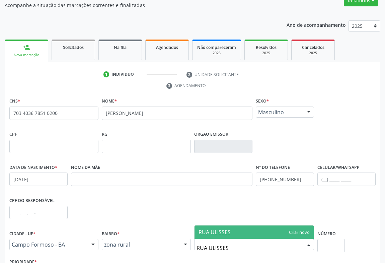
type input "RUA ULISSES"
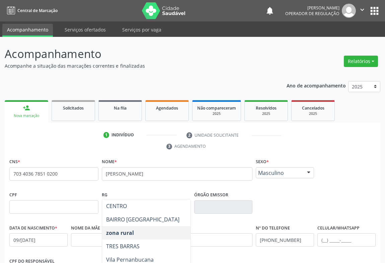
scroll to position [61, 0]
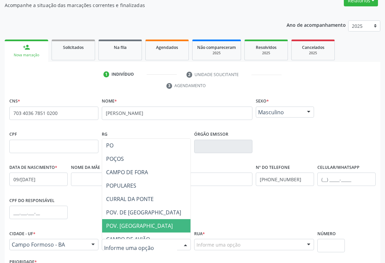
click at [234, 192] on div "Nome da mãe" at bounding box center [161, 178] width 185 height 33
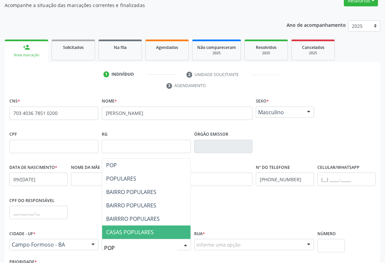
type input "POPU"
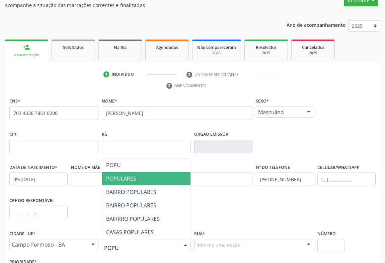
click at [132, 179] on span "POPULARES" at bounding box center [121, 178] width 30 height 7
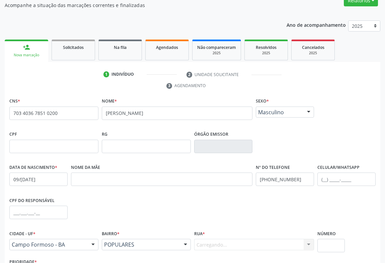
click at [231, 248] on div "Carregando... Pov. baixio Pov. tuiutiba POV. TERRA BRANCA Pov. cantinho pov. ca…" at bounding box center [254, 244] width 120 height 11
click at [227, 242] on div "Carregando... Pov. baixio Pov. tuiutiba POV. TERRA BRANCA Pov. cantinho pov. ca…" at bounding box center [254, 244] width 120 height 11
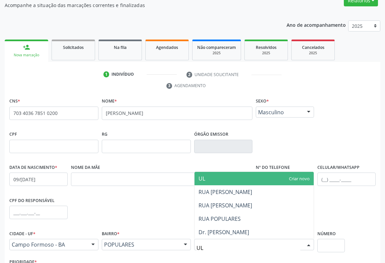
type input "ULI"
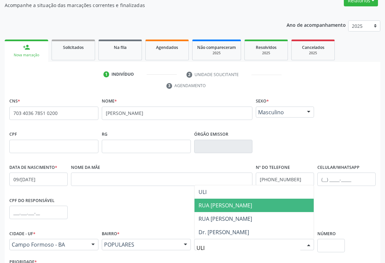
click at [248, 208] on span "RUA [PERSON_NAME]" at bounding box center [226, 205] width 54 height 7
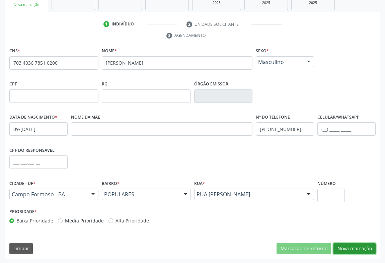
click at [341, 245] on button "Nova marcação" at bounding box center [355, 248] width 42 height 11
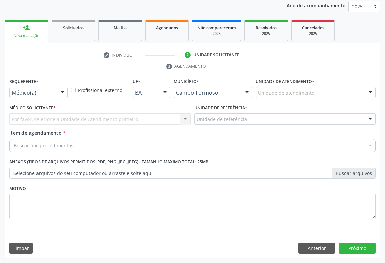
scroll to position [80, 0]
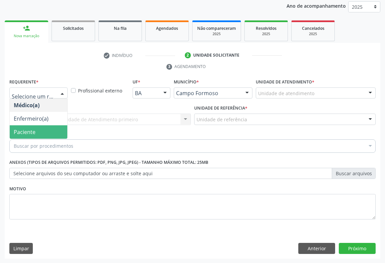
click at [31, 132] on span "Paciente" at bounding box center [25, 131] width 22 height 7
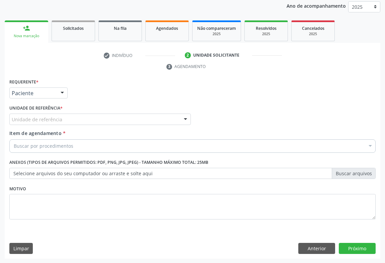
click at [25, 115] on div "Unidade de referência" at bounding box center [100, 119] width 182 height 11
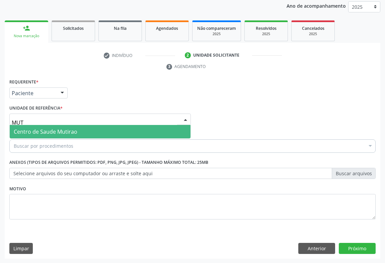
type input "MUTI"
click at [28, 132] on span "Centro de Saude Mutirao" at bounding box center [46, 131] width 64 height 7
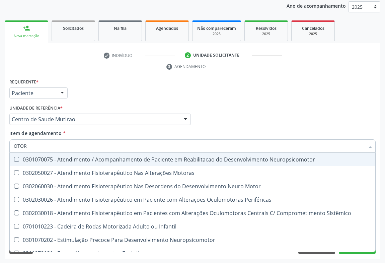
type input "OTORR"
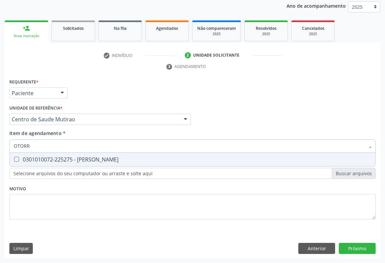
drag, startPoint x: 86, startPoint y: 160, endPoint x: 69, endPoint y: 160, distance: 16.4
click at [84, 160] on div "0301010072-225275 - [PERSON_NAME]" at bounding box center [193, 159] width 358 height 5
checkbox Otorrinolaringologista "true"
click at [363, 245] on div "Requerente * Paciente Médico(a) Enfermeiro(a) Paciente Nenhum resultado encontr…" at bounding box center [193, 168] width 376 height 182
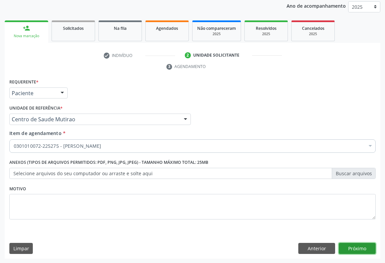
click at [358, 251] on button "Próximo" at bounding box center [357, 248] width 37 height 11
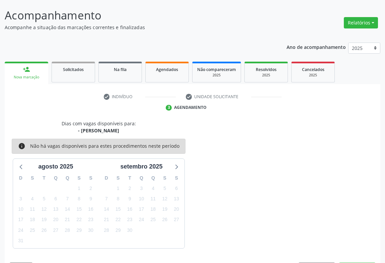
scroll to position [58, 0]
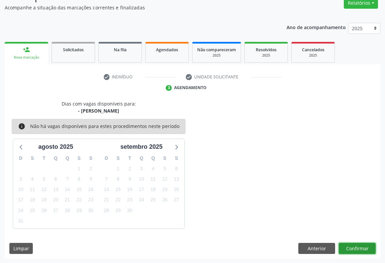
click at [354, 247] on button "Confirmar" at bounding box center [357, 248] width 37 height 11
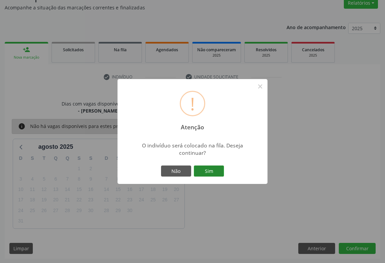
click at [220, 174] on button "Sim" at bounding box center [209, 170] width 30 height 11
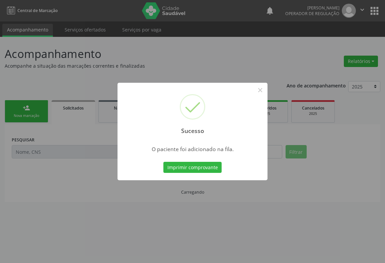
scroll to position [0, 0]
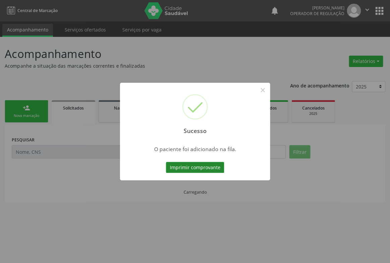
click at [213, 163] on div "Imprimir comprovante Cancel" at bounding box center [194, 167] width 61 height 14
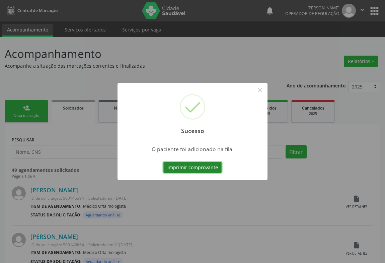
click at [214, 168] on button "Imprimir comprovante" at bounding box center [192, 167] width 58 height 11
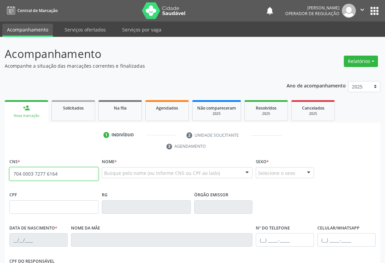
type input "704 0003 7277 6164"
type input "1[DATE]"
type input "Edvana Rosa de [DEMOGRAPHIC_DATA]"
type input "[PHONE_NUMBER]"
type input "011.415.635-25"
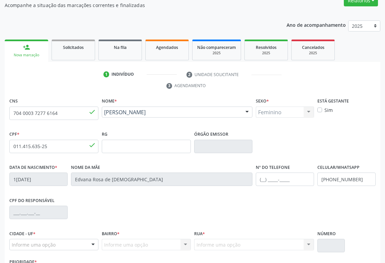
scroll to position [91, 0]
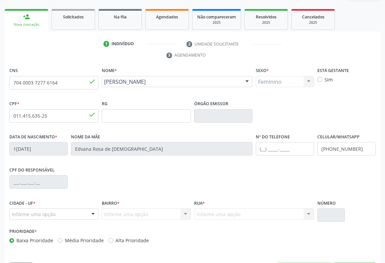
click at [56, 216] on div "Informe uma opção" at bounding box center [53, 213] width 89 height 11
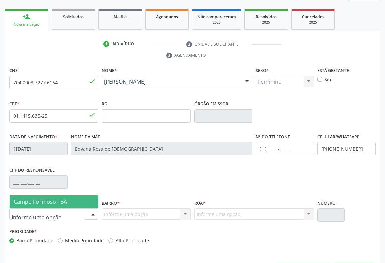
click at [58, 201] on span "Campo Formoso - BA" at bounding box center [40, 201] width 53 height 7
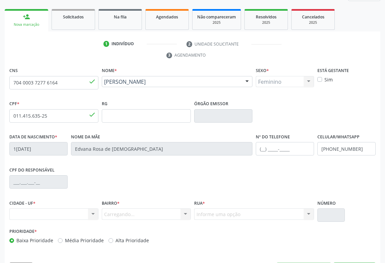
click at [117, 209] on div "Carregando... Nenhum resultado encontrado para: " " Nenhuma opção encontrada. D…" at bounding box center [146, 213] width 89 height 11
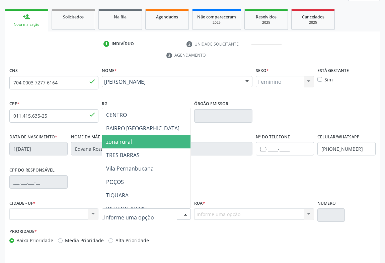
click at [125, 142] on span "zona rural" at bounding box center [119, 141] width 26 height 7
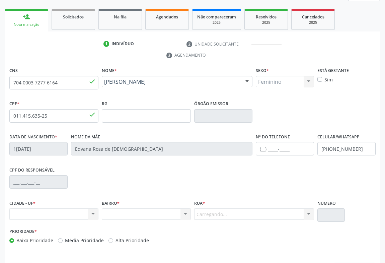
click at [228, 213] on div "Carregando... Nenhum resultado encontrado para: " " Nenhuma opção encontrada. D…" at bounding box center [254, 213] width 120 height 11
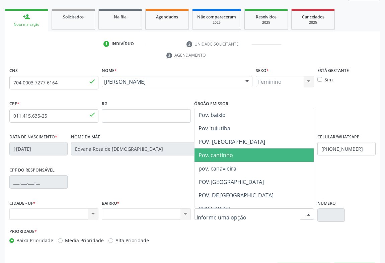
click at [230, 158] on span "Pov. cantinho" at bounding box center [281, 154] width 172 height 13
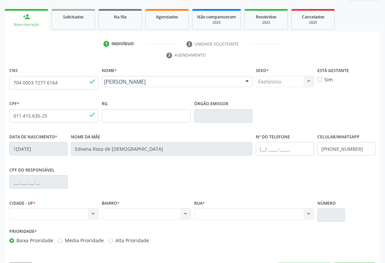
scroll to position [111, 0]
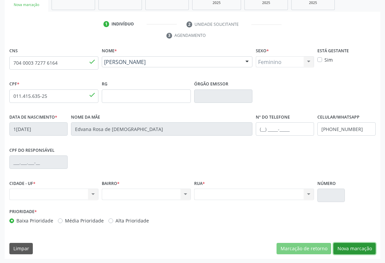
click at [342, 243] on button "Nova marcação" at bounding box center [355, 248] width 42 height 11
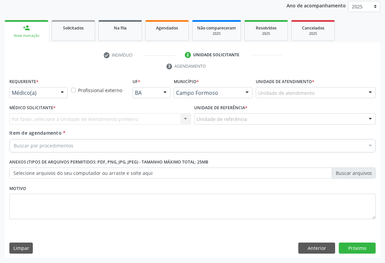
scroll to position [80, 0]
click at [44, 96] on div "Médico(a)" at bounding box center [38, 92] width 58 height 11
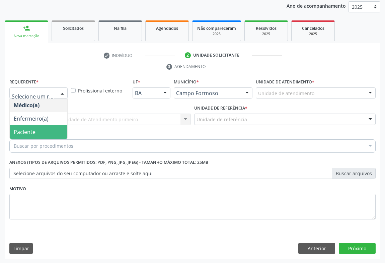
click at [30, 129] on span "Paciente" at bounding box center [25, 131] width 22 height 7
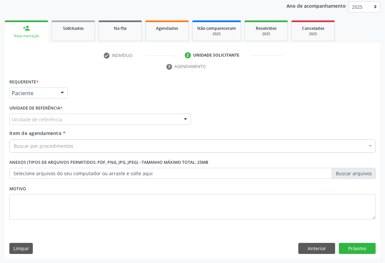
click at [33, 123] on div "Unidade de referência" at bounding box center [100, 119] width 182 height 11
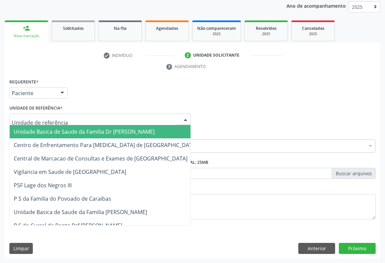
click at [32, 133] on span "Unidade Basica de Saude da Familia Dr [PERSON_NAME]" at bounding box center [84, 131] width 141 height 7
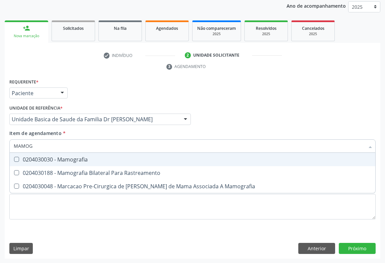
type input "MAMOGR"
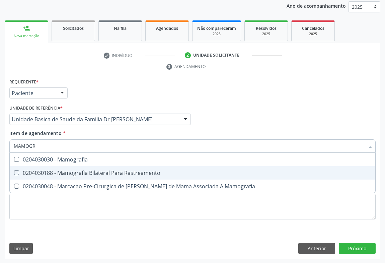
click at [53, 172] on div "0204030188 - Mamografia Bilateral Para Rastreamento" at bounding box center [193, 172] width 358 height 5
checkbox Rastreamento "true"
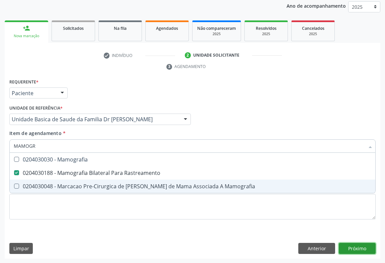
click at [358, 246] on div "Requerente * Paciente Médico(a) Enfermeiro(a) Paciente Nenhum resultado encontr…" at bounding box center [193, 168] width 376 height 182
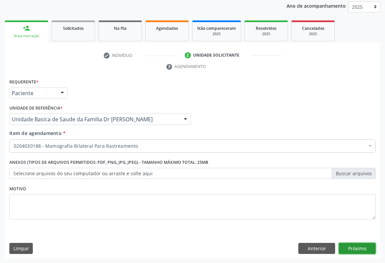
click at [355, 246] on button "Próximo" at bounding box center [357, 248] width 37 height 11
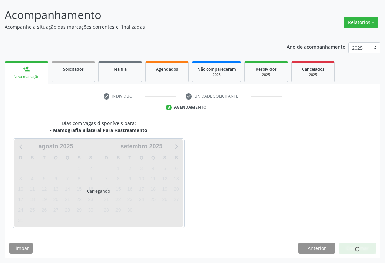
scroll to position [39, 0]
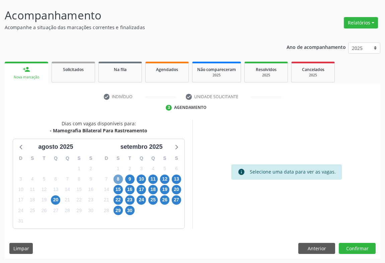
click at [119, 178] on span "8" at bounding box center [118, 178] width 9 height 9
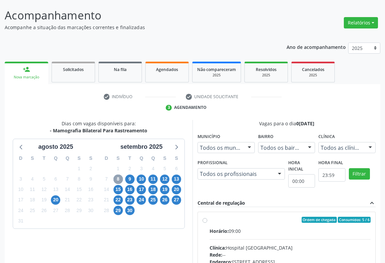
scroll to position [99, 0]
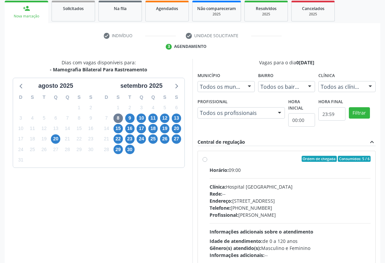
click at [210, 159] on label "Ordem de chegada Consumidos: 5 / 6 Horário: 09:00 Clínica: Hospital [GEOGRAPHIC…" at bounding box center [290, 207] width 161 height 103
click at [206, 159] on input "Ordem de chegada Consumidos: 5 / 6 Horário: 09:00 Clínica: Hospital [GEOGRAPHIC…" at bounding box center [205, 159] width 5 height 6
radio input "true"
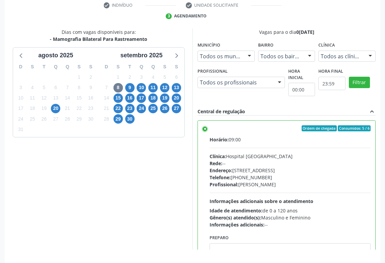
scroll to position [151, 0]
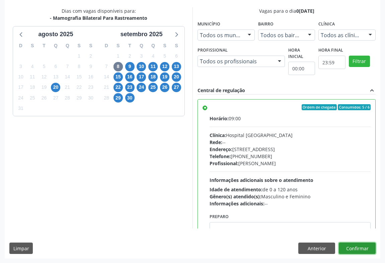
click at [350, 248] on button "Confirmar" at bounding box center [357, 247] width 37 height 11
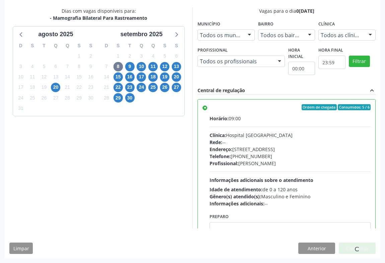
scroll to position [0, 0]
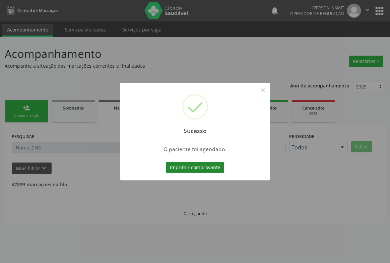
click at [197, 169] on button "Imprimir comprovante" at bounding box center [195, 167] width 58 height 11
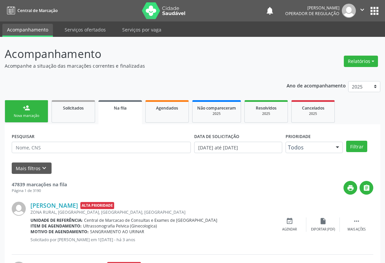
click at [363, 9] on icon "" at bounding box center [362, 9] width 7 height 7
click at [351, 38] on link "Sair" at bounding box center [345, 40] width 46 height 9
